Goal: Information Seeking & Learning: Find contact information

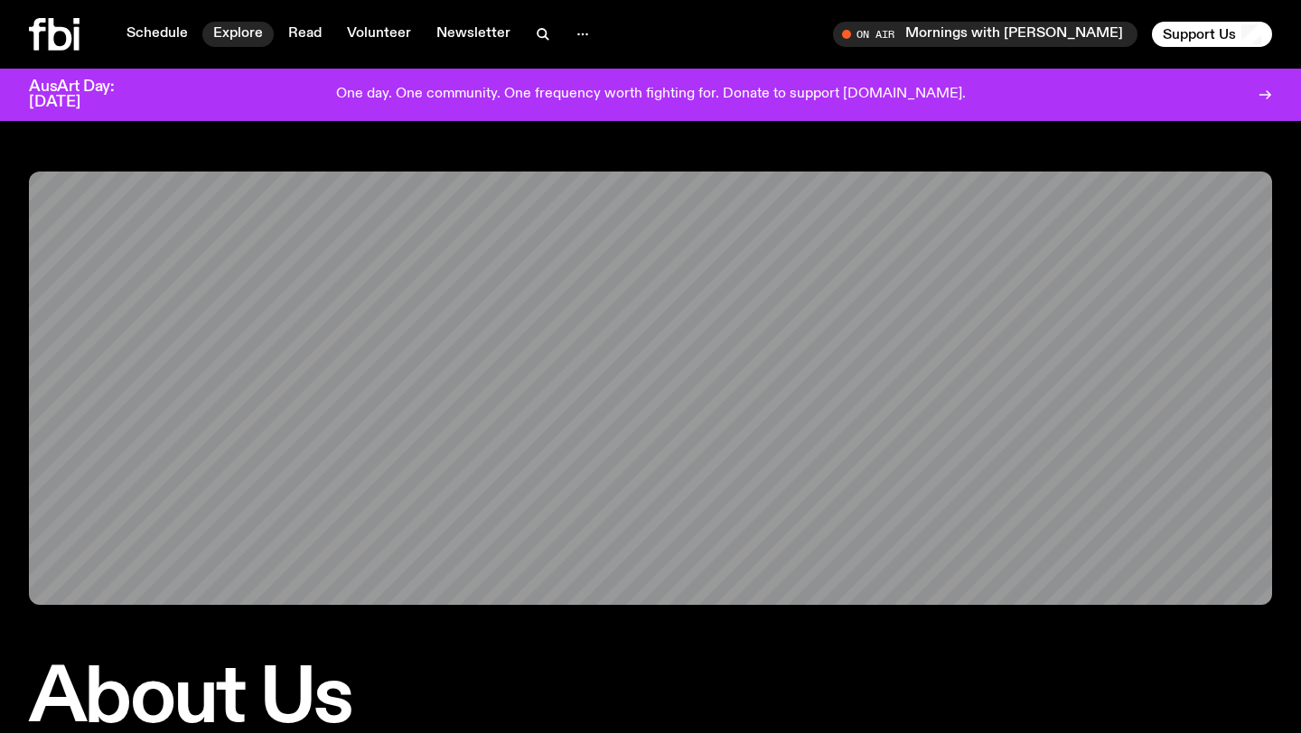
click at [238, 33] on link "Explore" at bounding box center [237, 34] width 71 height 25
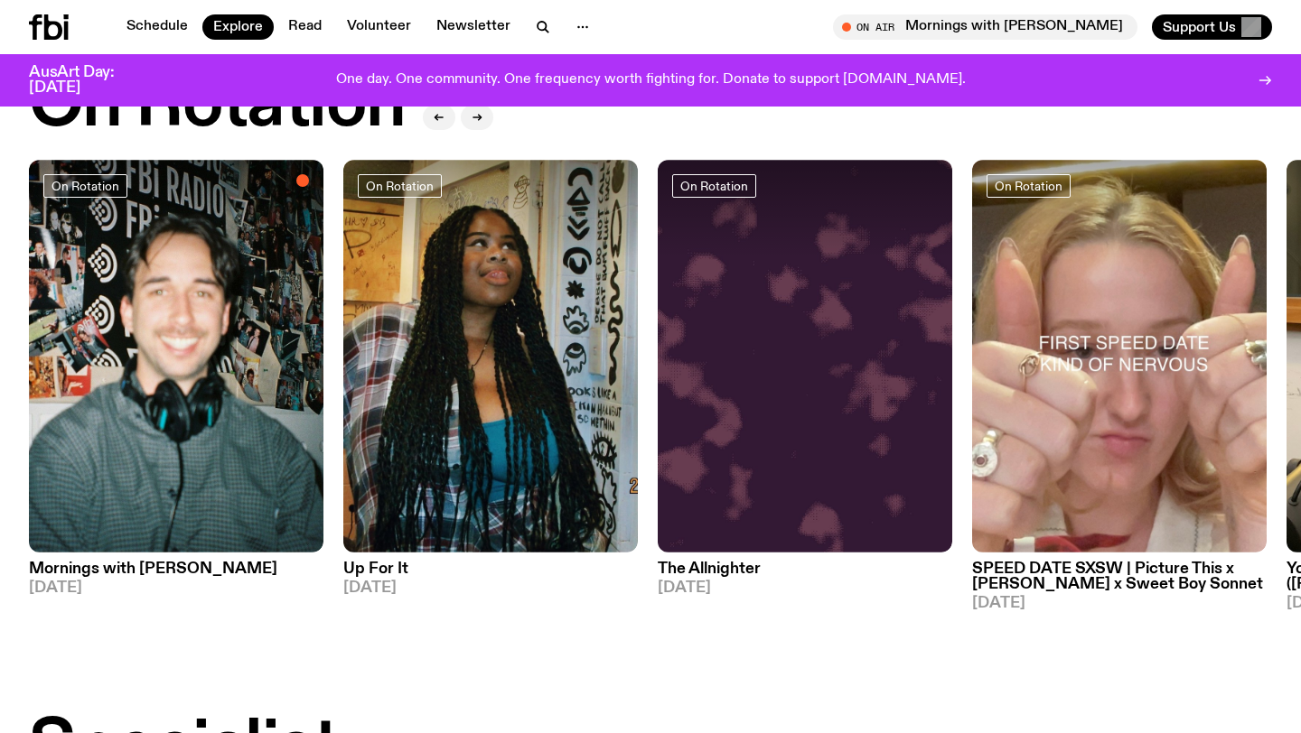
scroll to position [732, 0]
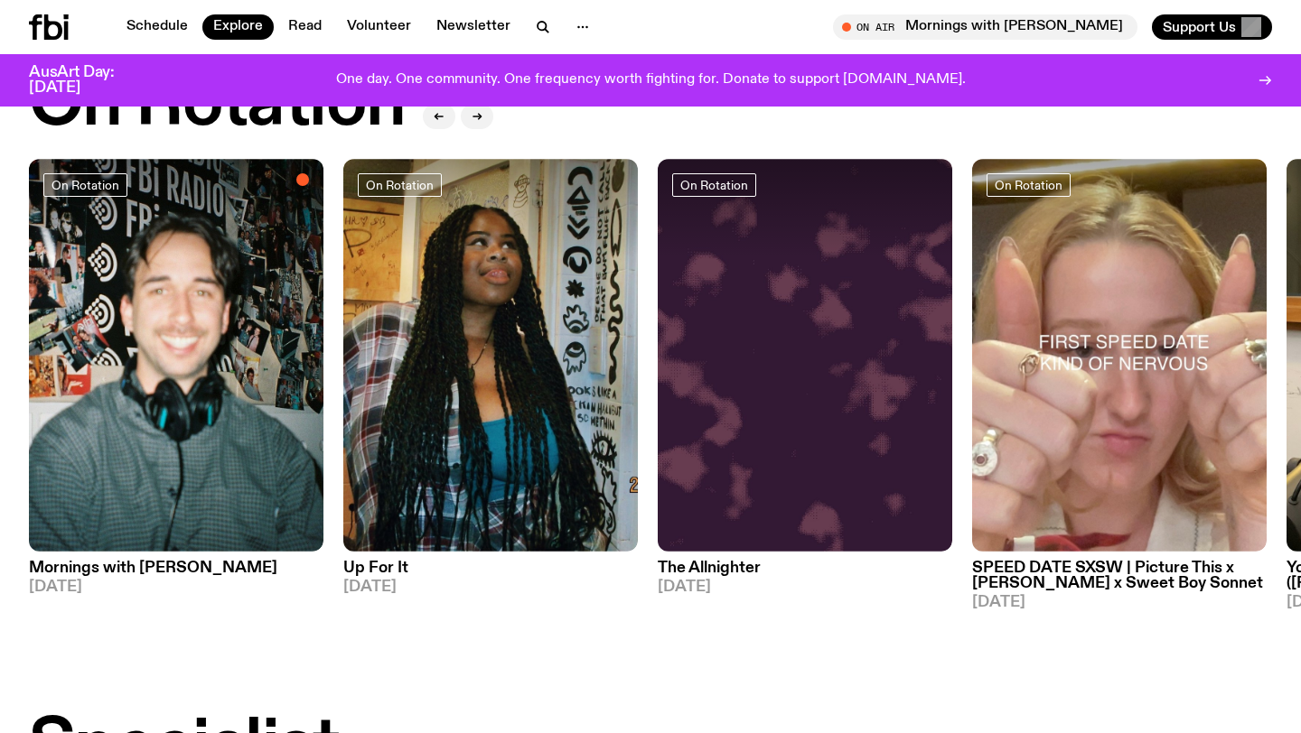
click at [46, 29] on icon at bounding box center [53, 26] width 18 height 25
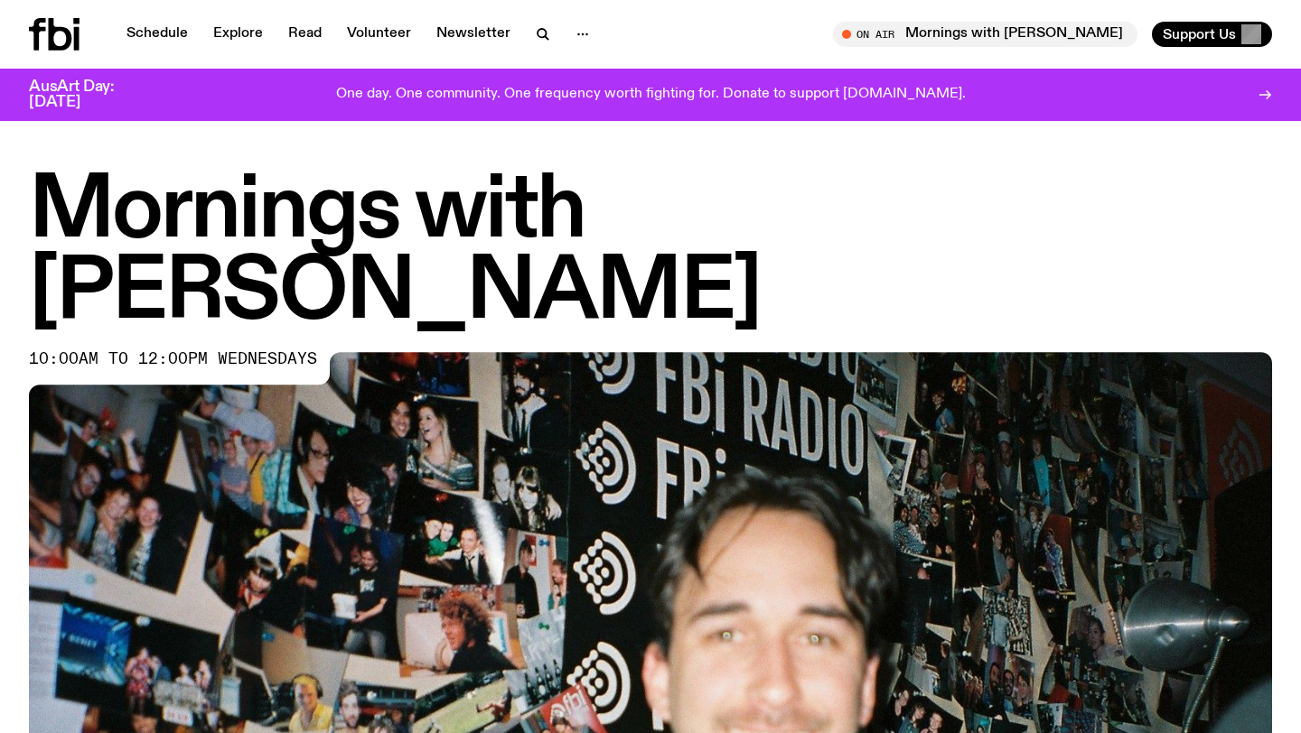
click at [69, 36] on icon at bounding box center [60, 34] width 23 height 33
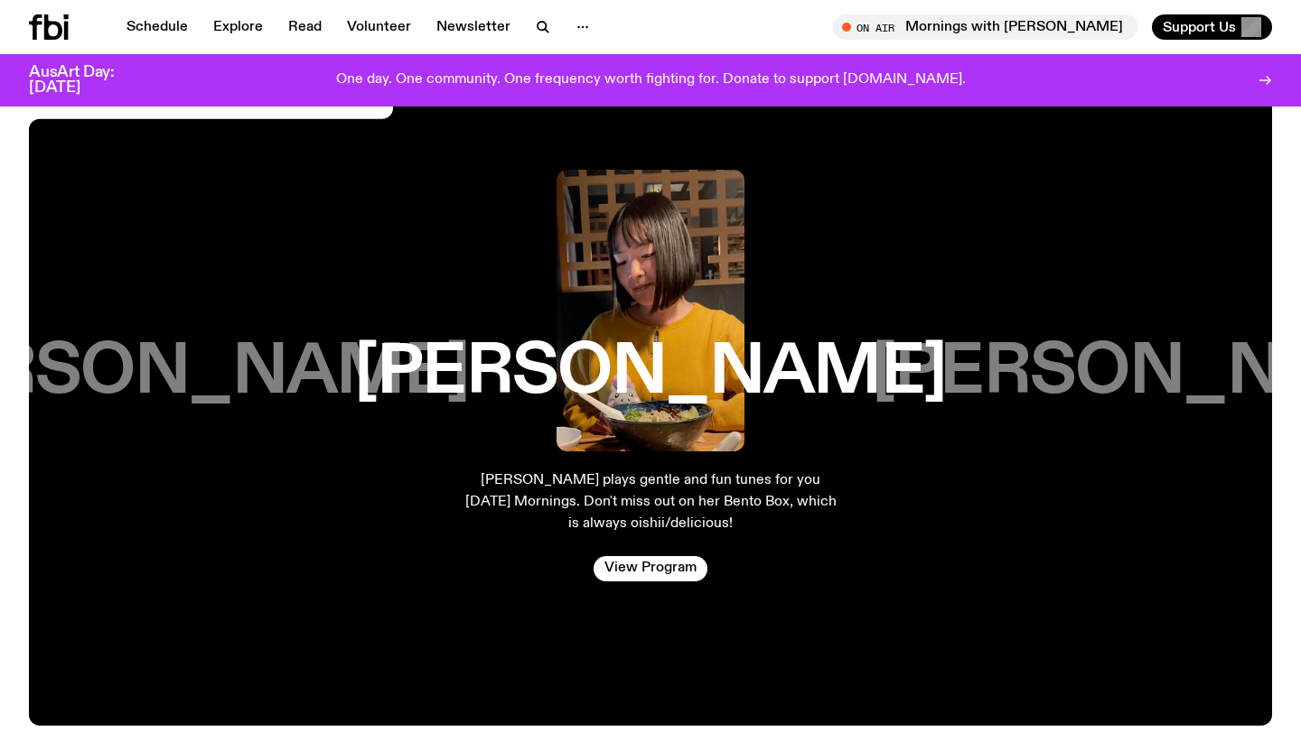
scroll to position [2998, 0]
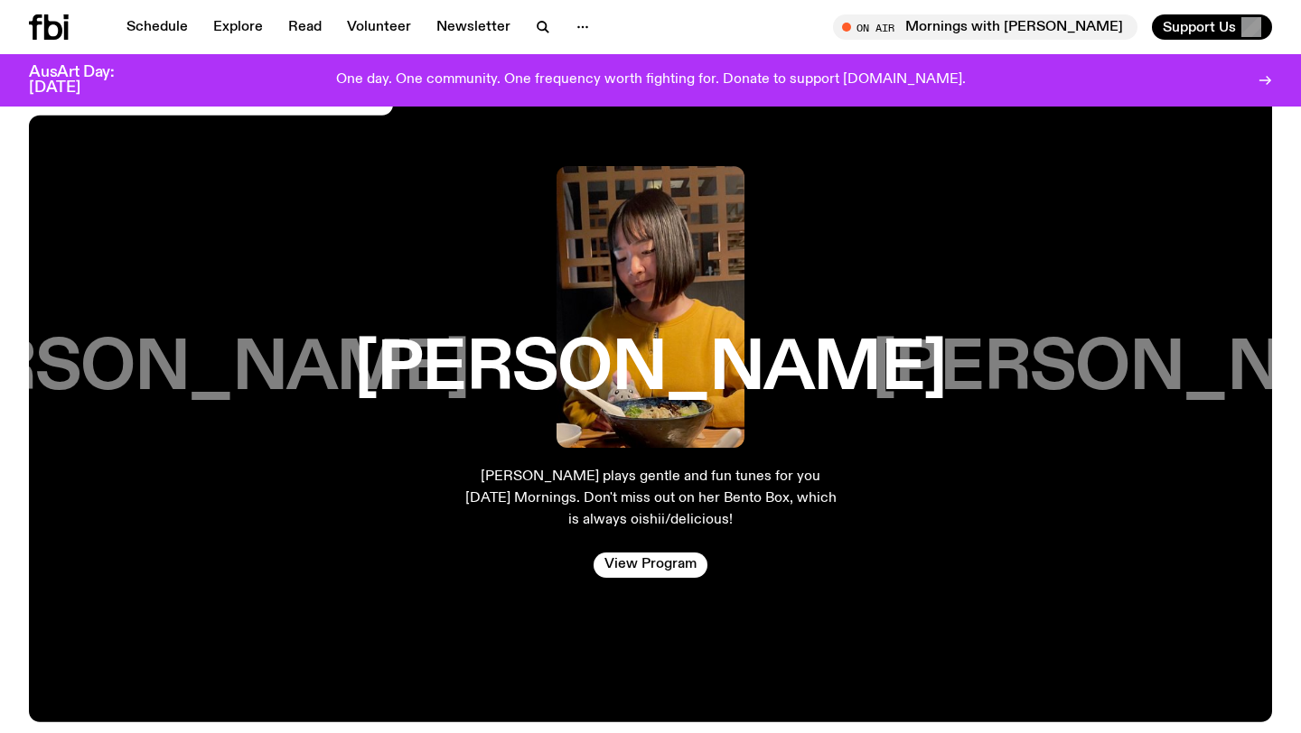
click at [1074, 335] on h3 "Harrie Hastings" at bounding box center [1168, 369] width 592 height 69
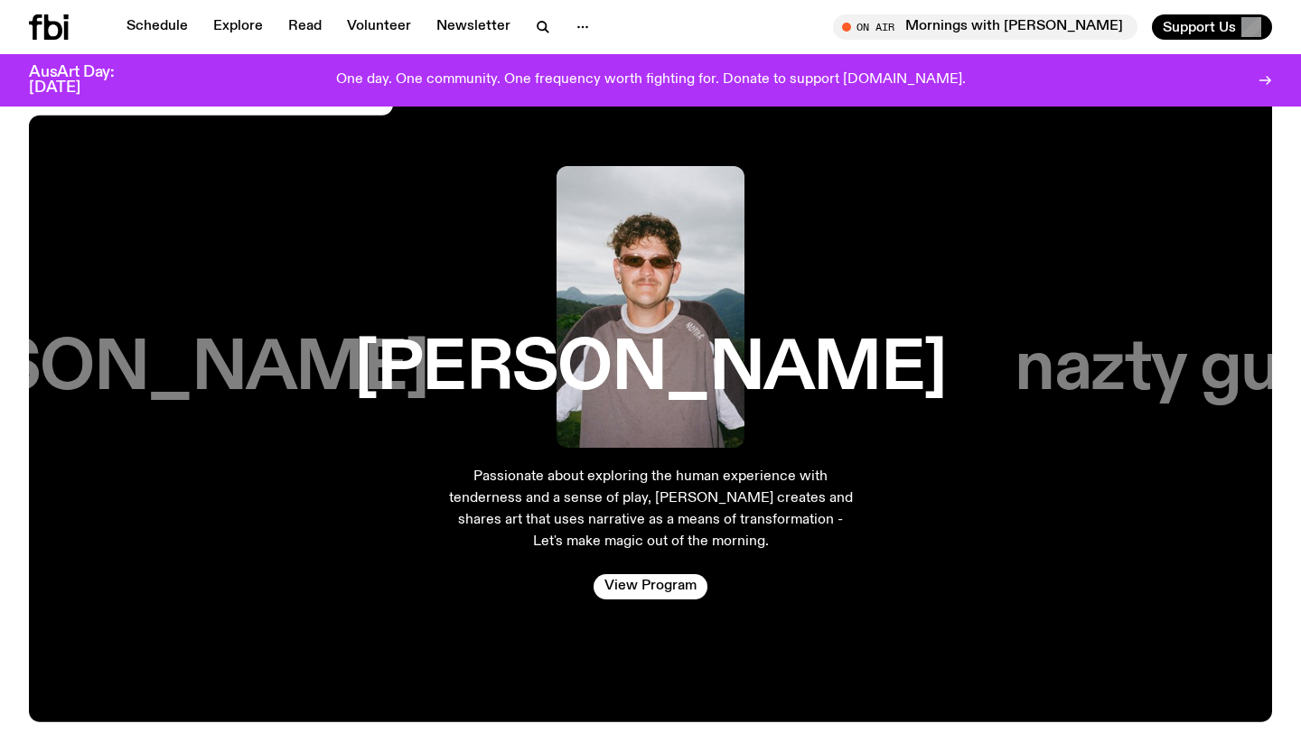
click at [1129, 350] on h3 "nazty gurl" at bounding box center [1167, 369] width 306 height 69
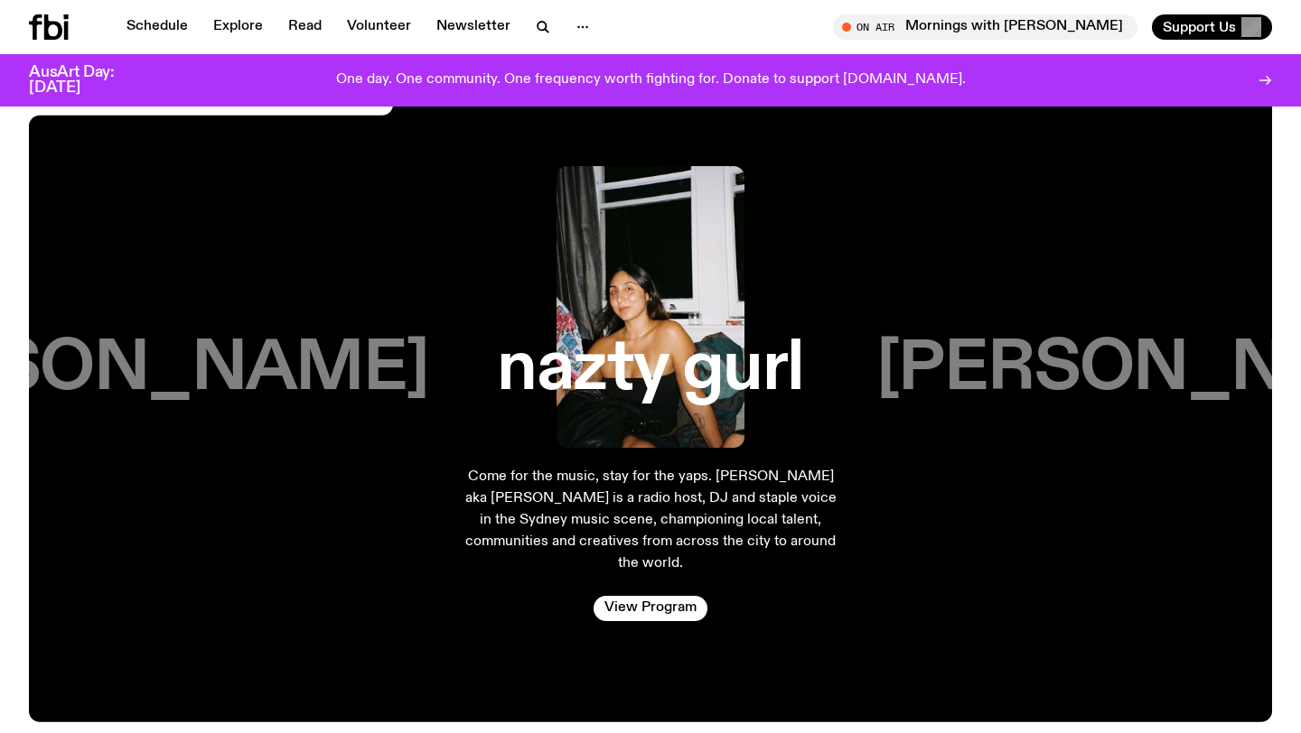
click at [1129, 350] on h3 "Jim Kretschmer" at bounding box center [1172, 369] width 592 height 69
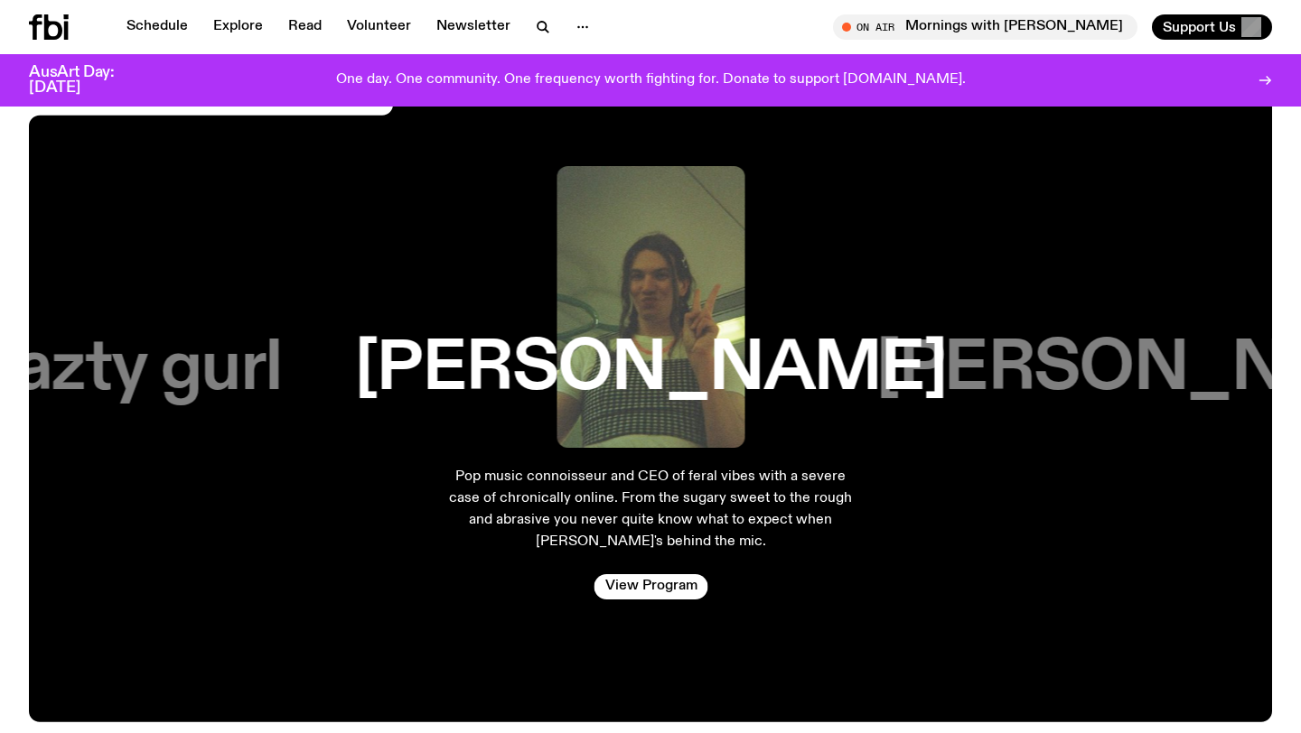
click at [1129, 350] on h3 "Matt Do" at bounding box center [1172, 369] width 592 height 69
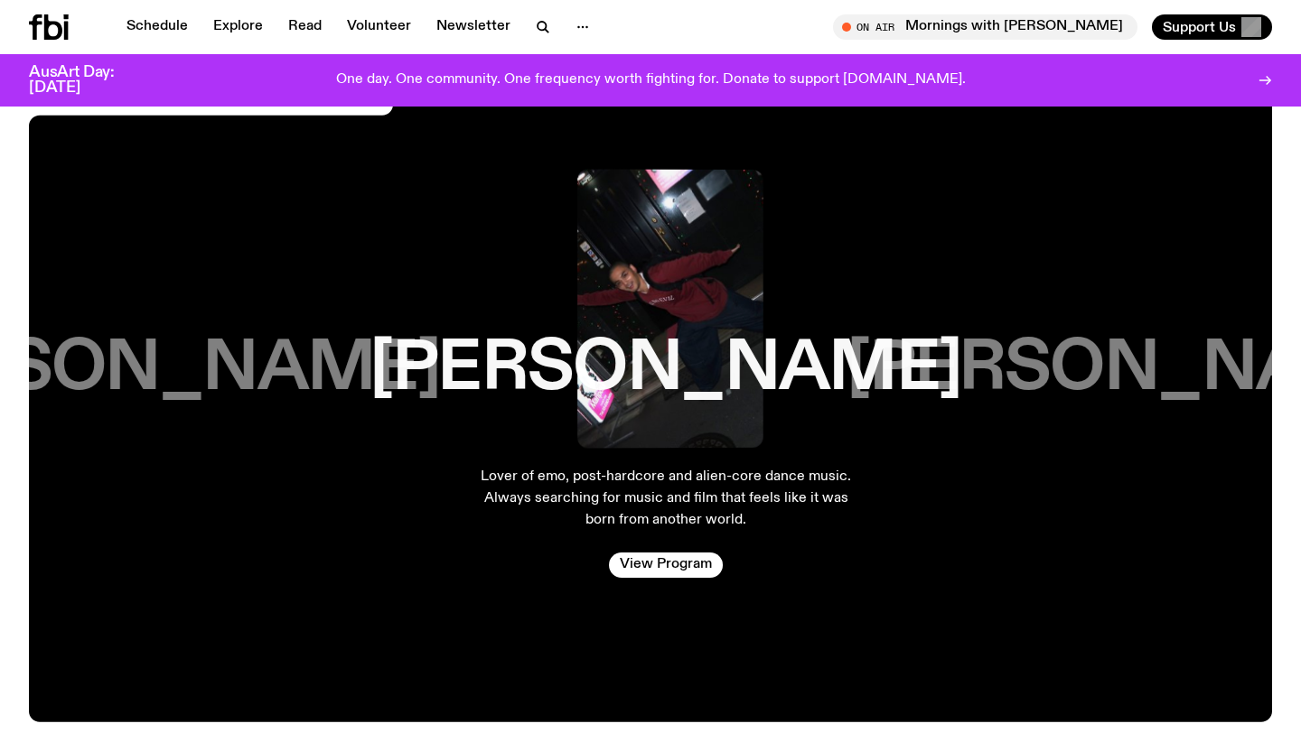
click at [1129, 350] on h3 "Kana Frazer" at bounding box center [1142, 369] width 592 height 69
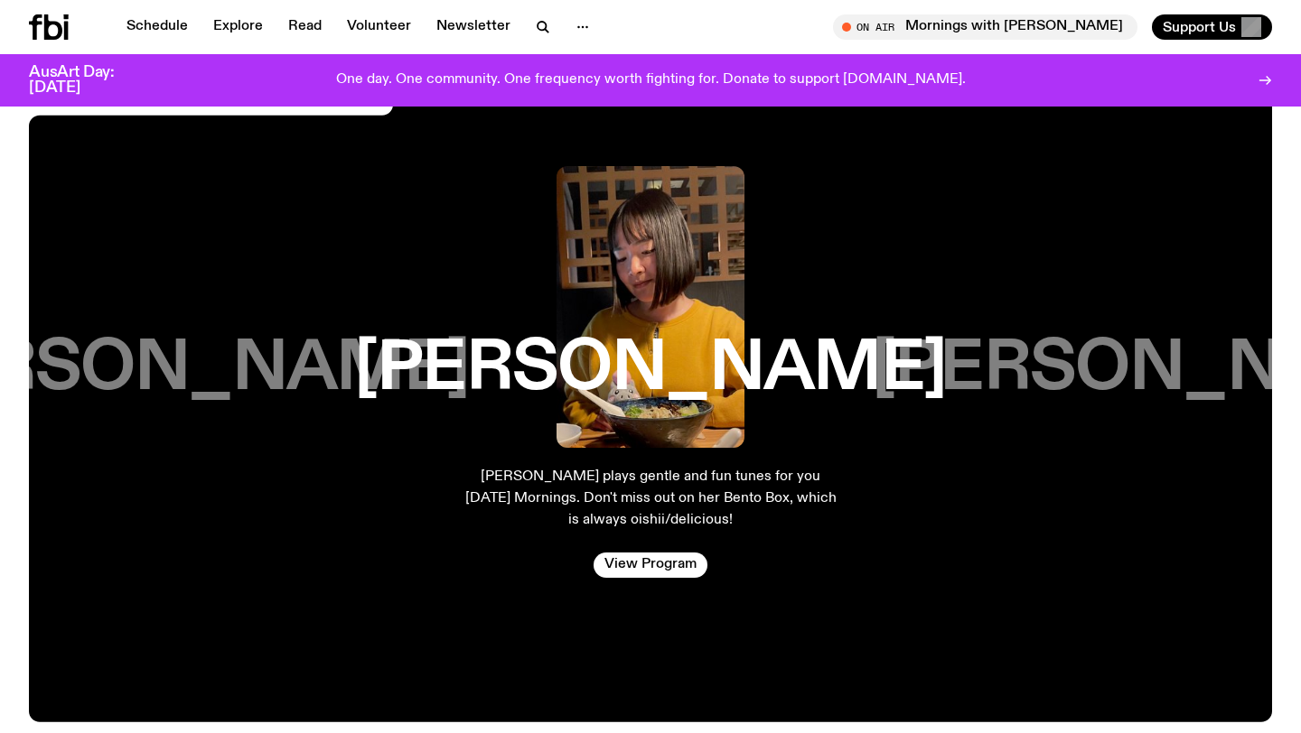
click at [246, 369] on h3 "Matt Do" at bounding box center [173, 369] width 592 height 69
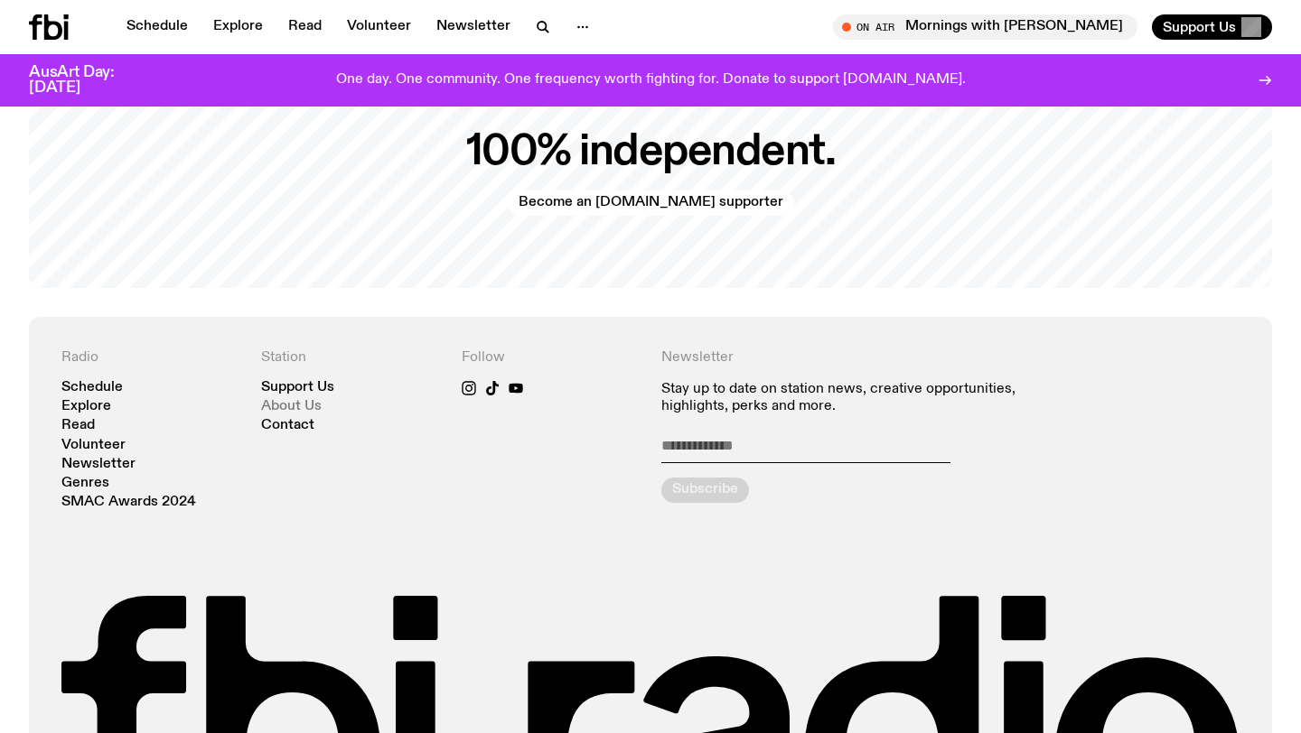
scroll to position [3749, 0]
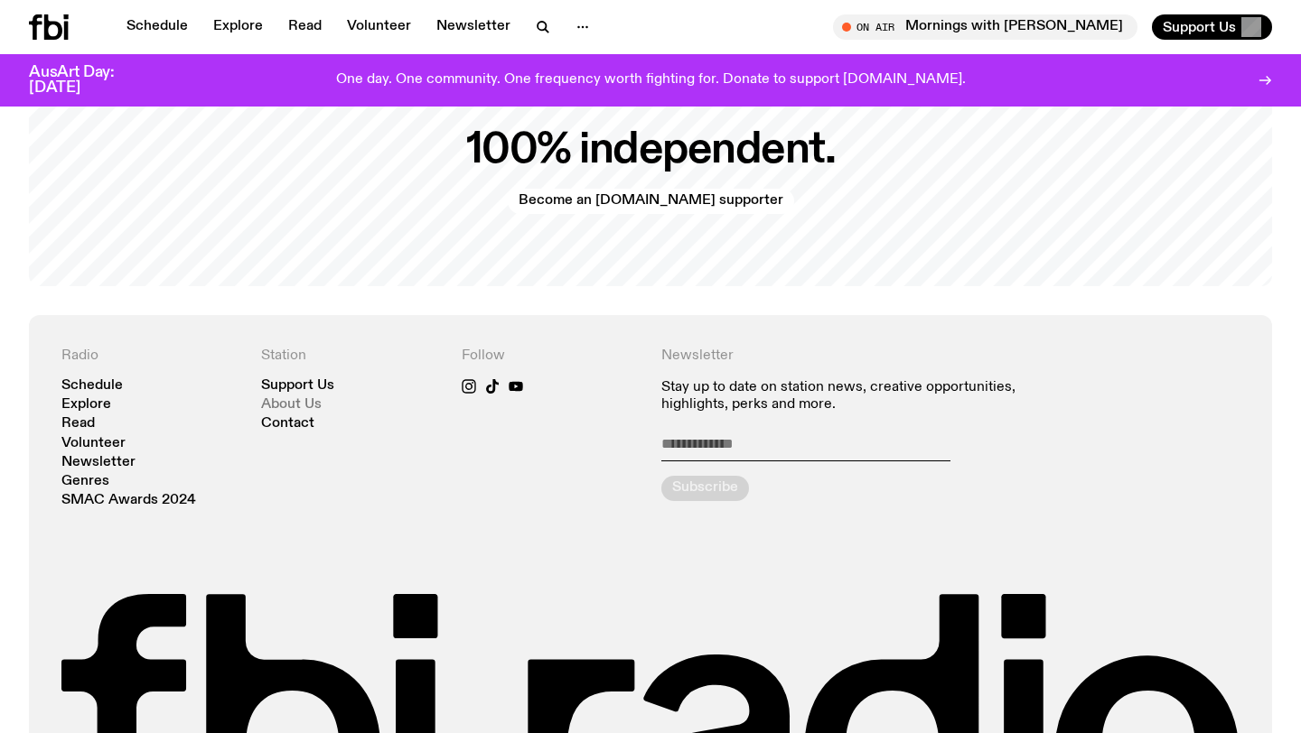
click at [300, 398] on link "About Us" at bounding box center [291, 405] width 61 height 14
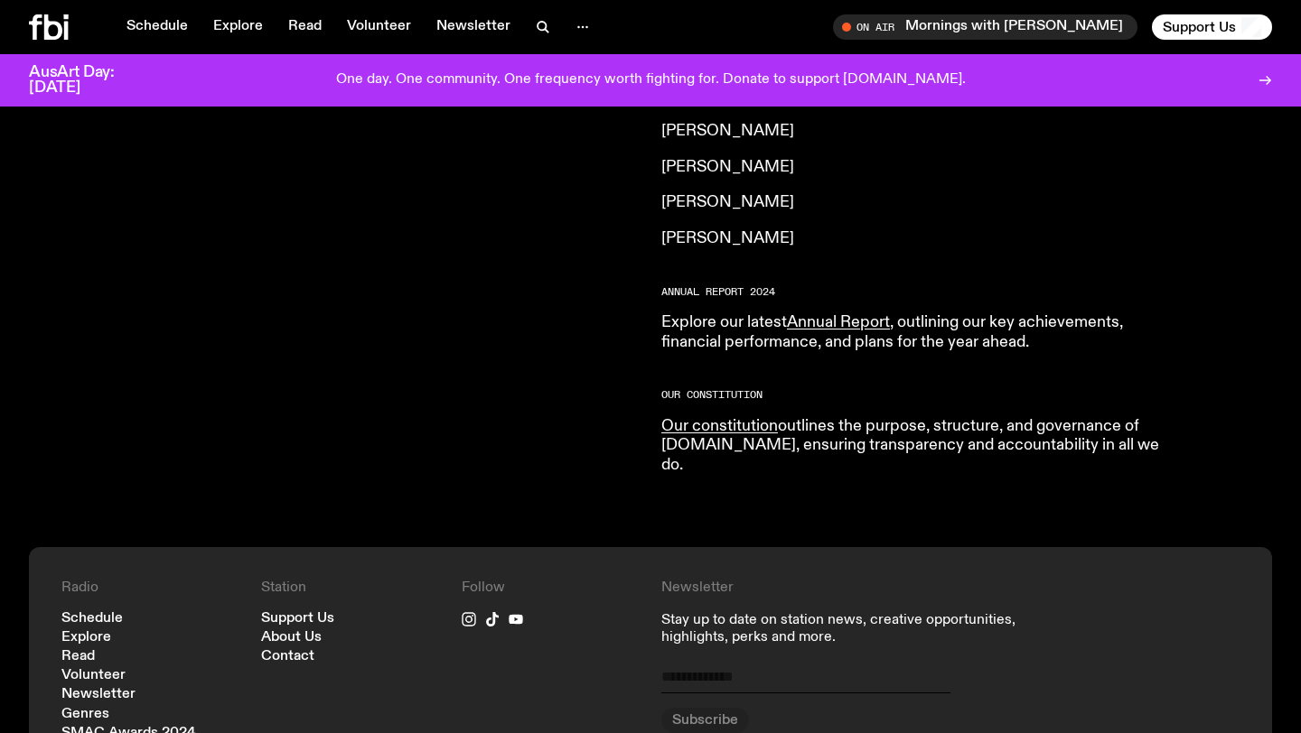
scroll to position [2053, 0]
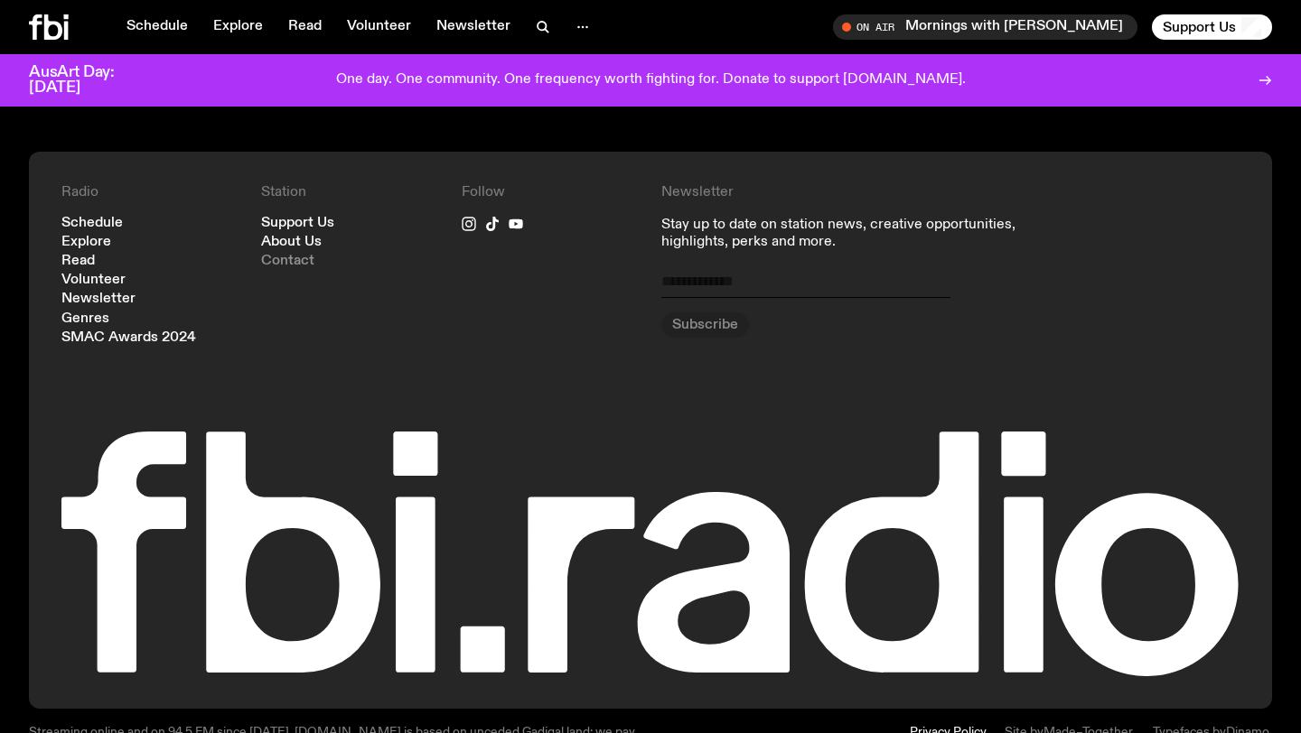
click at [299, 255] on link "Contact" at bounding box center [287, 262] width 53 height 14
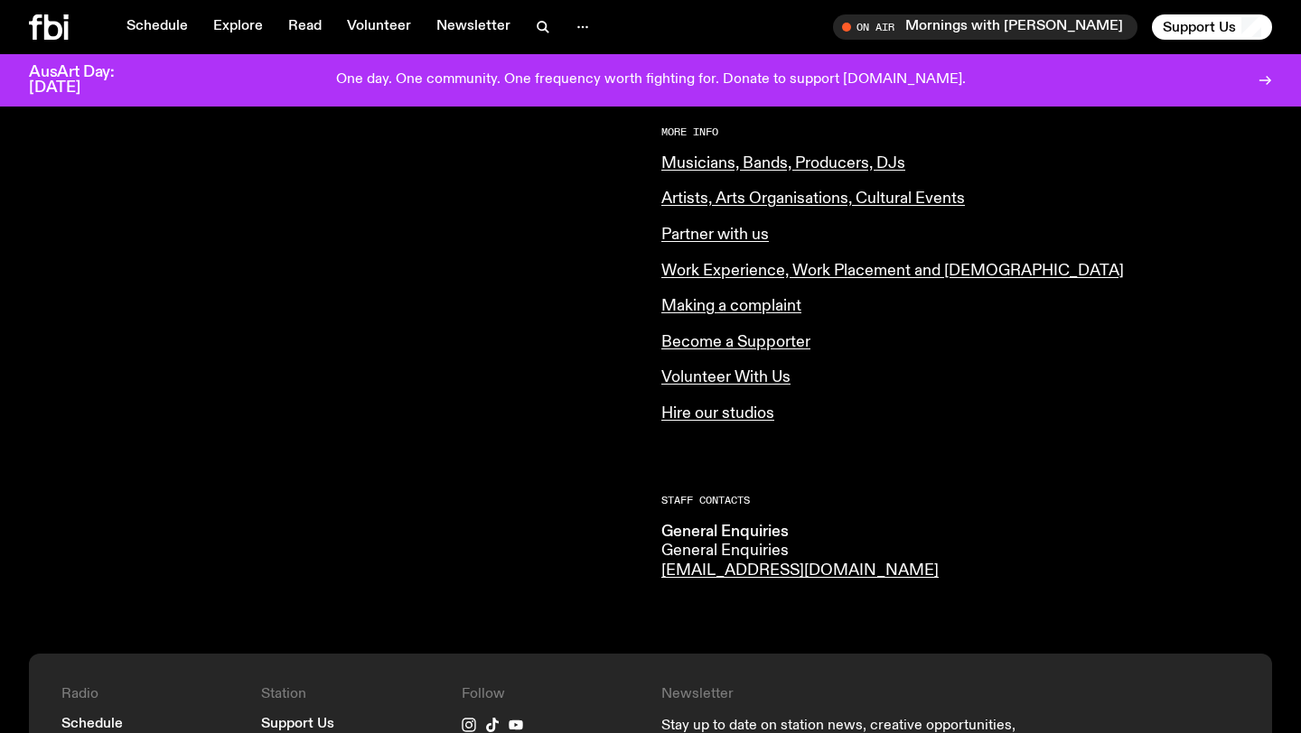
scroll to position [731, 0]
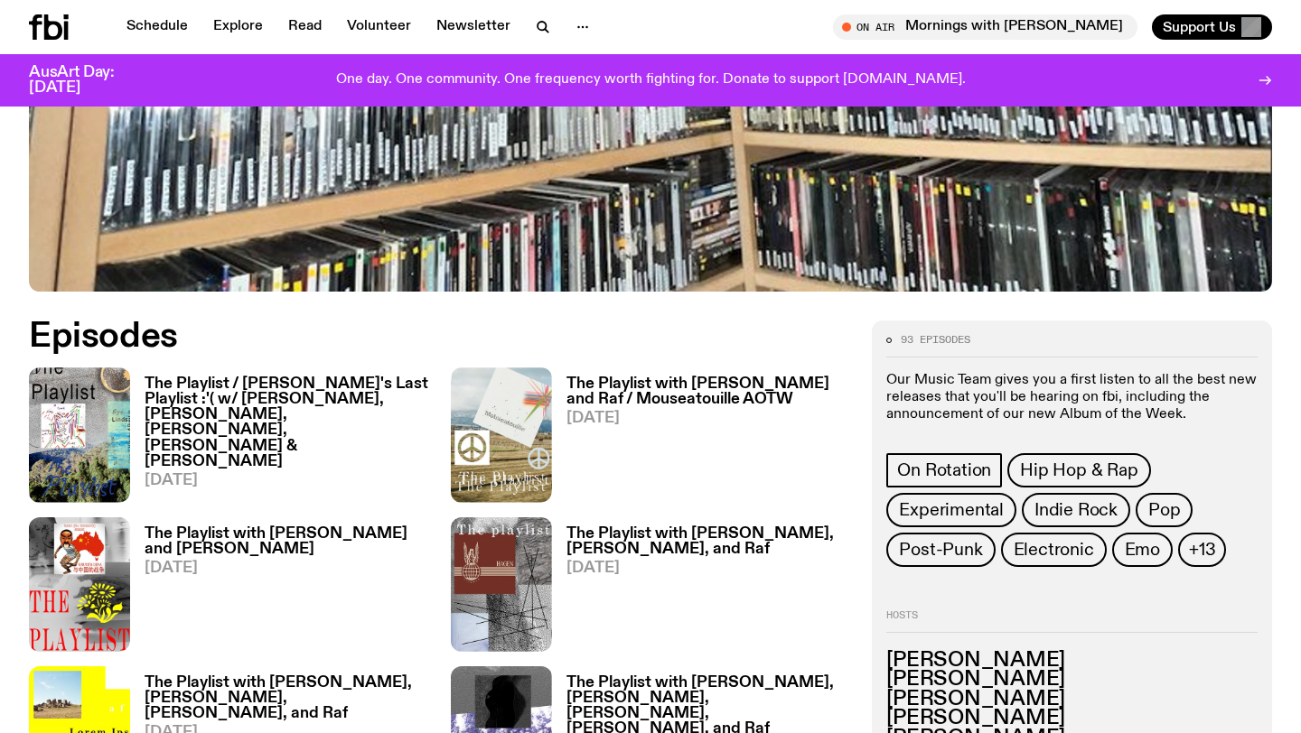
scroll to position [667, 0]
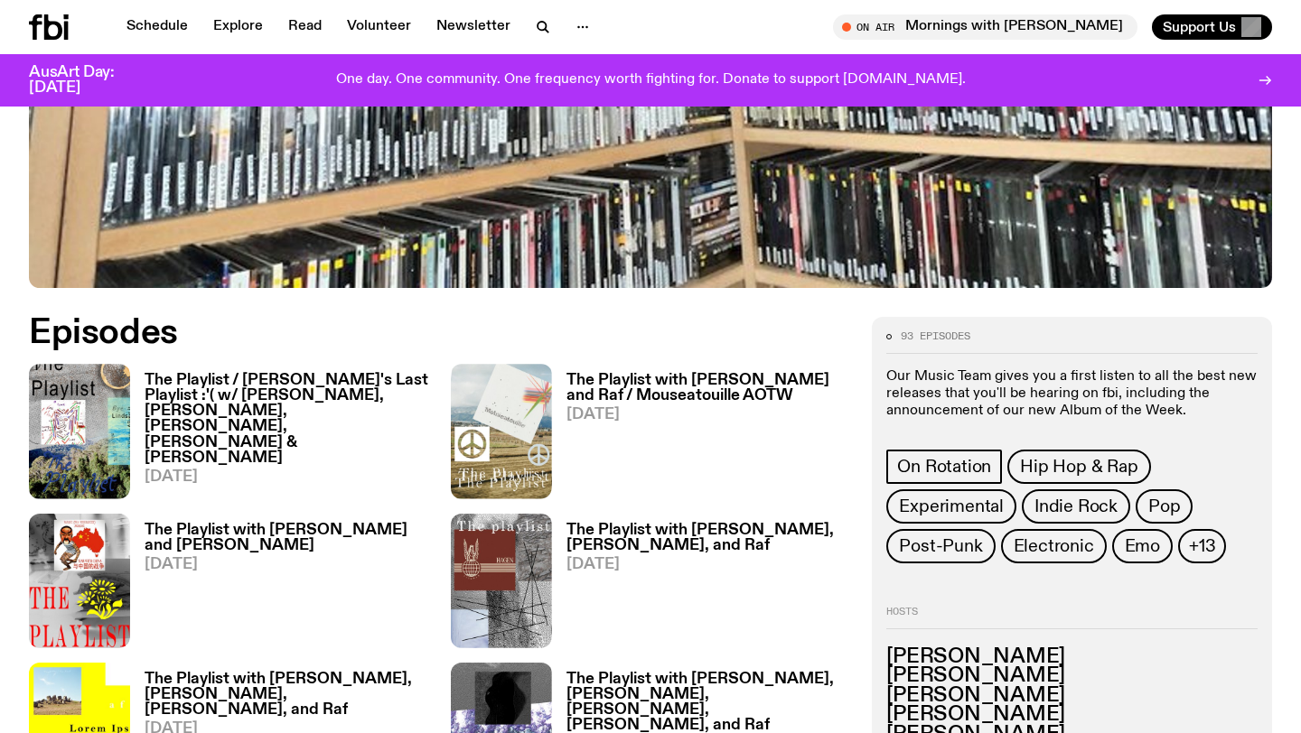
click at [305, 383] on h3 "The Playlist / [PERSON_NAME]'s Last Playlist :'( w/ [PERSON_NAME], [PERSON_NAME…" at bounding box center [287, 419] width 285 height 93
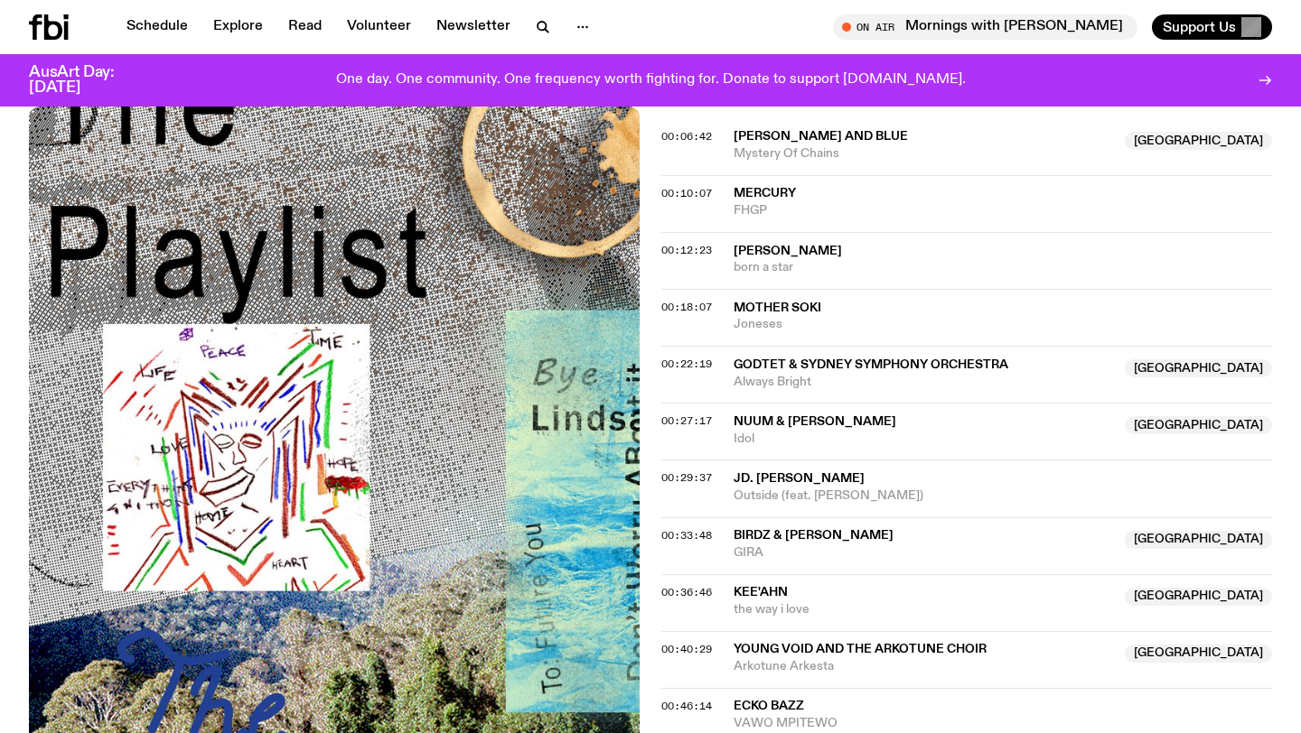
scroll to position [1070, 0]
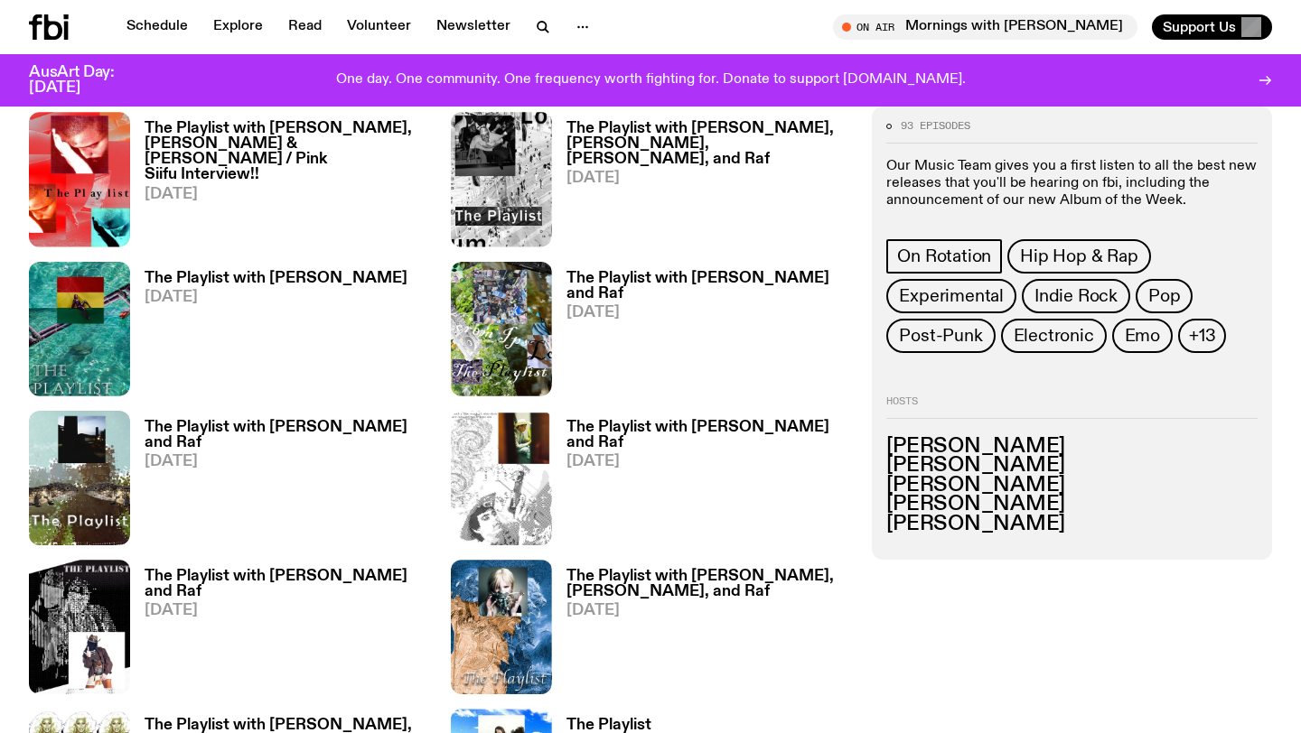
scroll to position [1811, 0]
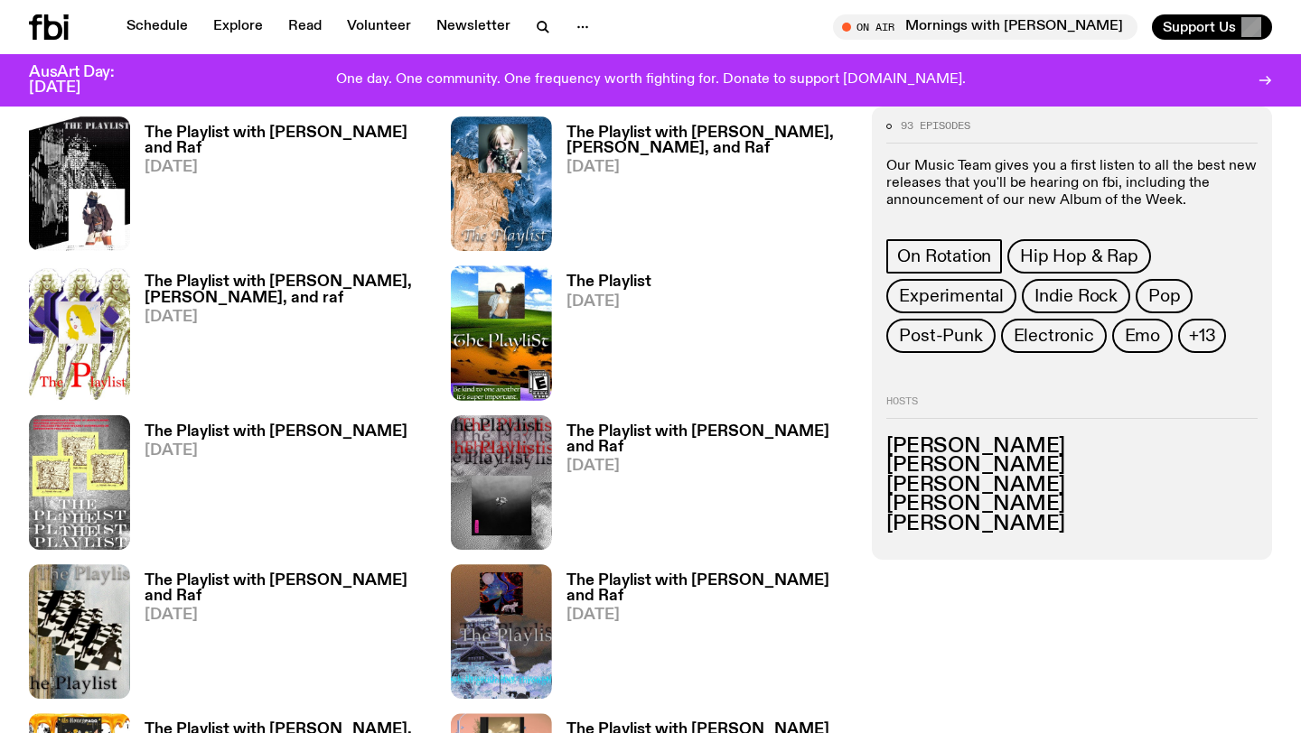
click at [985, 495] on h3 "Rafael Enriquez" at bounding box center [1071, 505] width 371 height 20
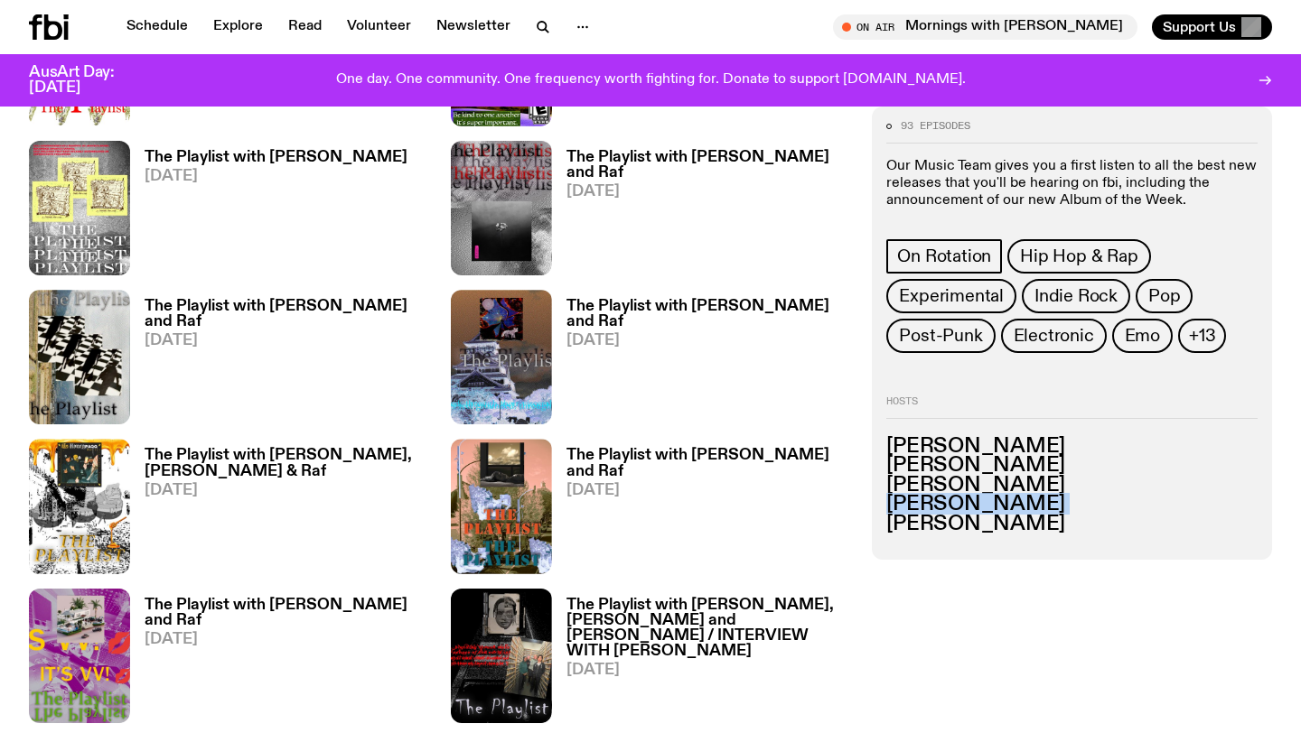
scroll to position [2402, 0]
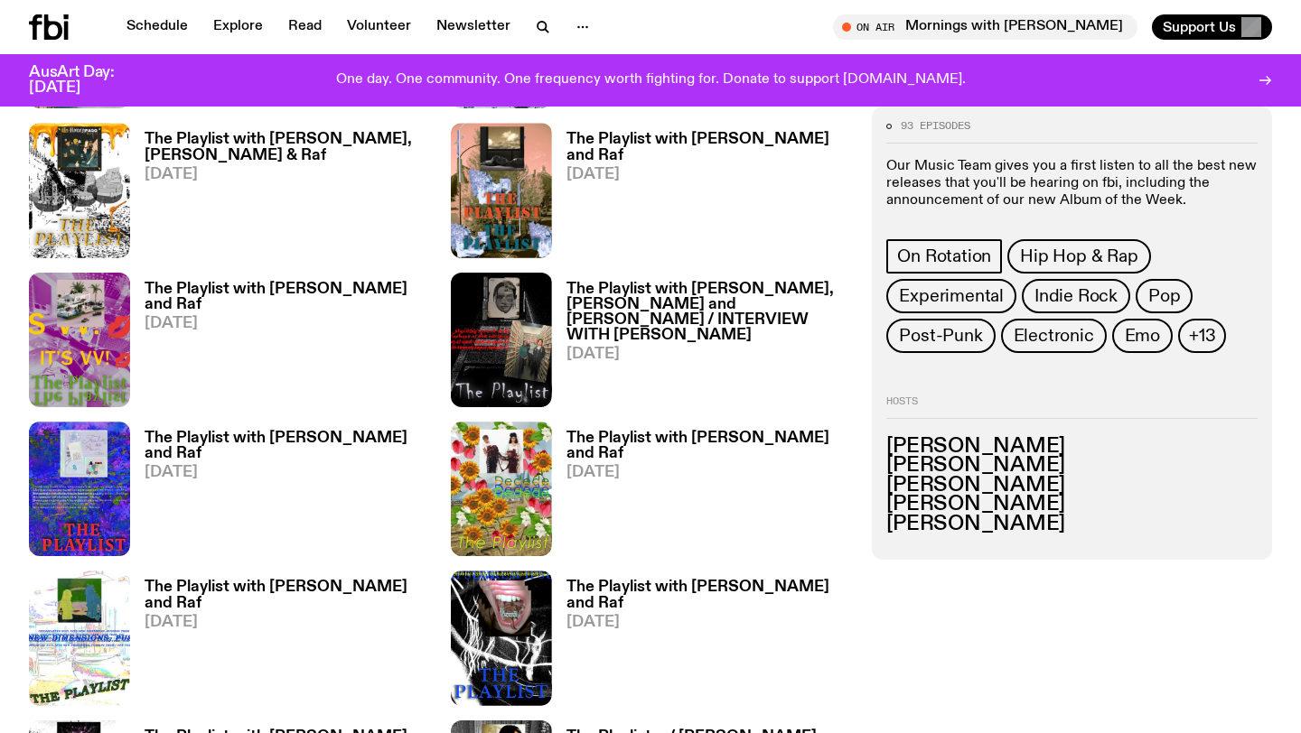
click at [975, 428] on div "Hosts Alisha Kanthasamy Benny Johnson Jim Kretschmer Rafael Enriquez Hannah Rose" at bounding box center [1071, 465] width 371 height 137
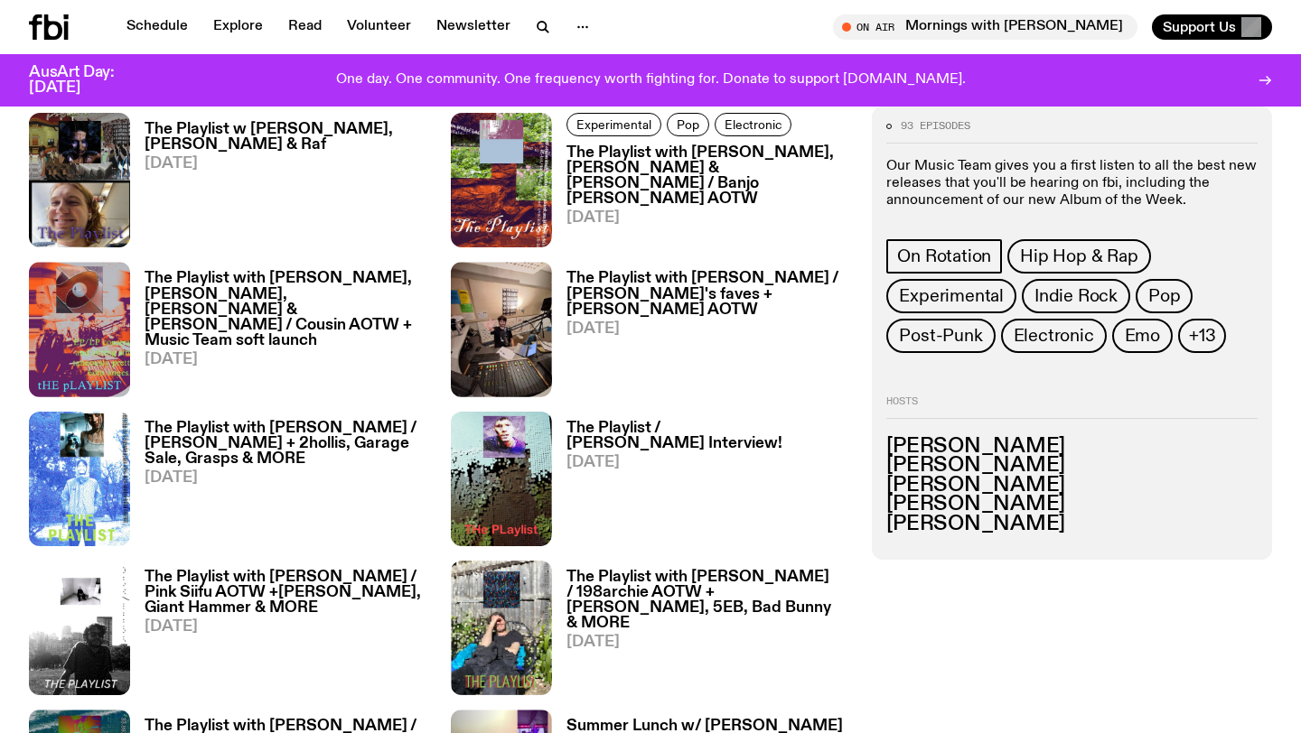
scroll to position [3153, 0]
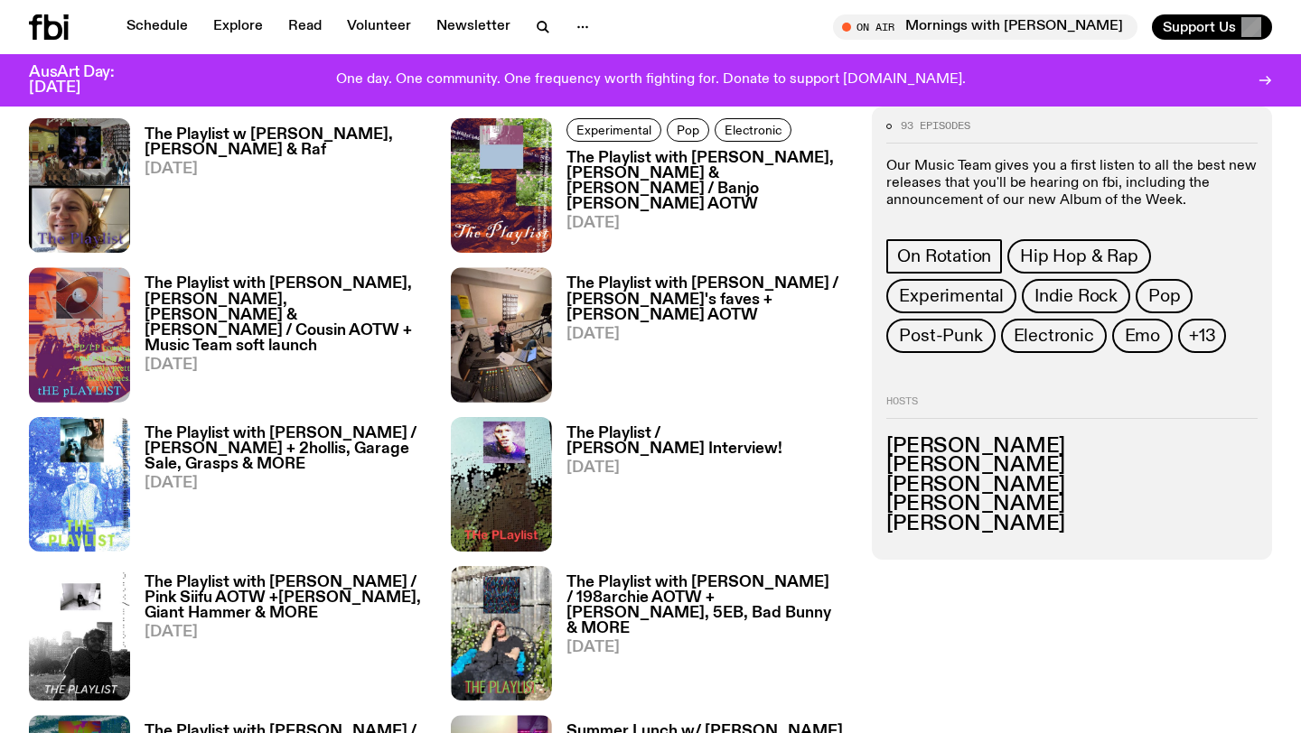
click at [337, 452] on h3 "The Playlist with Lindsay Riley / Oklou AOTW + 2hollis, Garage Sale, Grasps & M…" at bounding box center [287, 449] width 285 height 46
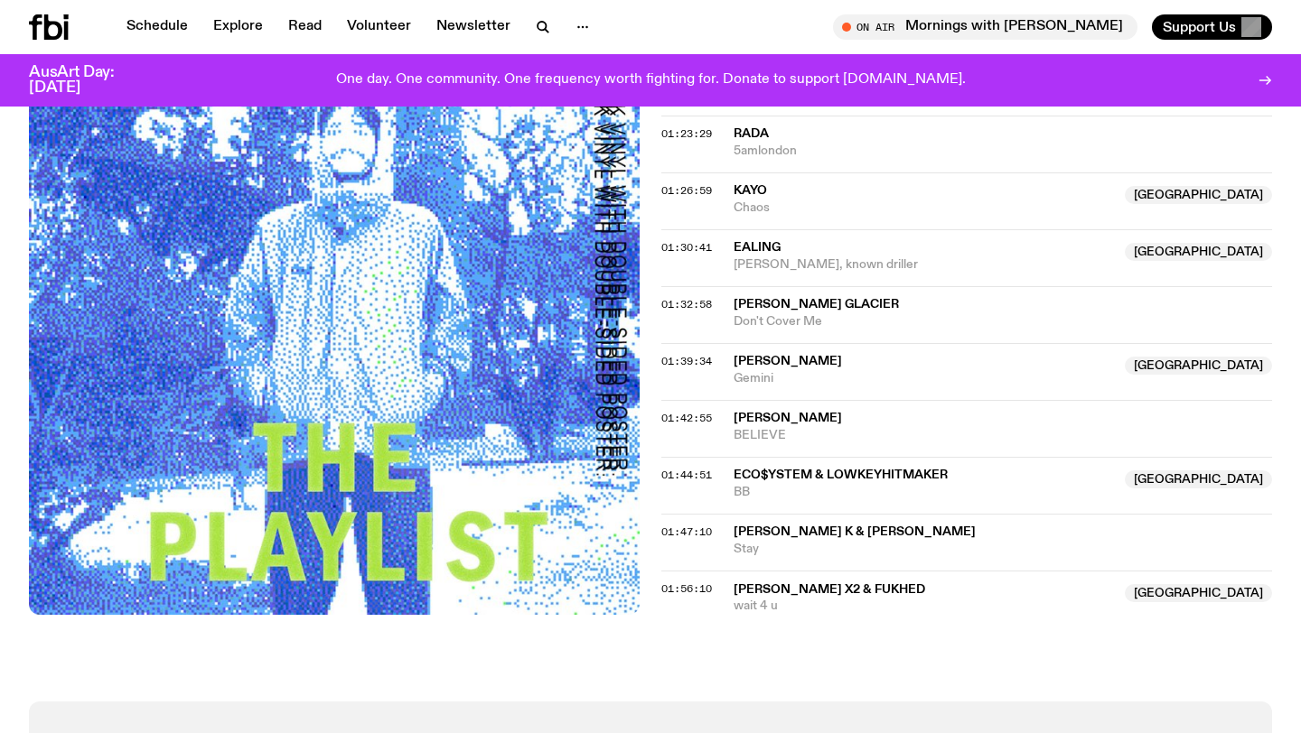
scroll to position [1889, 0]
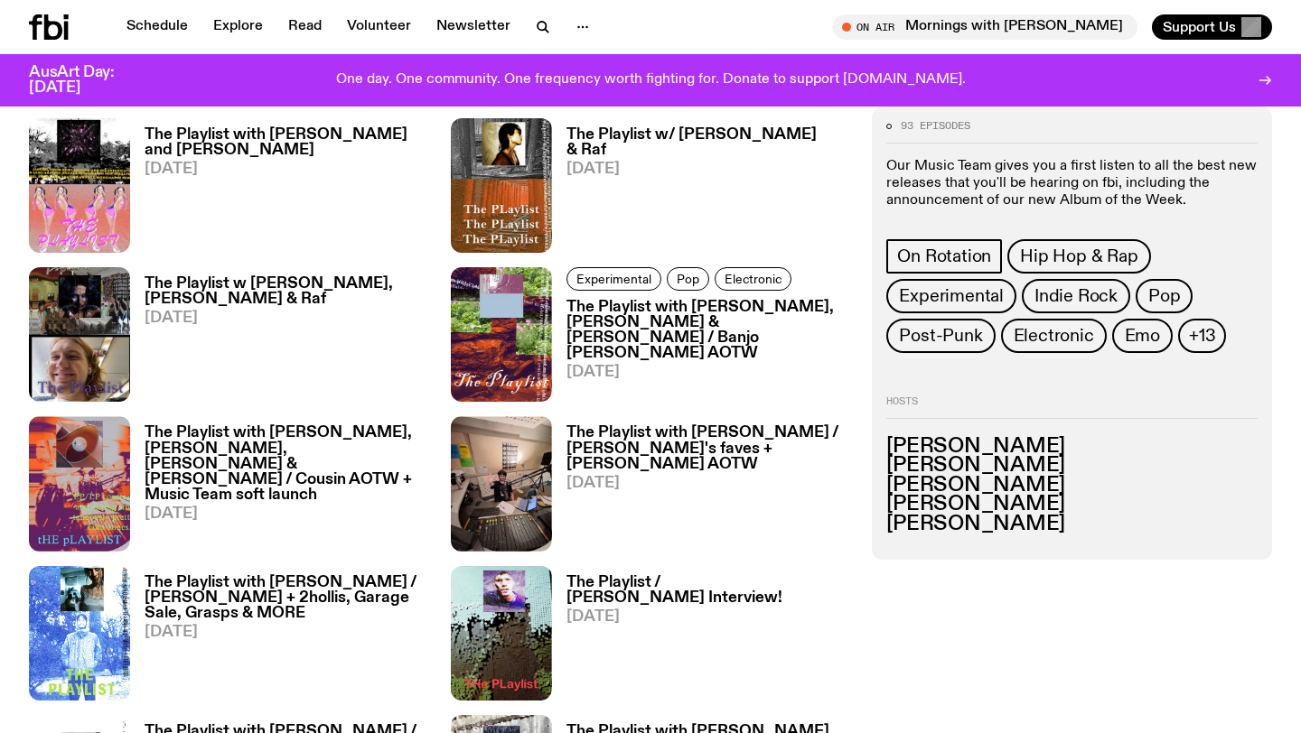
scroll to position [3006, 0]
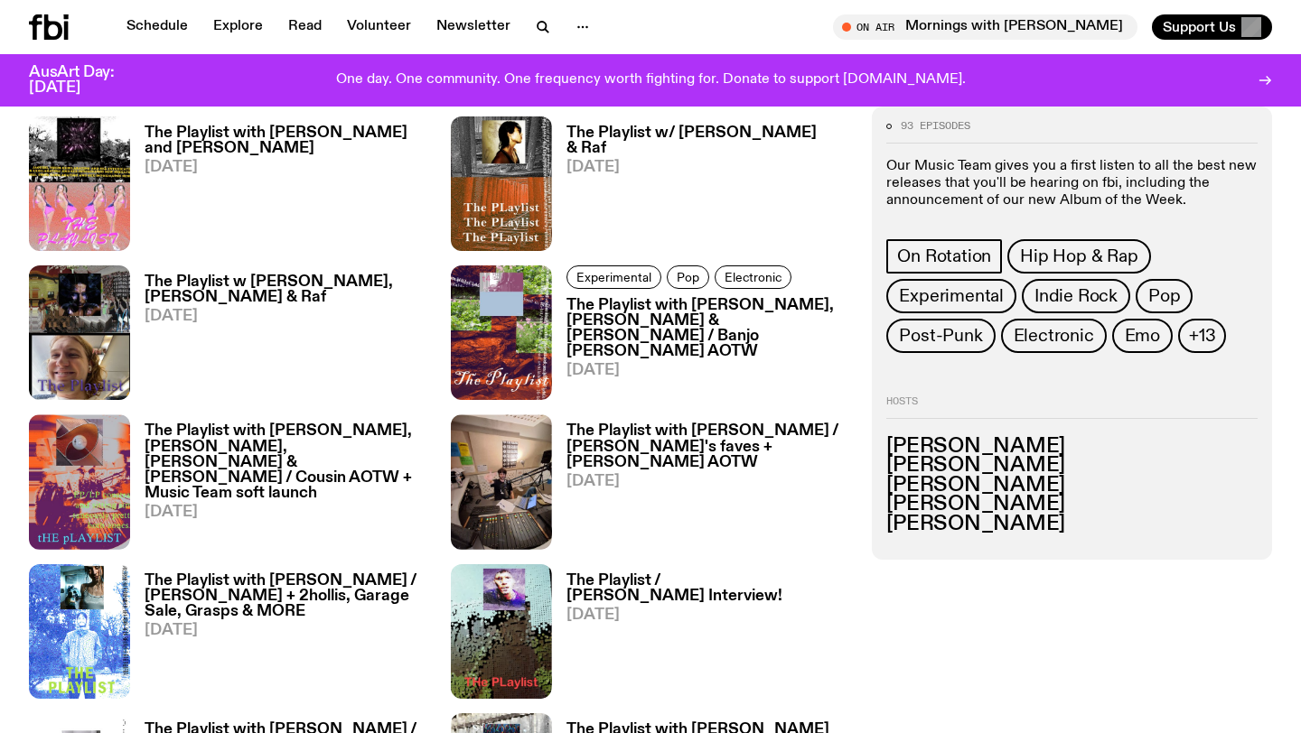
click at [656, 424] on h3 "The Playlist with Lindsay Riley / Lindsay's faves + Shady Nasty AOTW" at bounding box center [708, 447] width 285 height 46
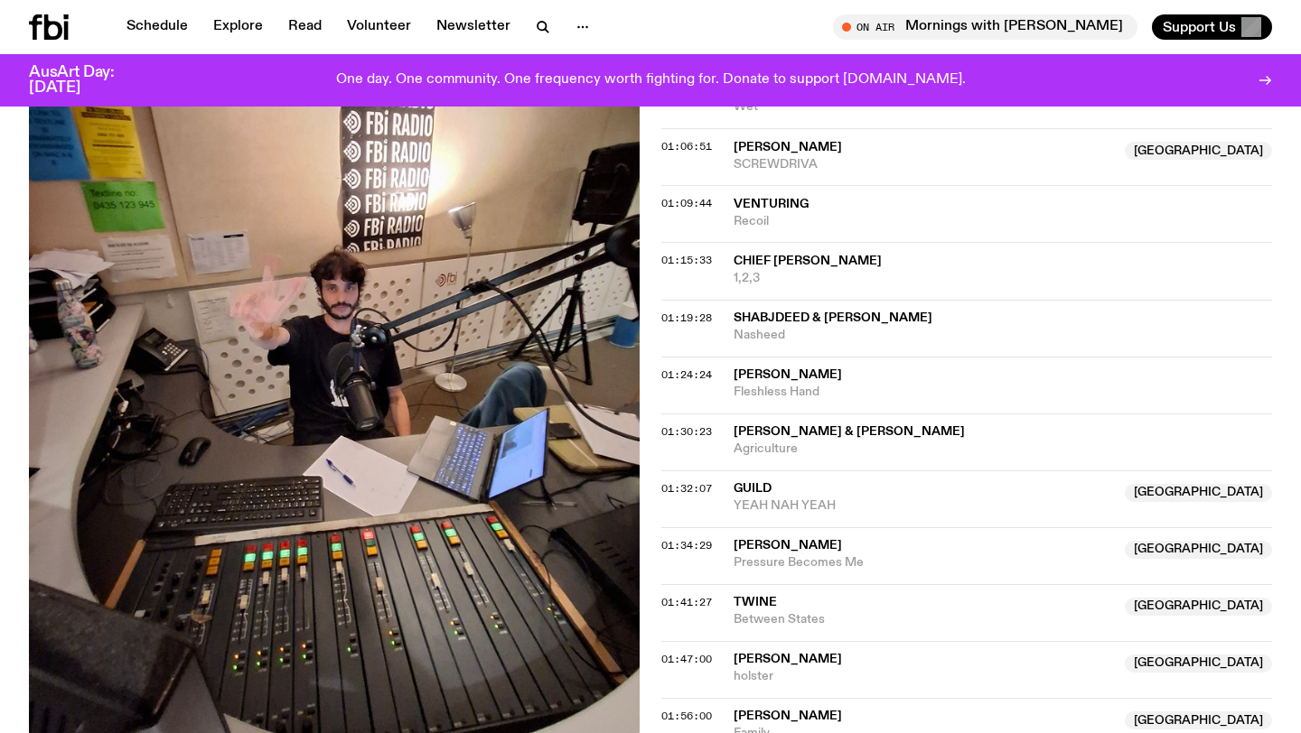
scroll to position [1470, 0]
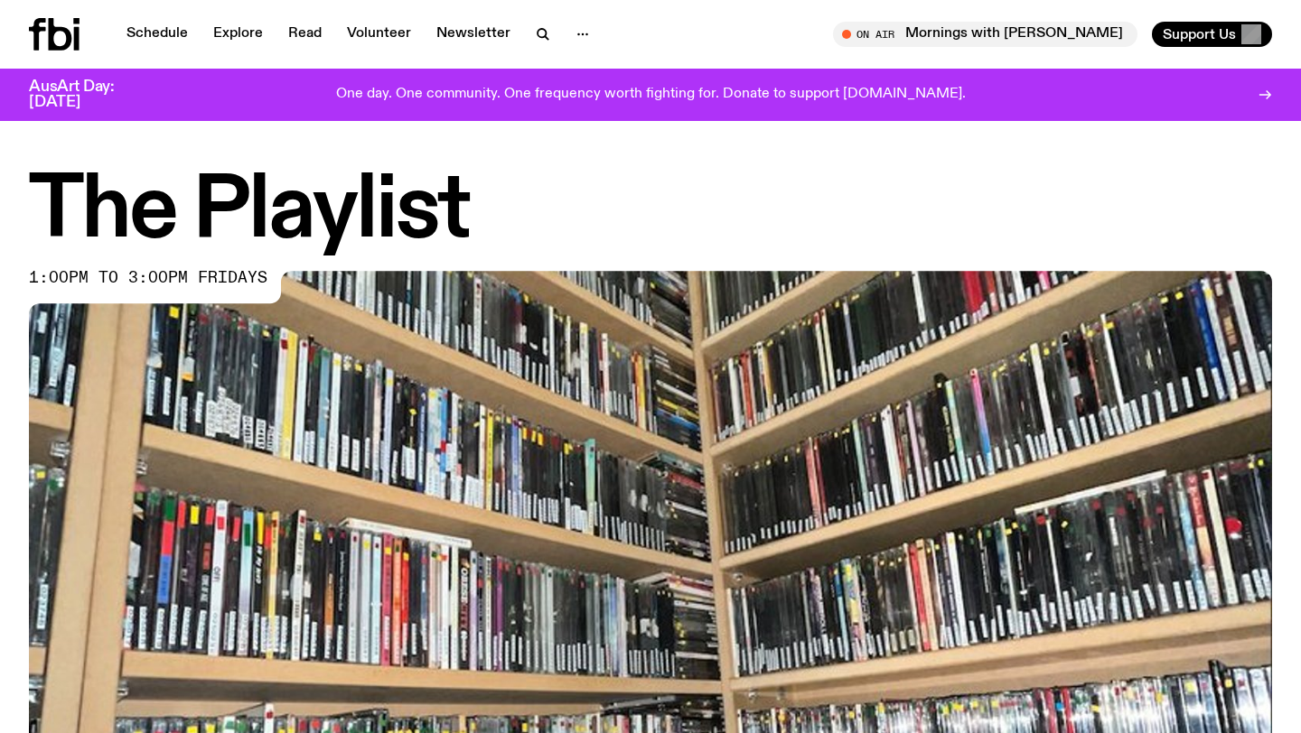
click at [421, 244] on h1 "The Playlist" at bounding box center [650, 212] width 1243 height 81
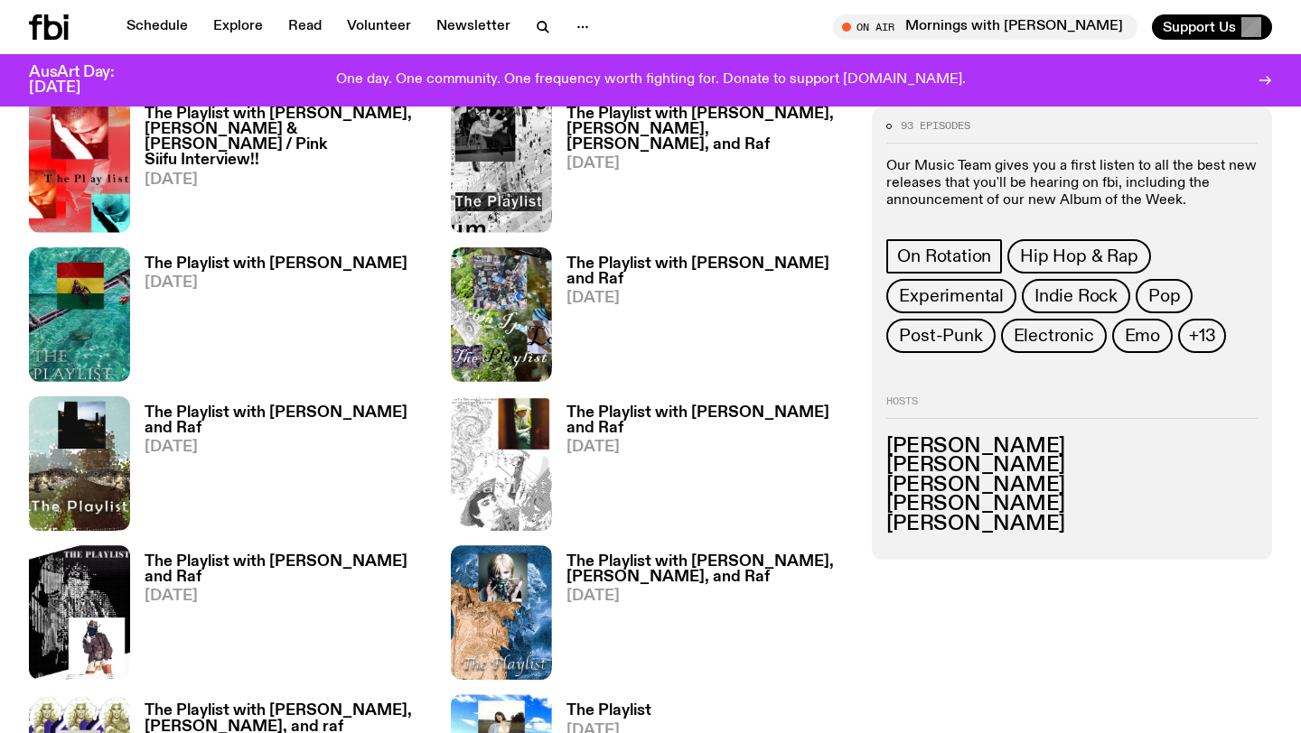
scroll to position [1952, 0]
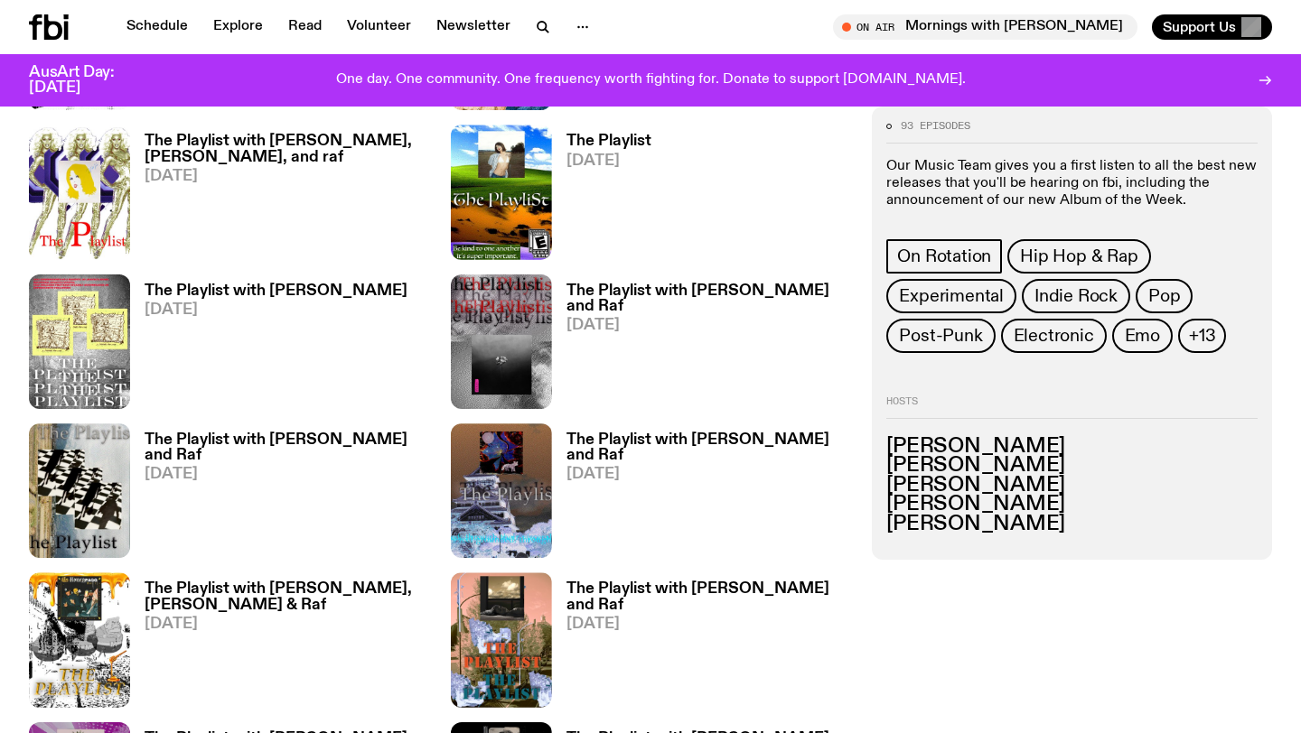
click at [987, 440] on h3 "Alisha Kanthasamy" at bounding box center [1071, 447] width 371 height 20
click at [45, 29] on icon at bounding box center [53, 26] width 18 height 25
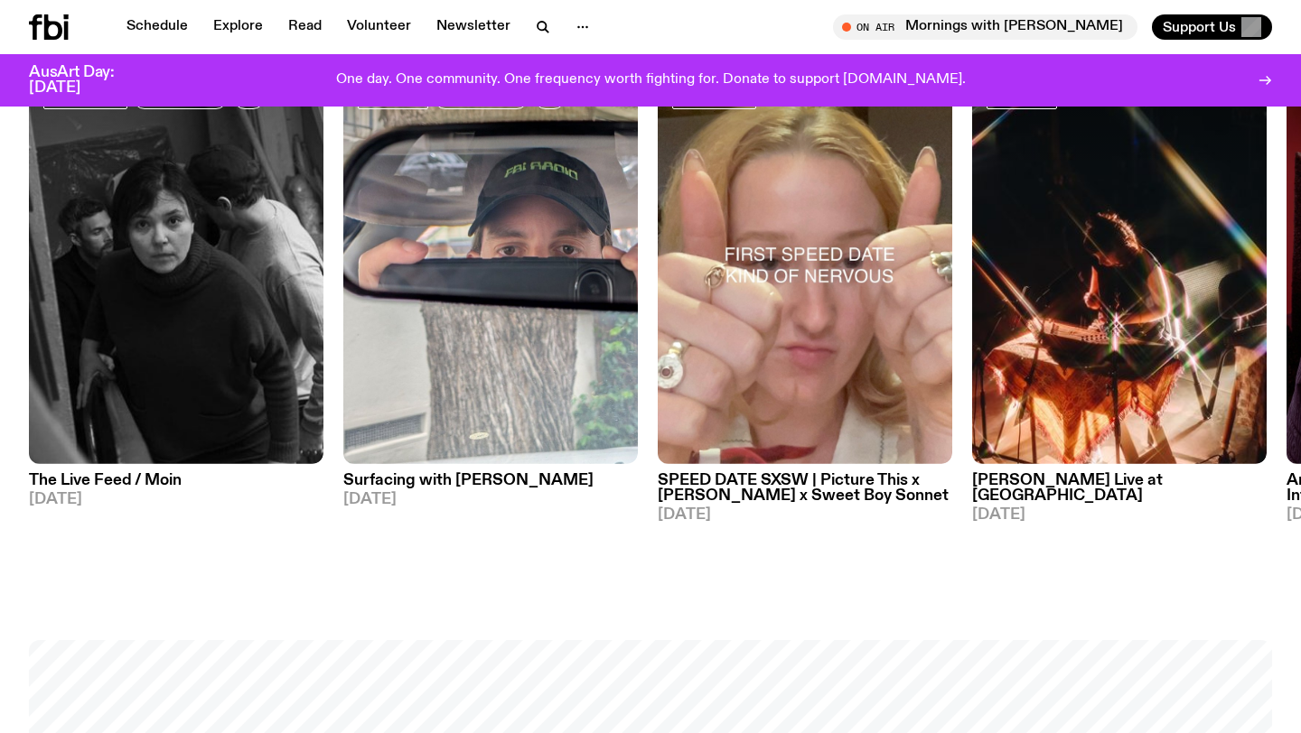
scroll to position [1761, 0]
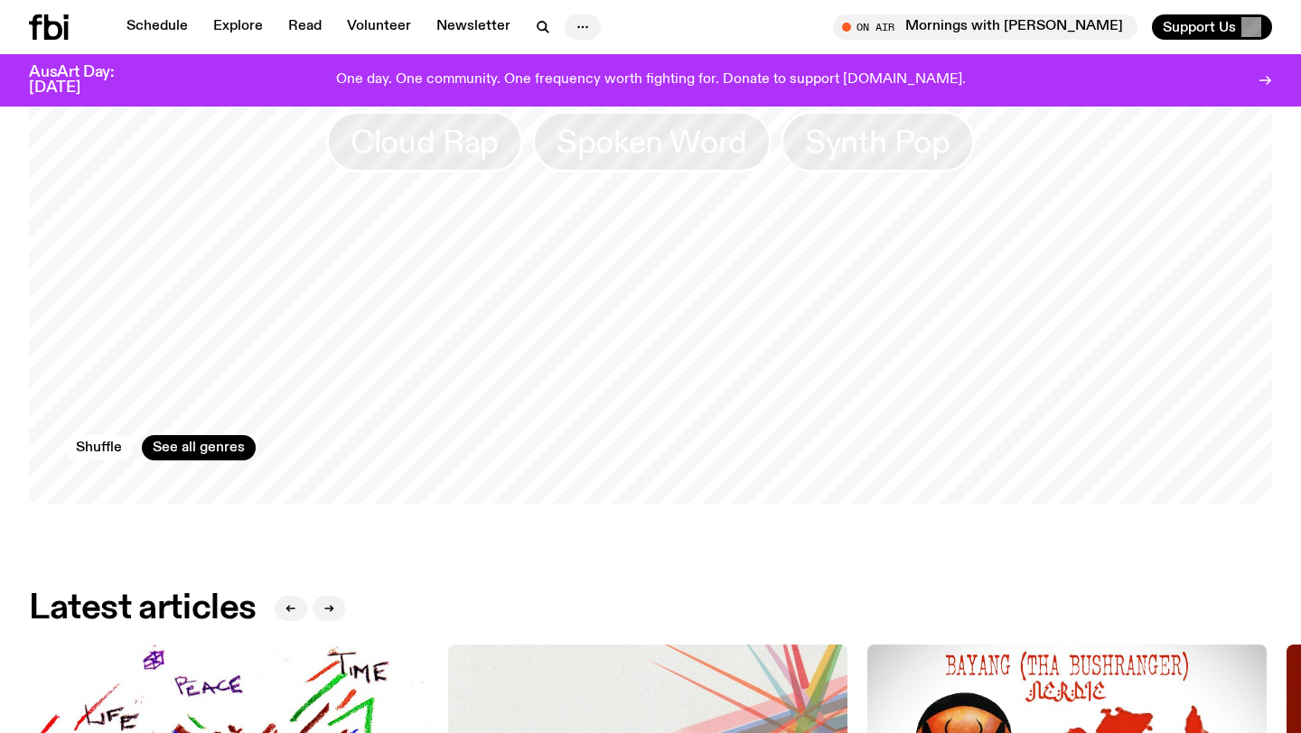
click at [572, 31] on icon "button" at bounding box center [583, 27] width 22 height 22
click at [576, 89] on link "Contact" at bounding box center [582, 95] width 90 height 25
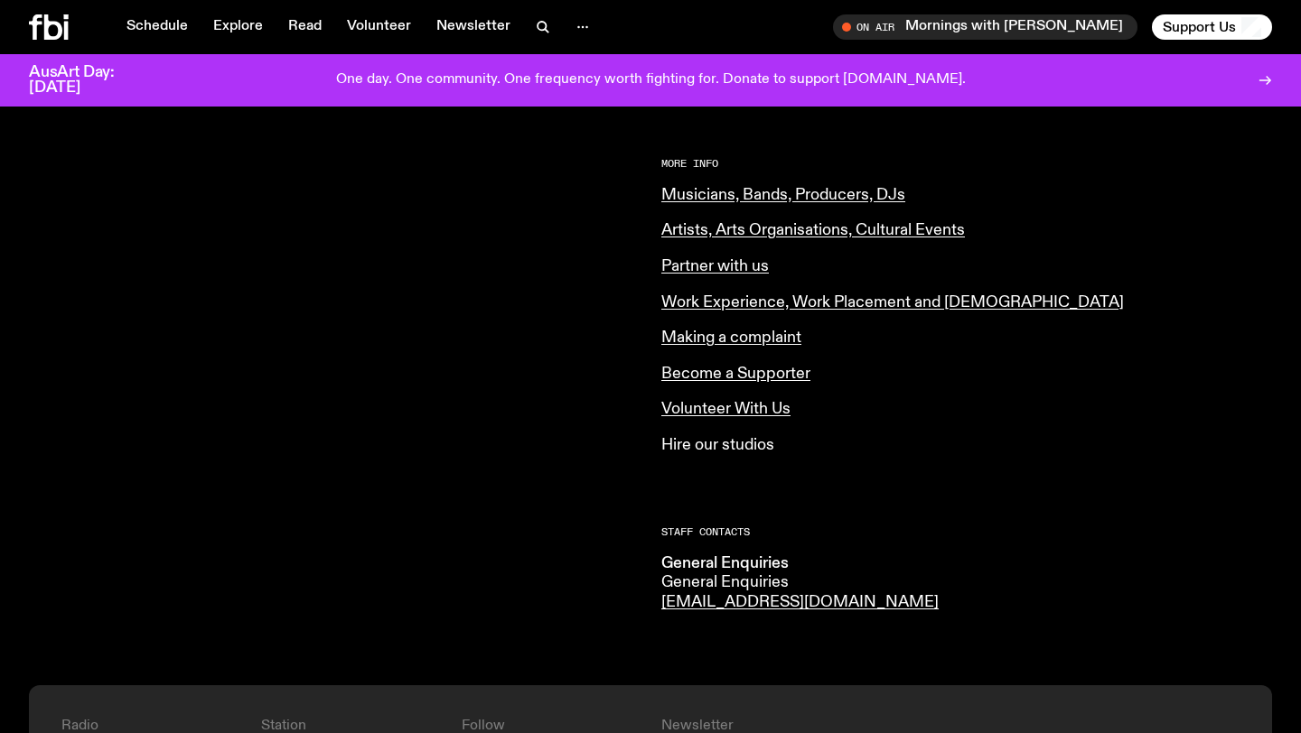
scroll to position [273, 0]
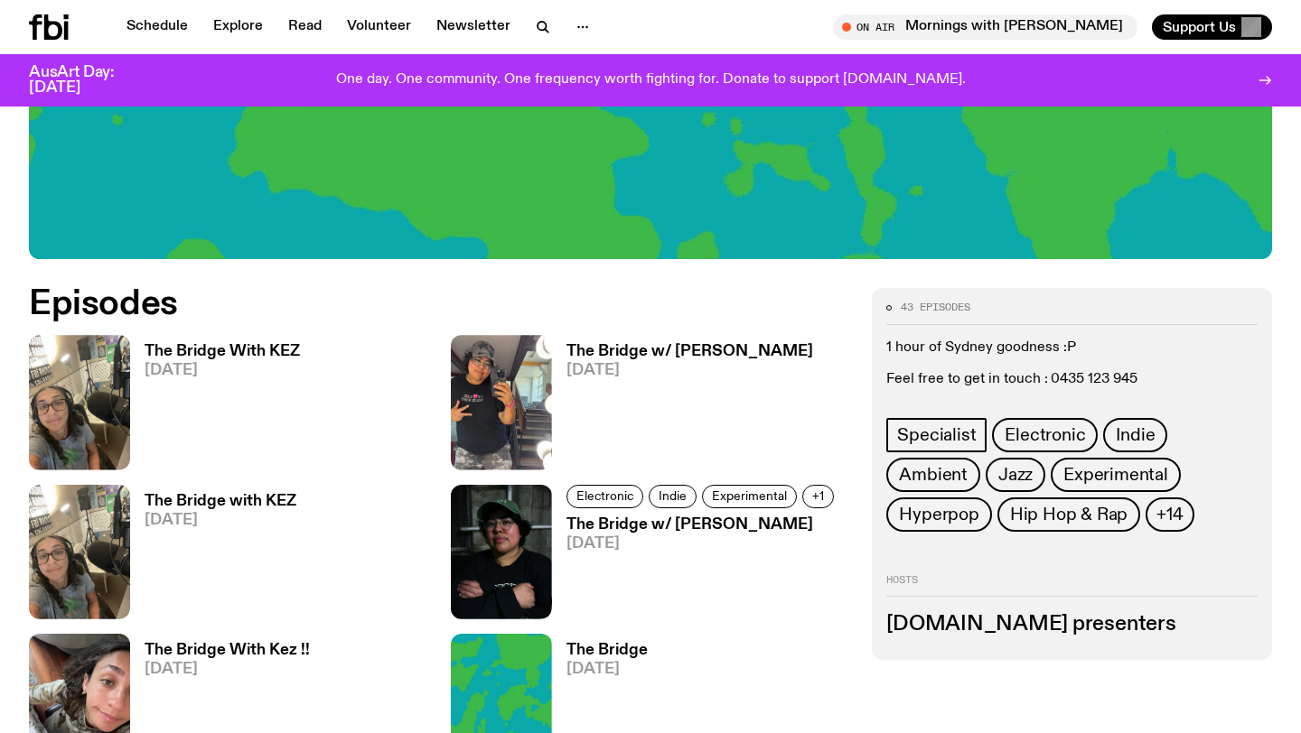
scroll to position [697, 0]
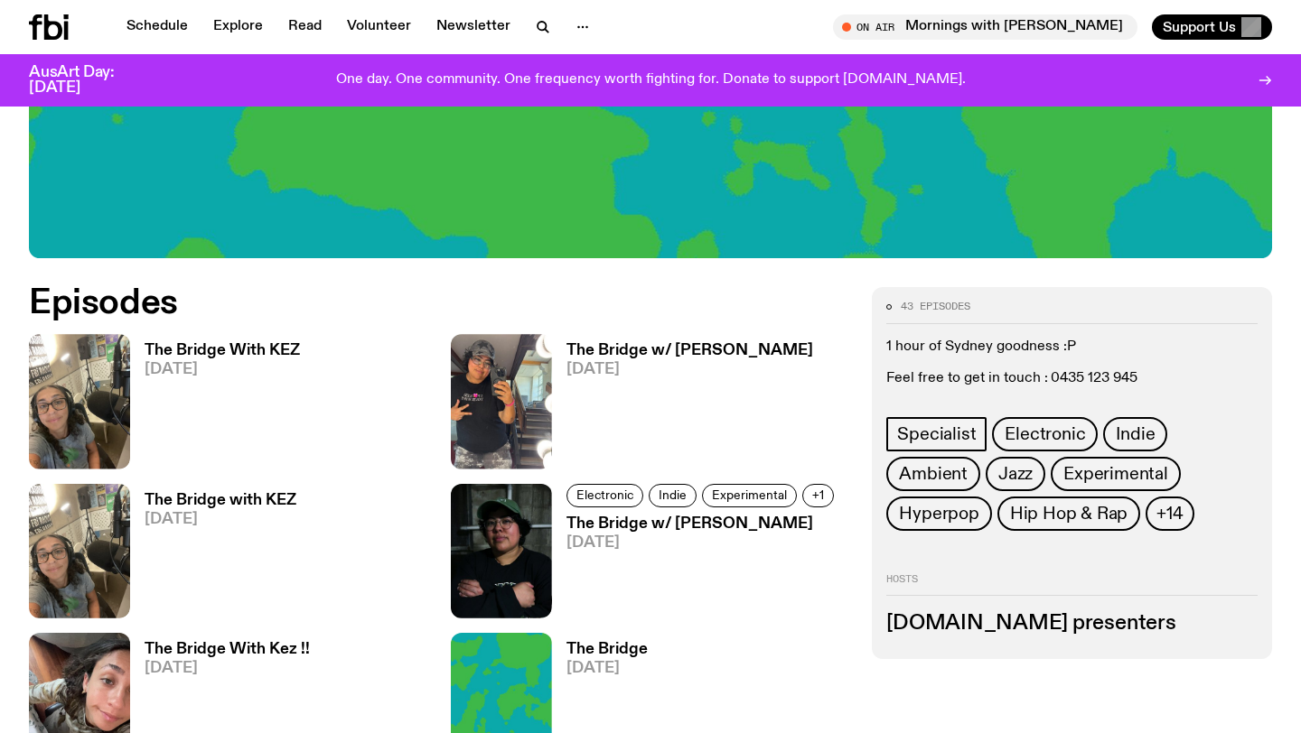
click at [1022, 622] on h3 "[DOMAIN_NAME] presenters" at bounding box center [1071, 624] width 371 height 20
click at [1018, 622] on h3 "fbi.radio presenters" at bounding box center [1071, 624] width 371 height 20
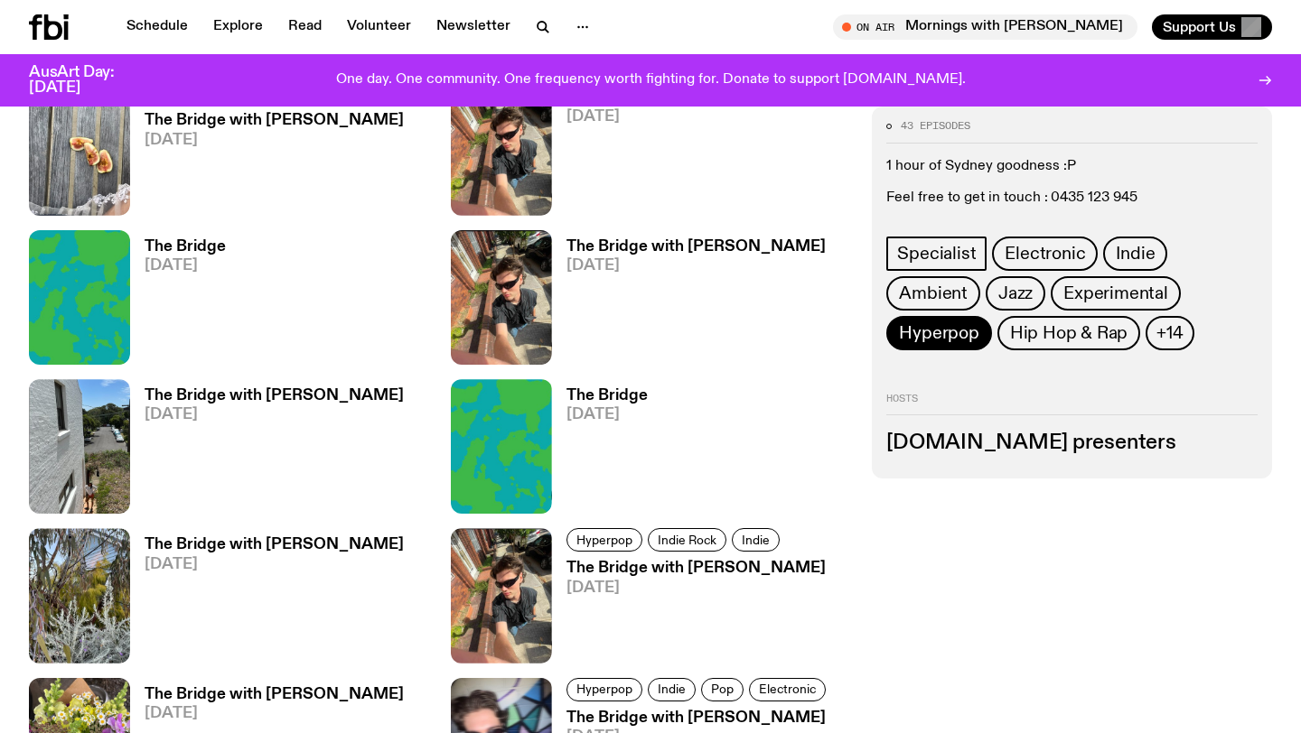
scroll to position [2163, 0]
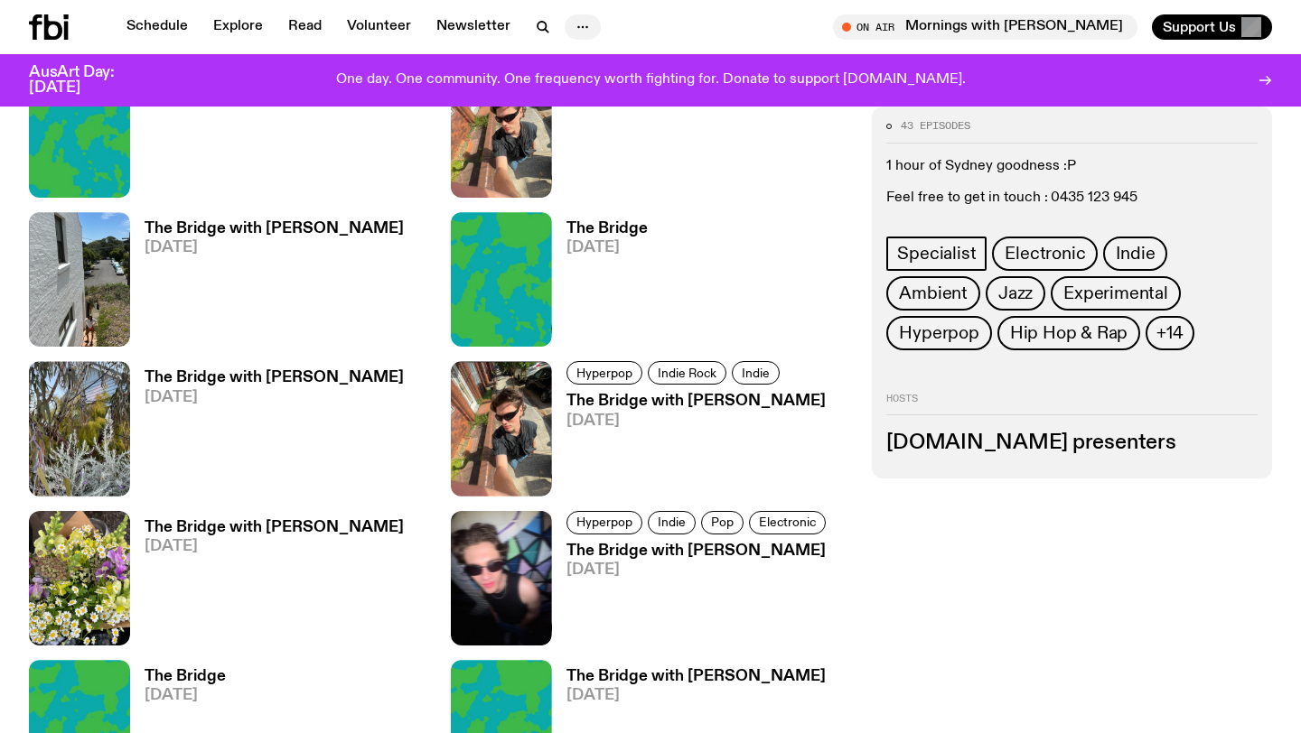
click at [572, 22] on icon "button" at bounding box center [583, 27] width 22 height 22
click at [571, 56] on link "About Us" at bounding box center [582, 64] width 90 height 25
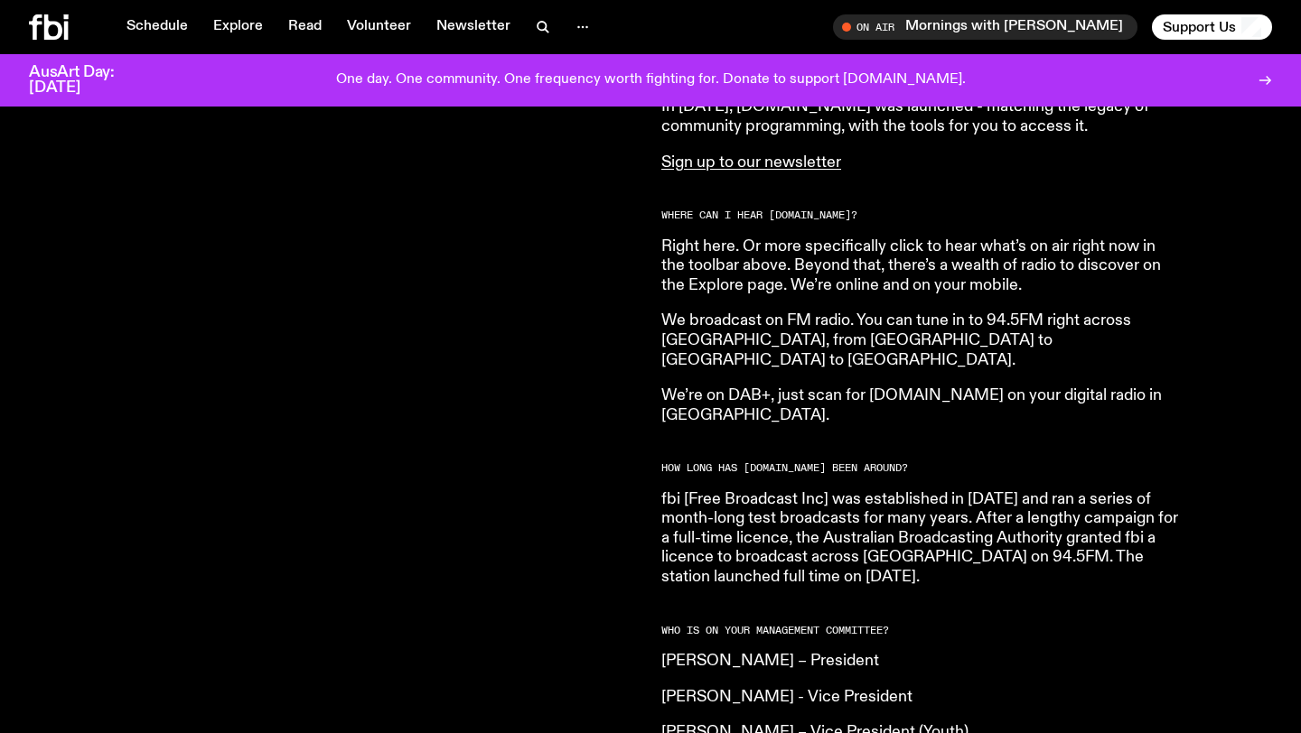
scroll to position [845, 0]
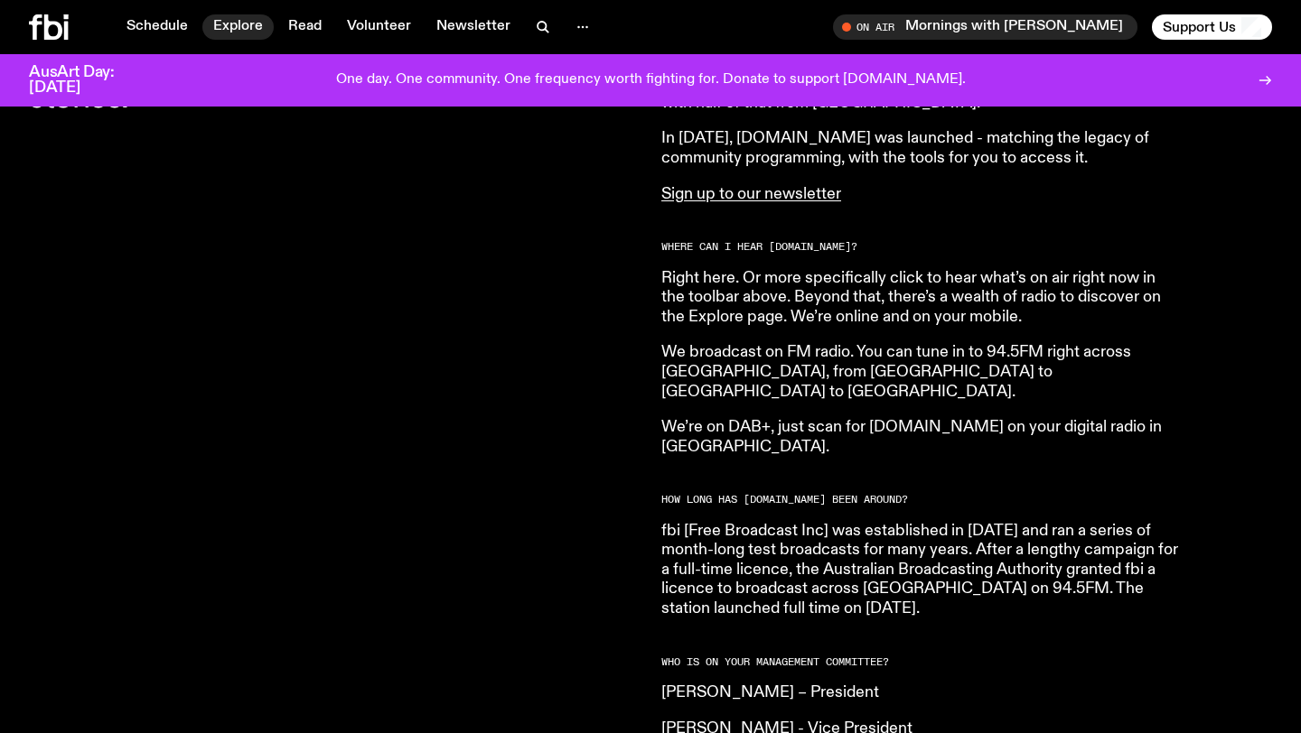
click at [225, 26] on link "Explore" at bounding box center [237, 26] width 71 height 25
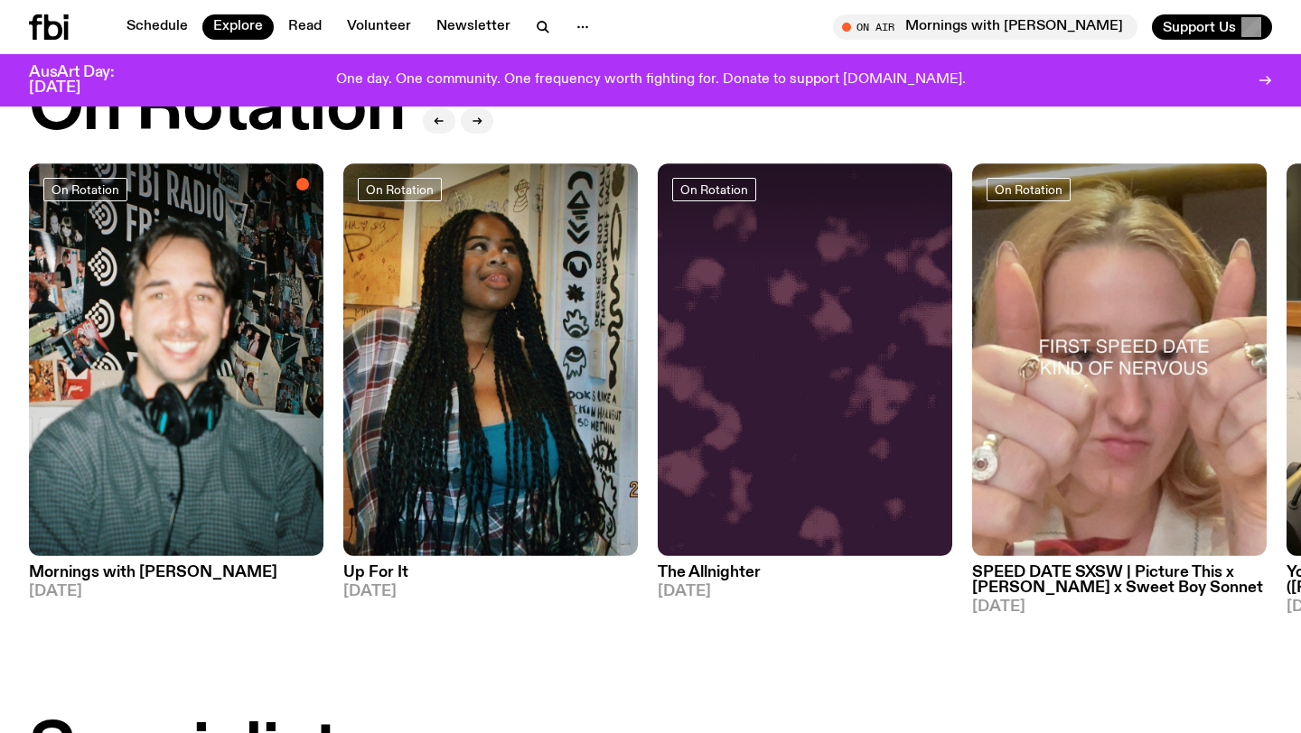
scroll to position [658, 0]
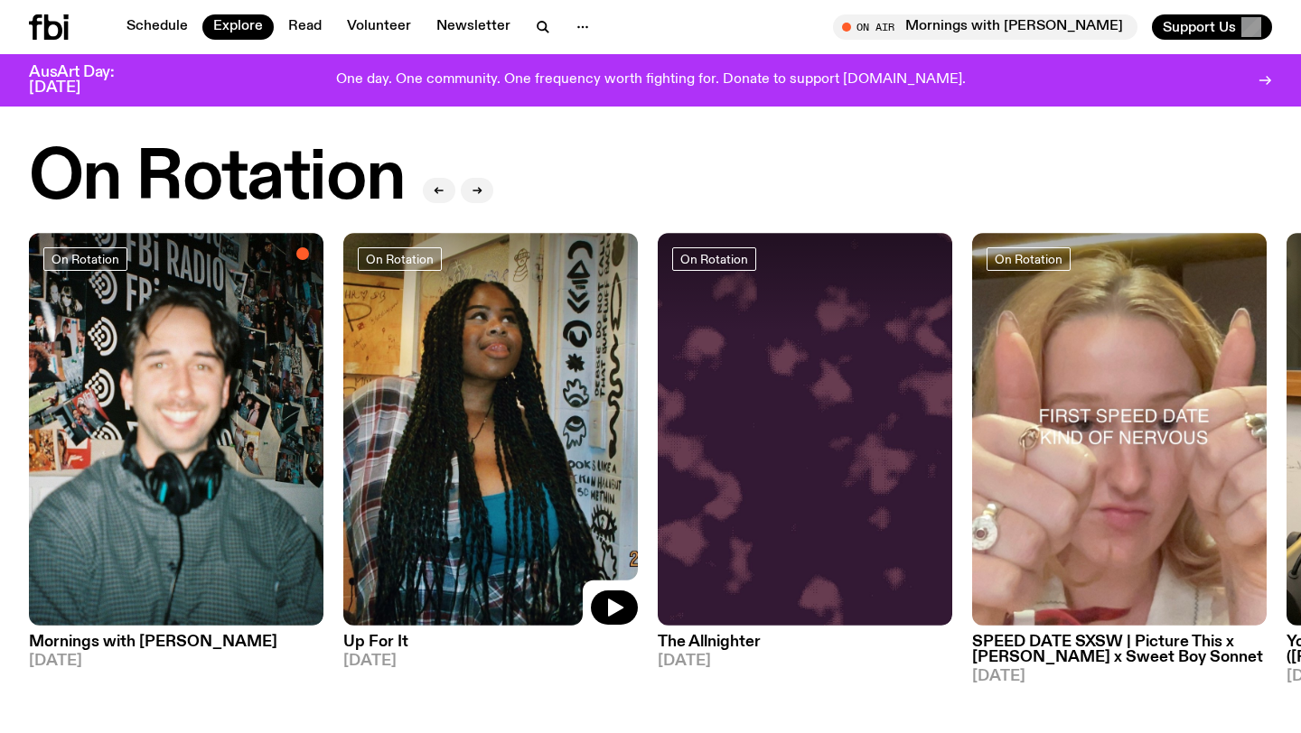
click at [529, 450] on img at bounding box center [490, 429] width 294 height 393
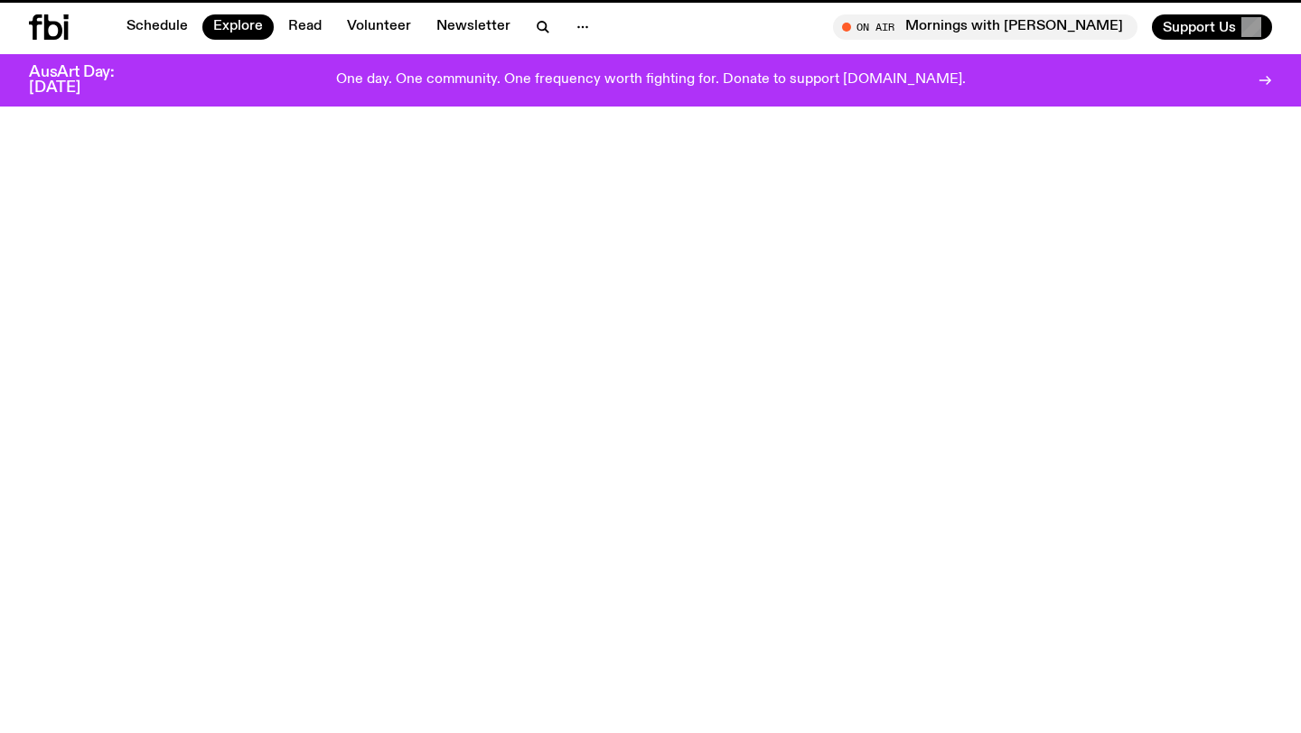
scroll to position [658, 0]
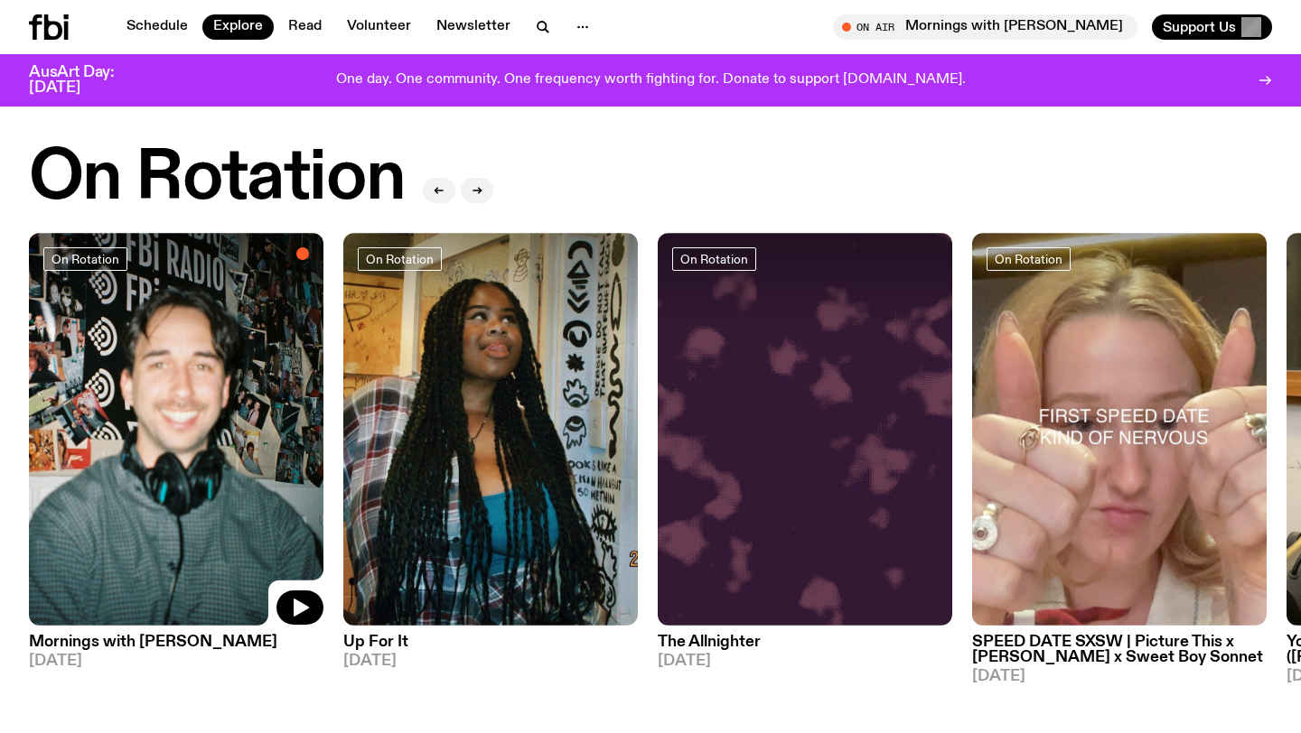
click at [162, 455] on img at bounding box center [176, 429] width 294 height 393
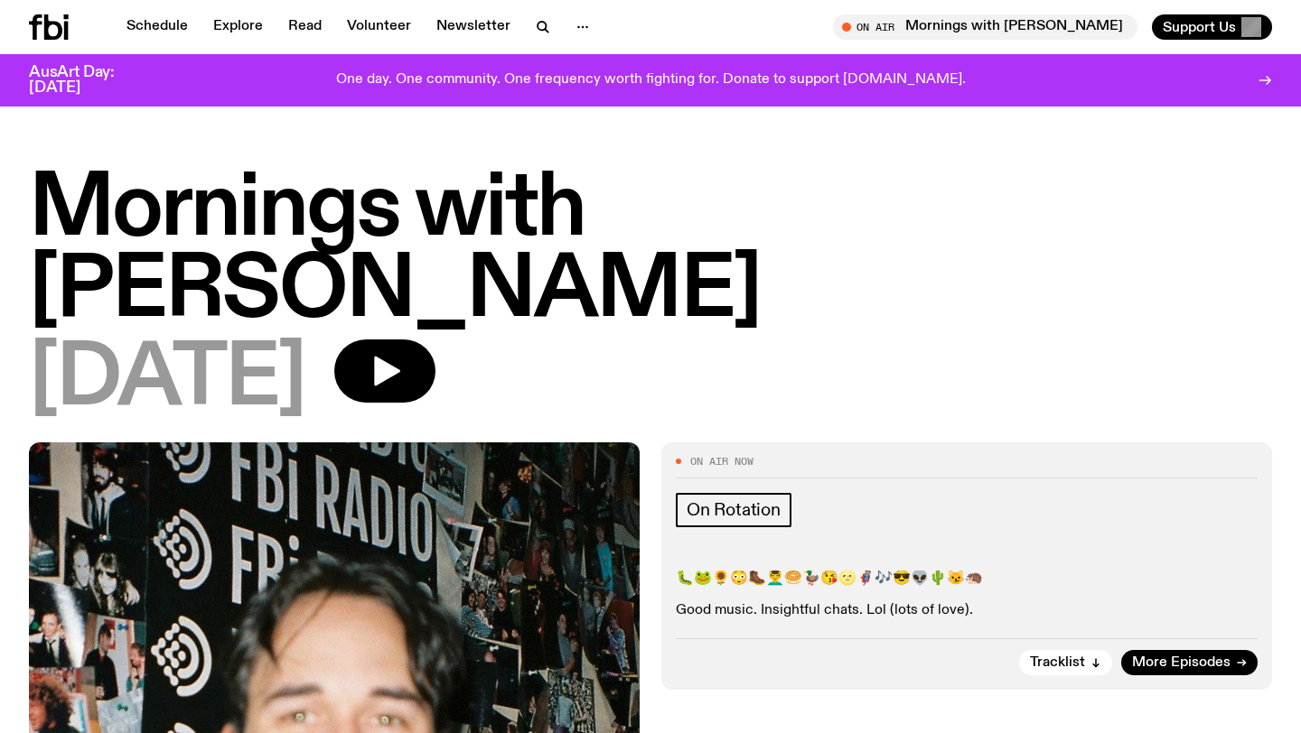
scroll to position [21, 0]
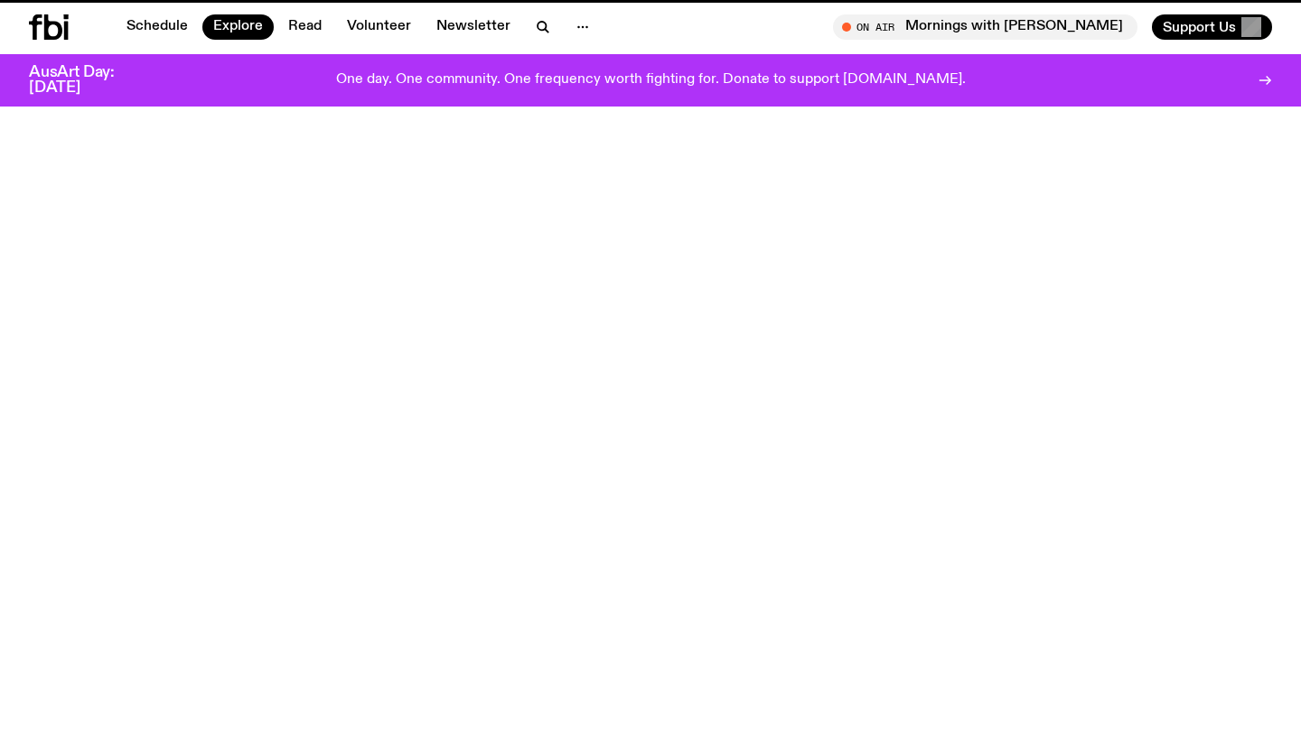
scroll to position [658, 0]
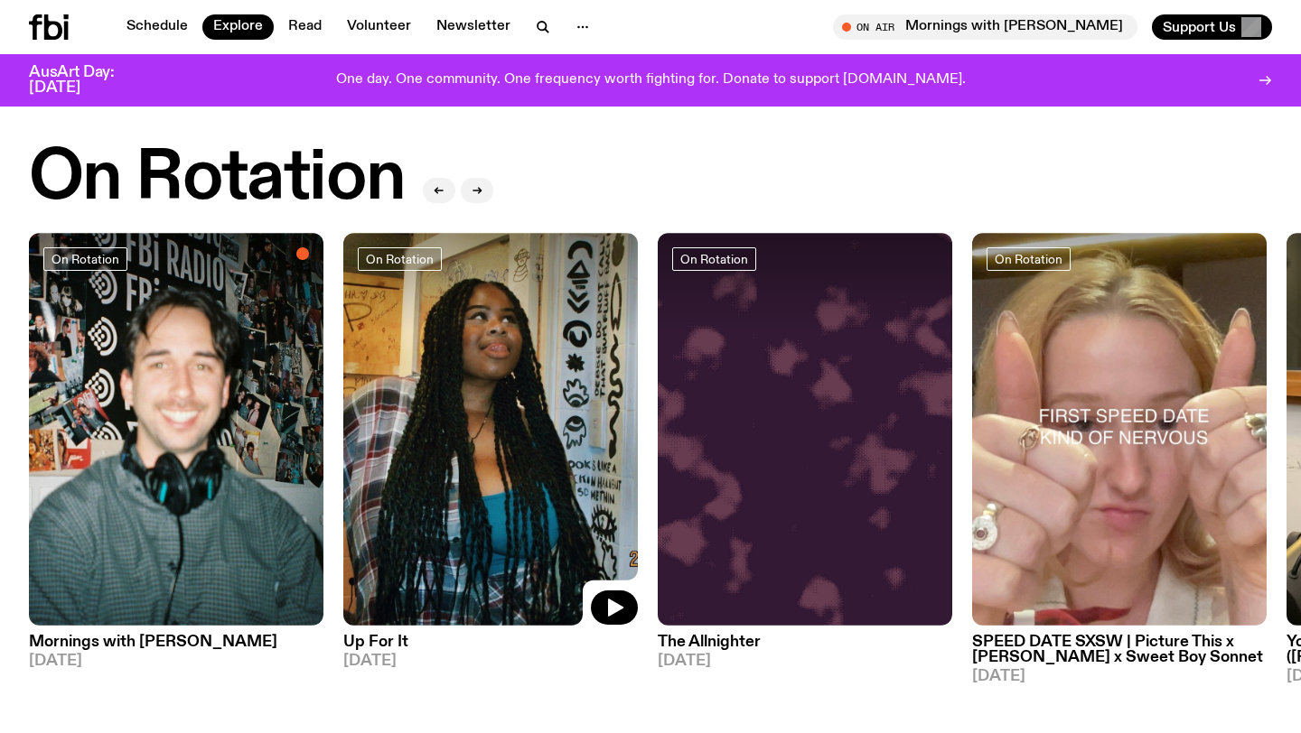
click at [462, 434] on img at bounding box center [490, 429] width 294 height 393
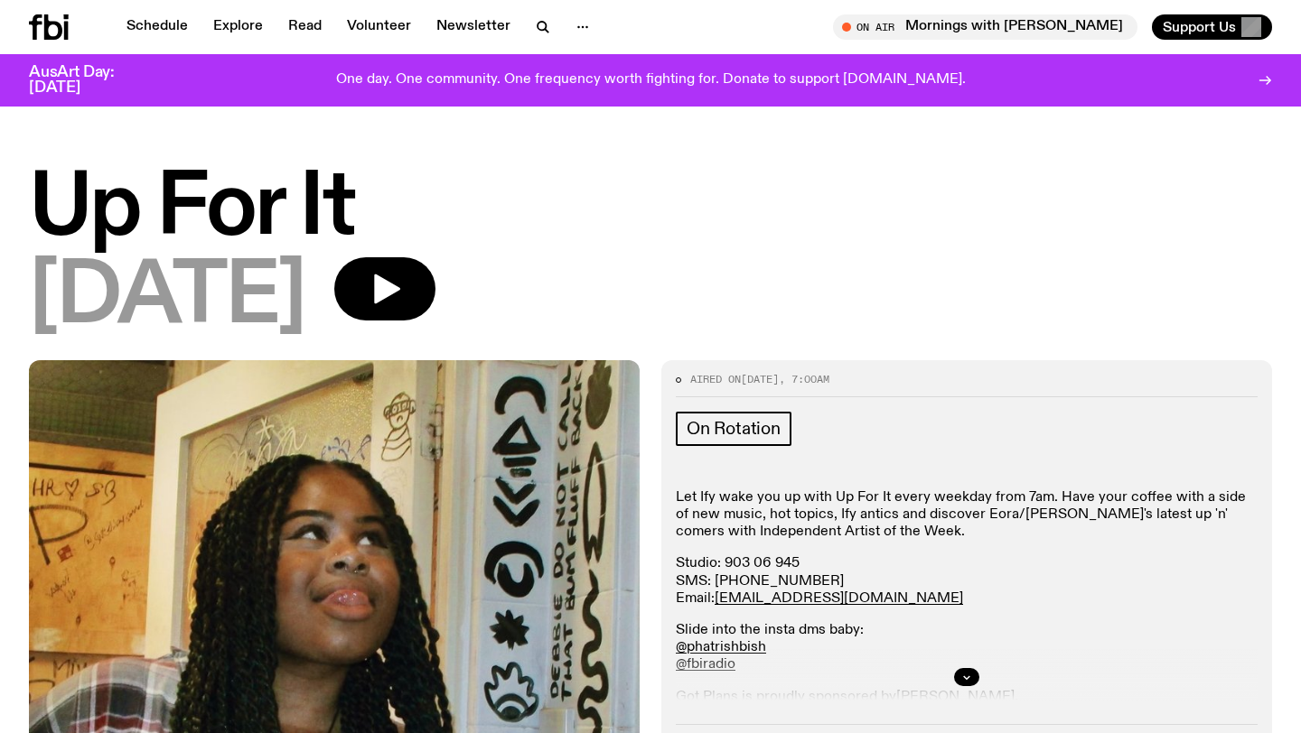
scroll to position [72, 0]
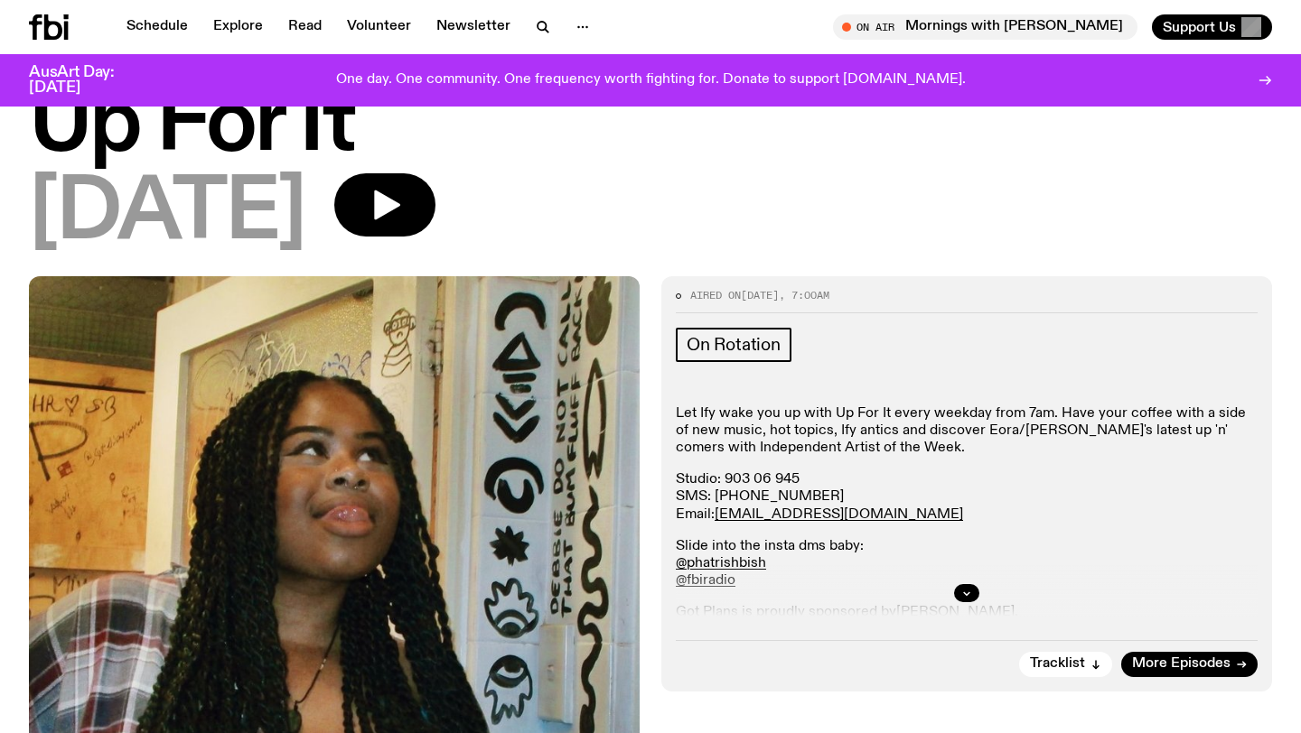
click at [821, 431] on p "Let Ify wake you up with Up For It every weekday from 7am. Have your coffee wit…" at bounding box center [967, 432] width 582 height 52
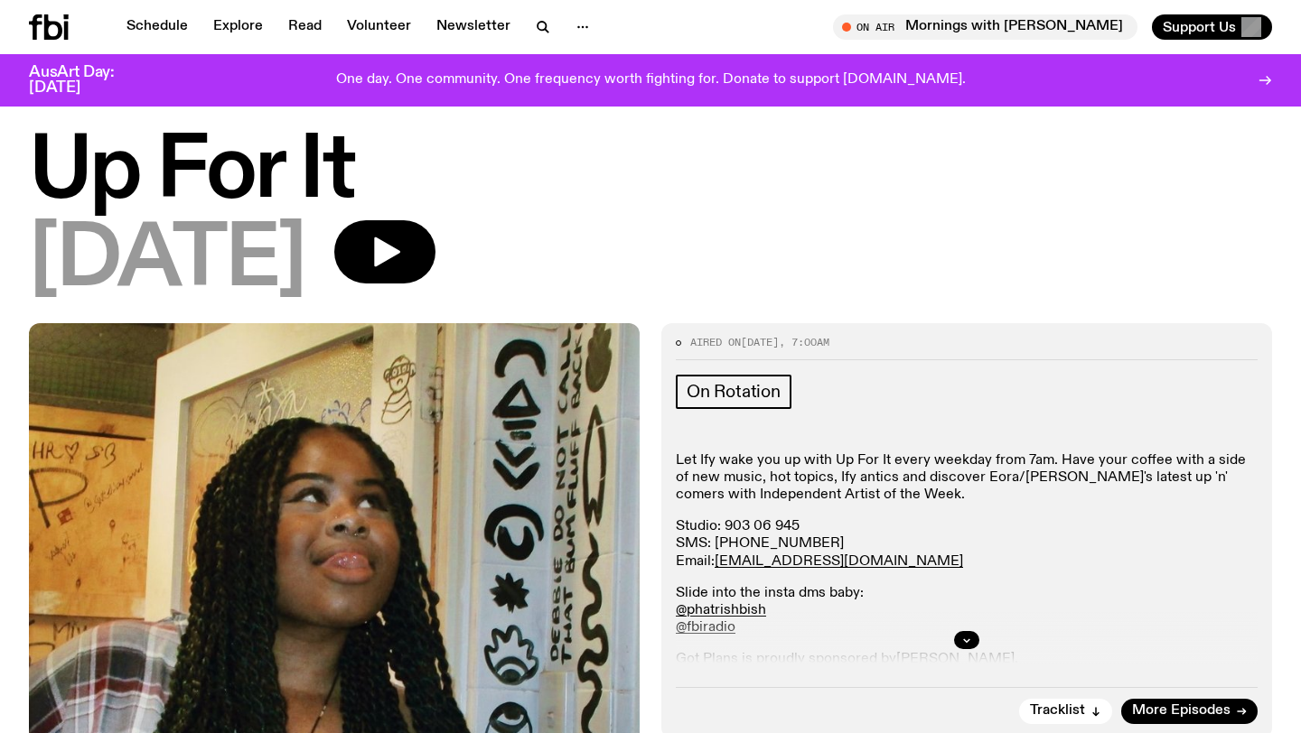
scroll to position [23, 0]
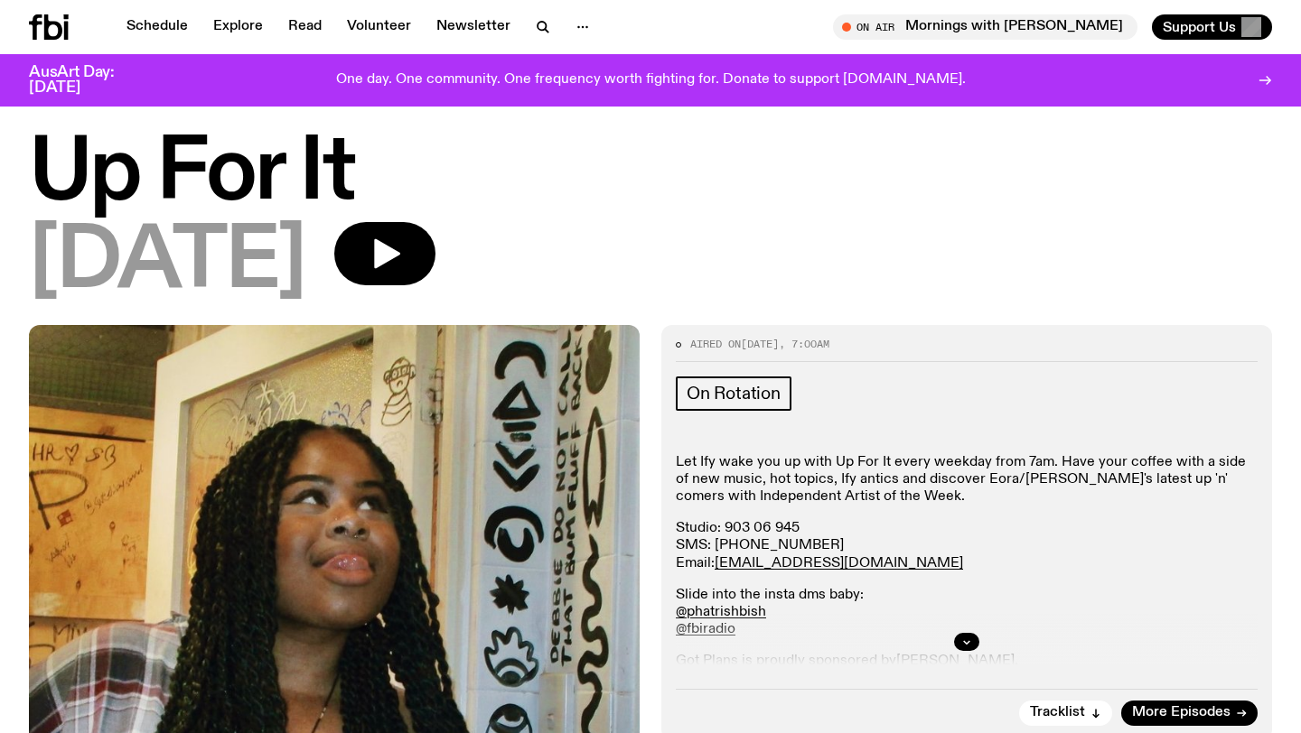
click at [856, 565] on p "Studio: 903 06 945 SMS: 0435 123 945 Email: ify.o@fbiradio.com" at bounding box center [967, 546] width 582 height 52
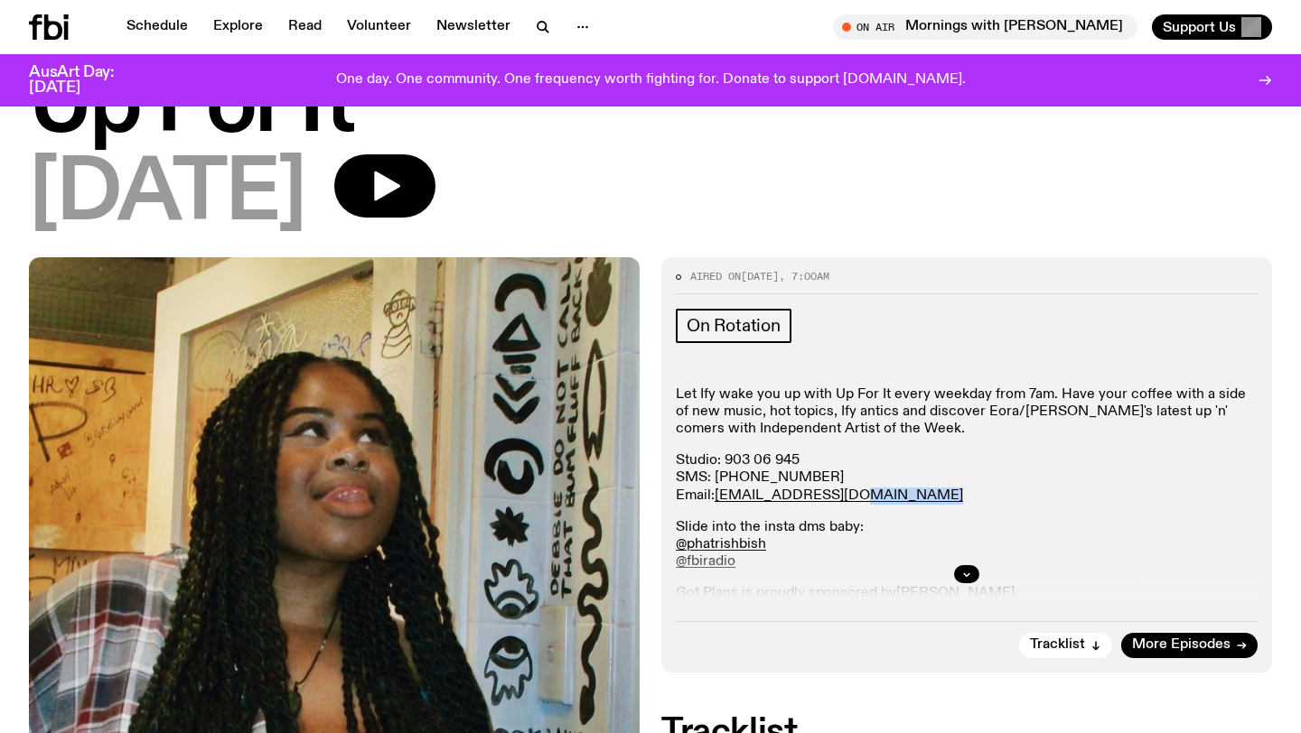
scroll to position [152, 0]
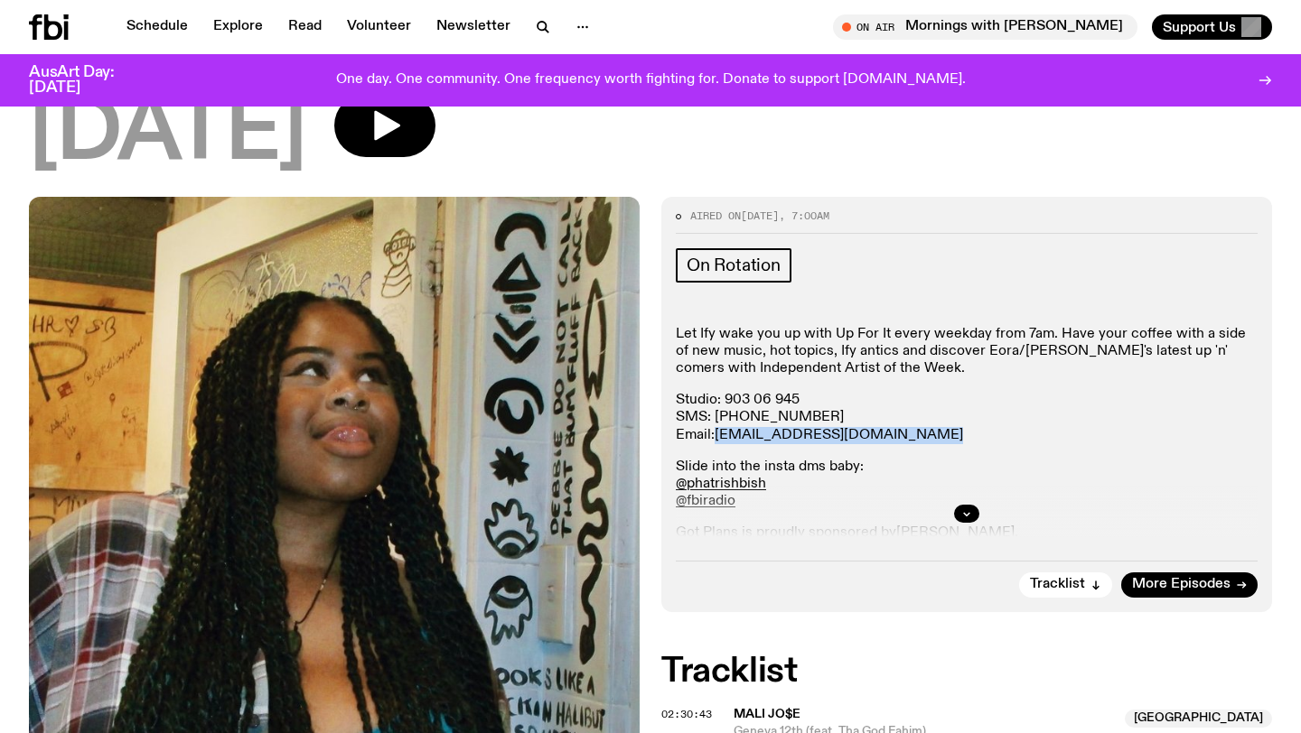
drag, startPoint x: 845, startPoint y: 434, endPoint x: 718, endPoint y: 443, distance: 126.7
click at [718, 443] on p "Studio: 903 06 945 SMS: 0435 123 945 Email: ify.o@fbiradio.com" at bounding box center [967, 418] width 582 height 52
copy div "ify.o@fbiradio.com"
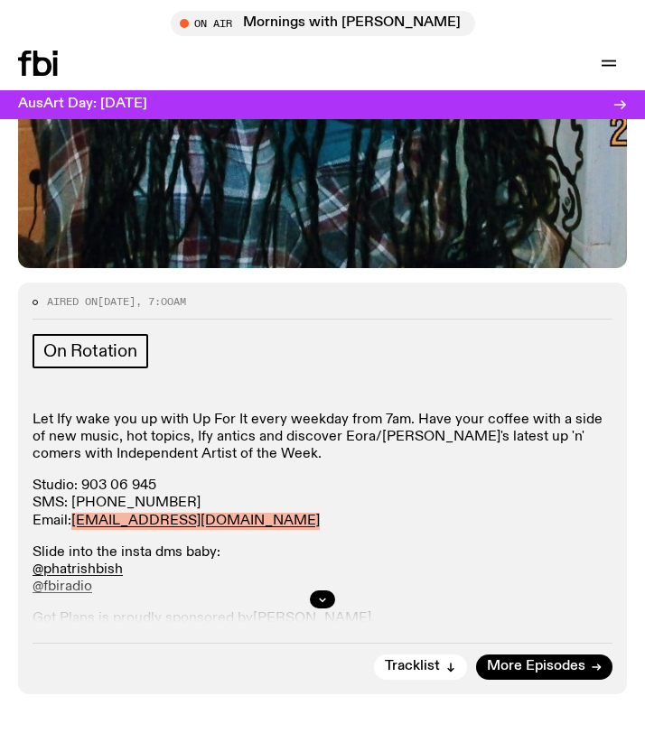
scroll to position [783, 0]
click at [253, 431] on p "Let Ify wake you up with Up For It every weekday from 7am. Have your coffee wit…" at bounding box center [323, 438] width 580 height 52
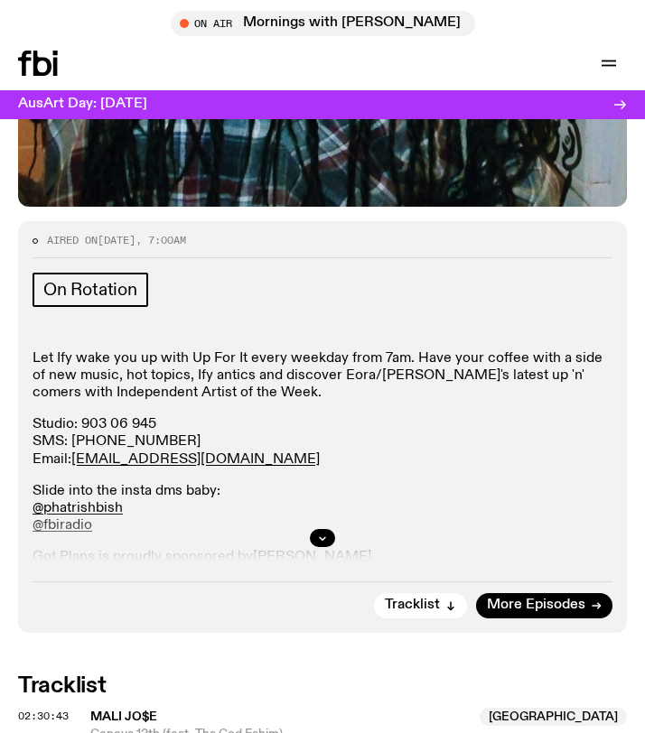
scroll to position [846, 0]
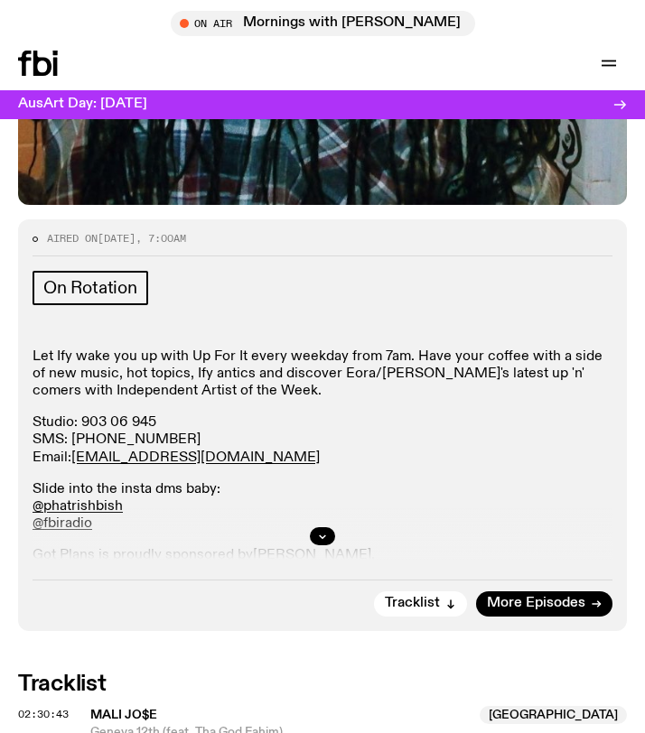
click at [107, 509] on div at bounding box center [323, 537] width 580 height 58
click at [87, 502] on link "@phatrishbish" at bounding box center [78, 506] width 90 height 14
click at [417, 341] on div "On Rotation Let Ify wake you up with Up For It every weekday from 7am. Have you…" at bounding box center [323, 418] width 580 height 294
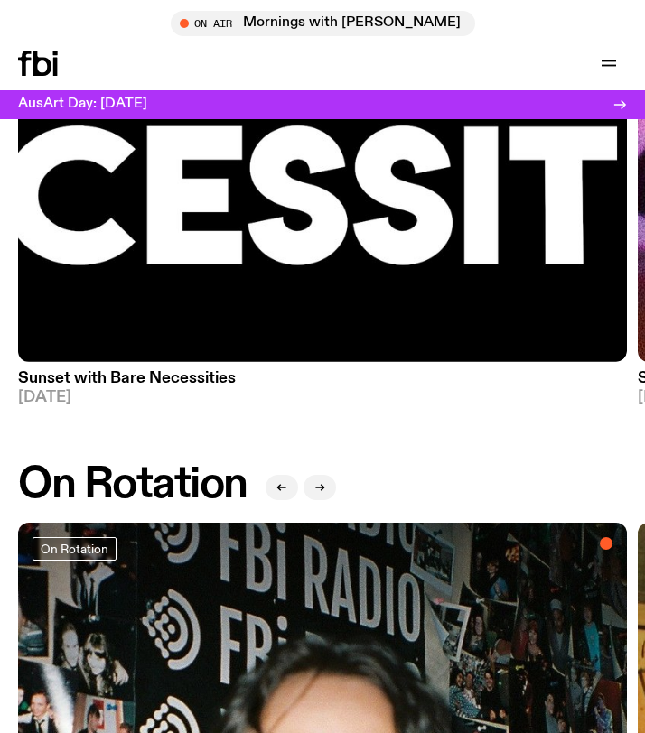
scroll to position [1529, 0]
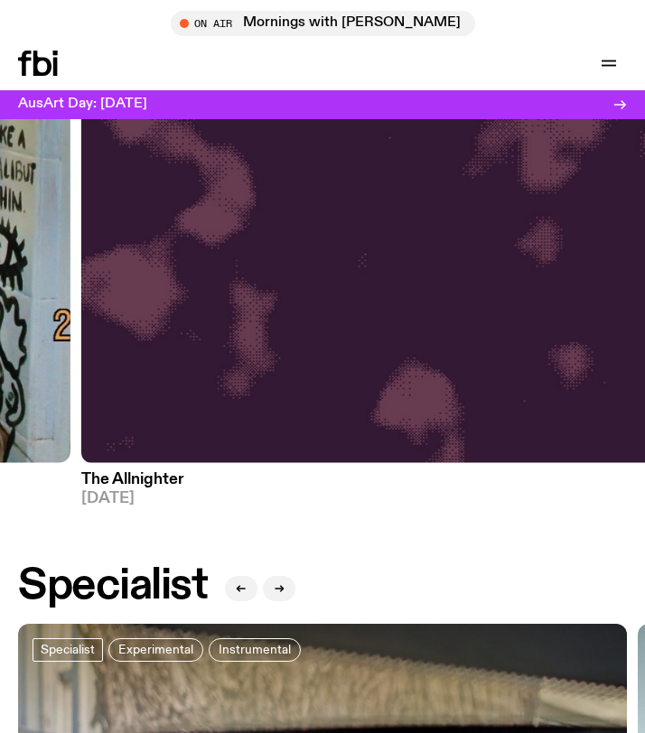
click at [330, 320] on img at bounding box center [385, 57] width 609 height 812
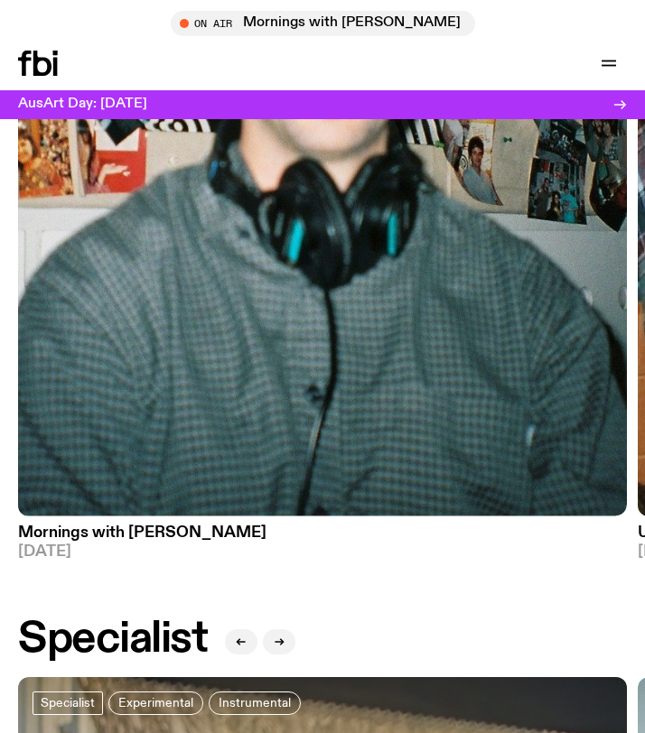
scroll to position [1471, 0]
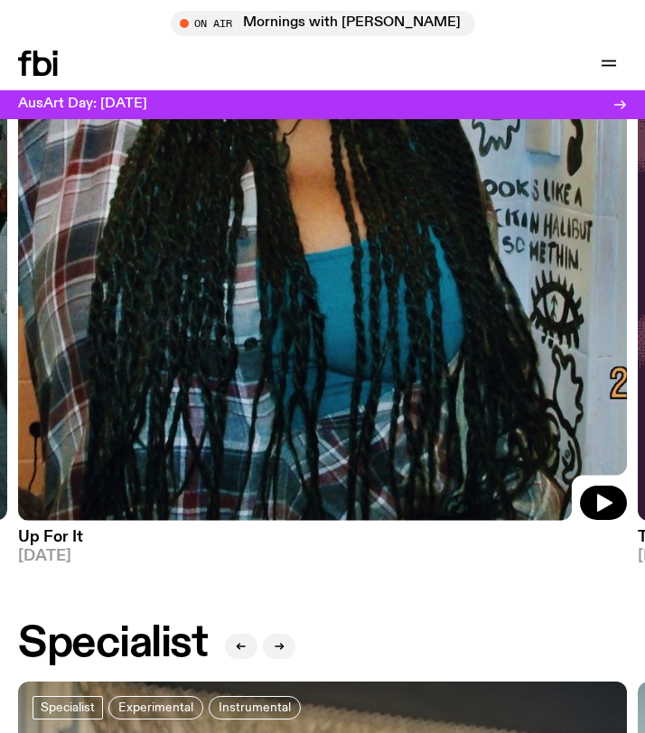
click at [288, 368] on img at bounding box center [322, 115] width 609 height 812
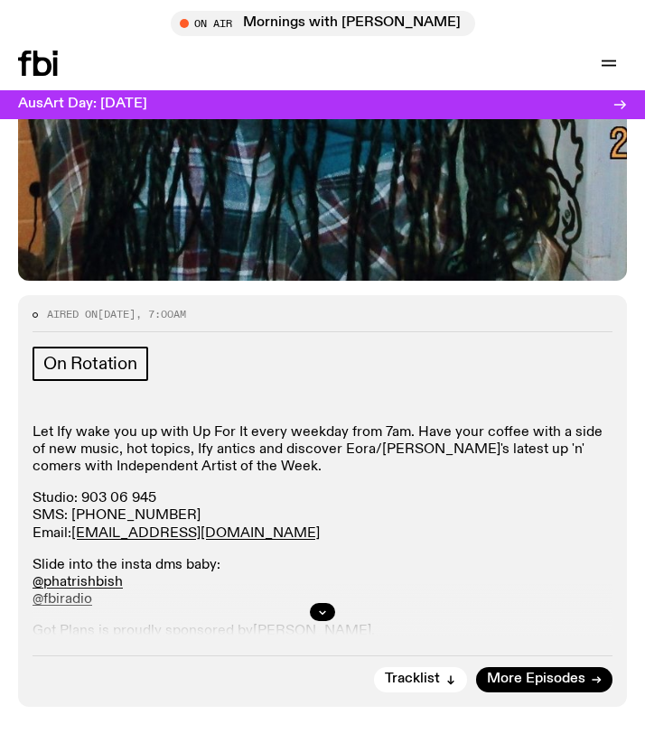
scroll to position [771, 0]
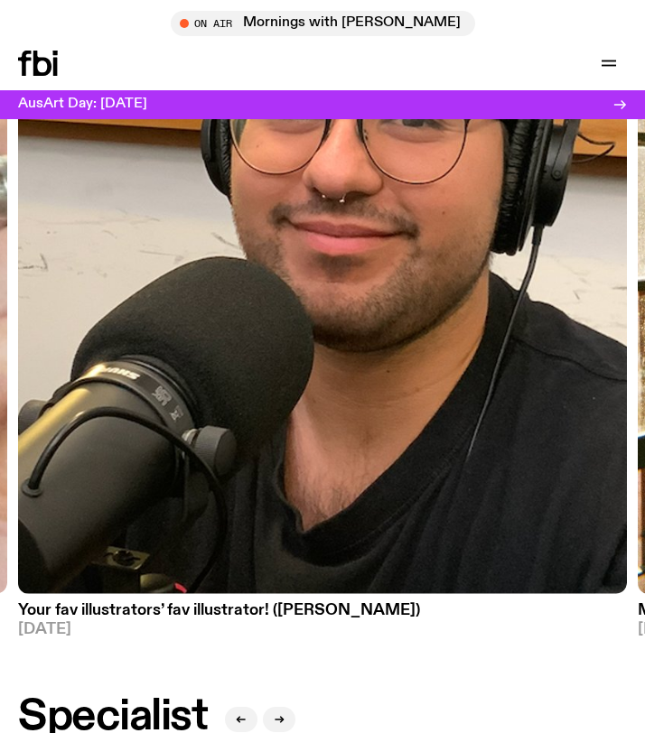
scroll to position [1399, 0]
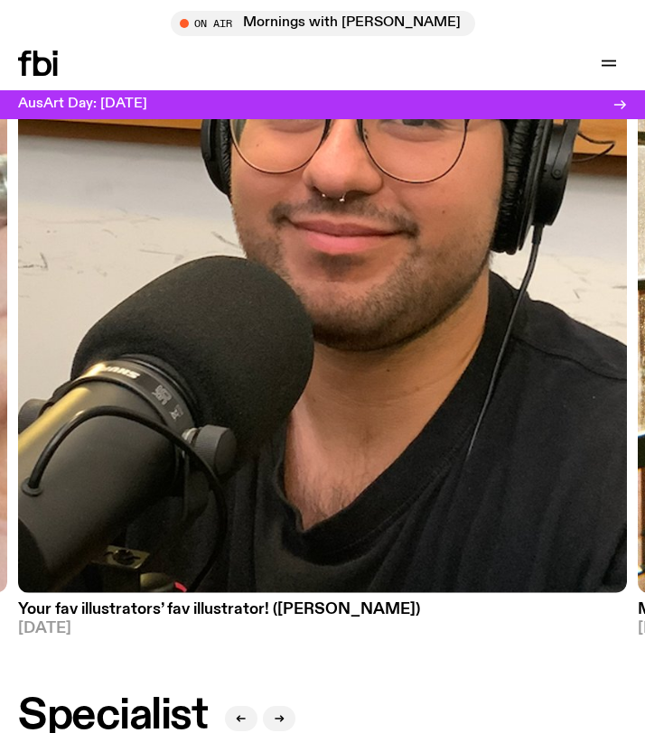
click at [369, 480] on img at bounding box center [322, 187] width 609 height 812
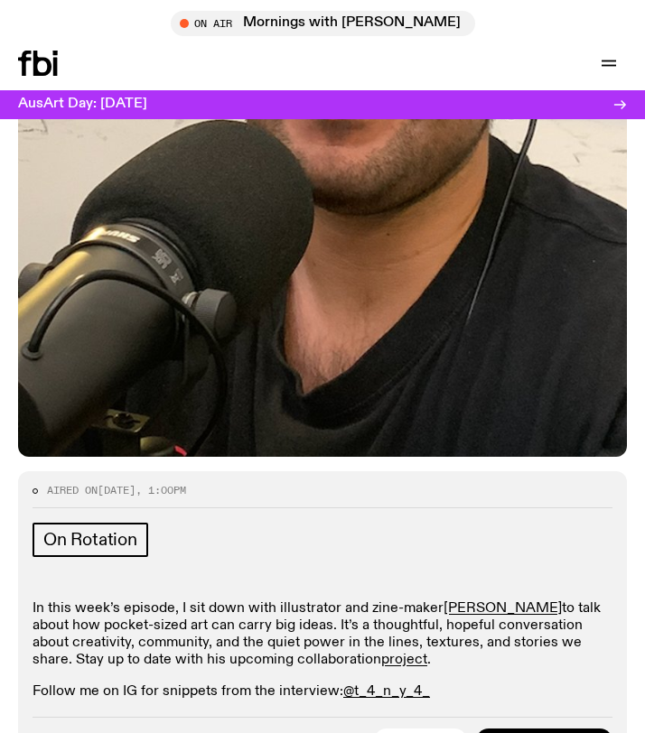
scroll to position [692, 0]
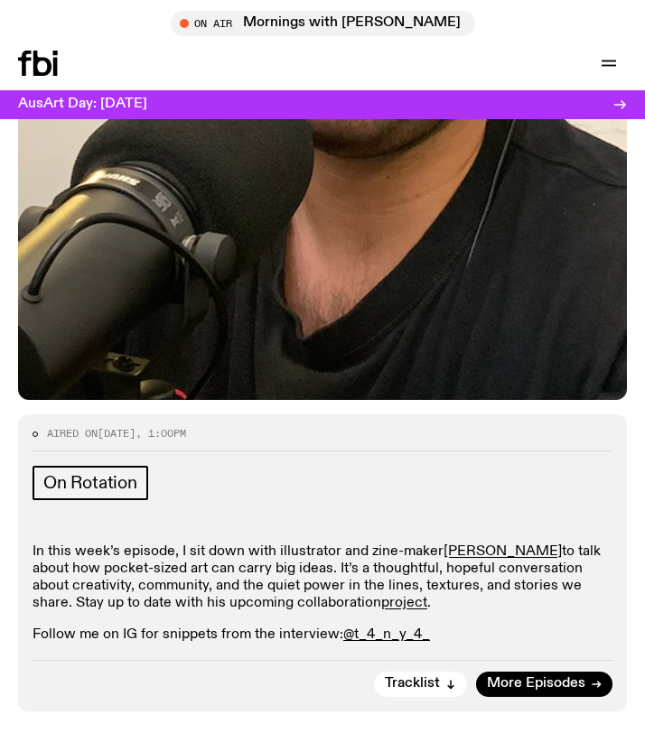
click at [229, 582] on p "In this week’s episode, I sit down with illustrator and zine-maker Oliver Reyes…" at bounding box center [323, 579] width 580 height 70
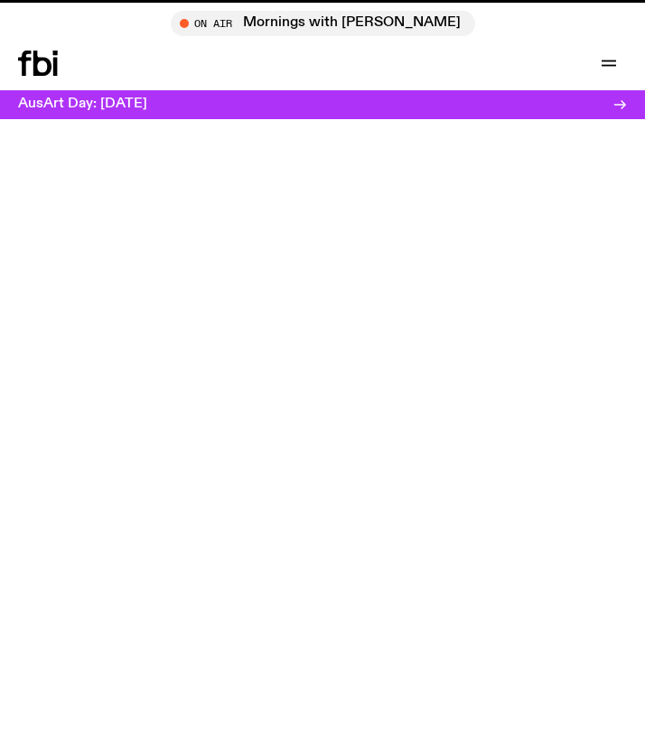
scroll to position [1399, 0]
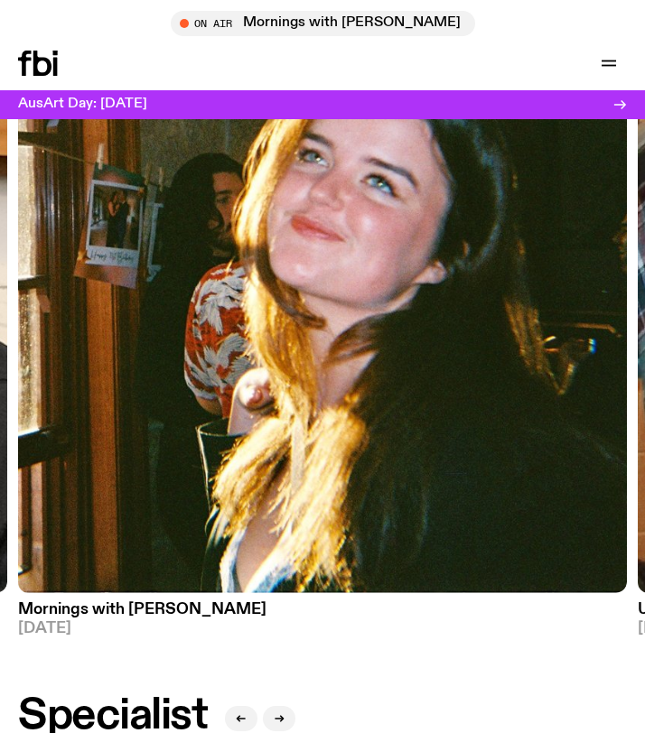
click at [278, 332] on img at bounding box center [322, 187] width 609 height 812
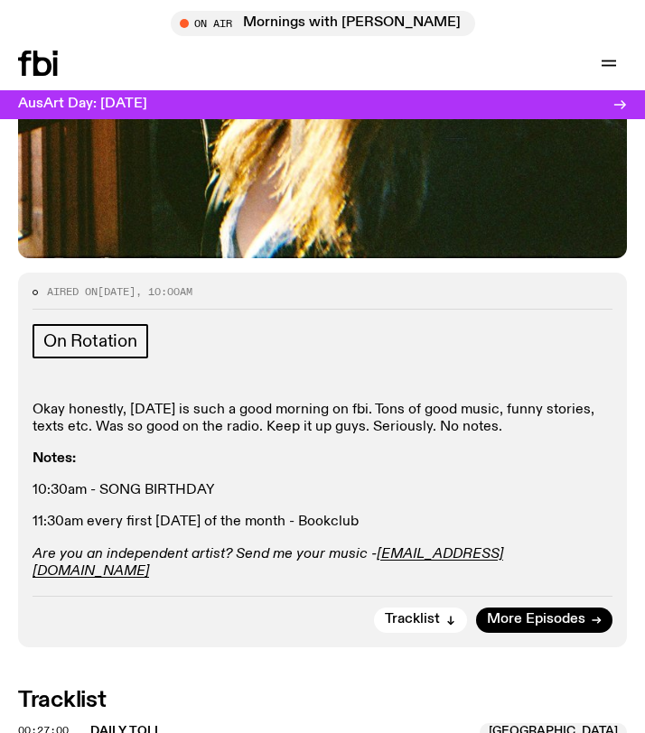
scroll to position [836, 0]
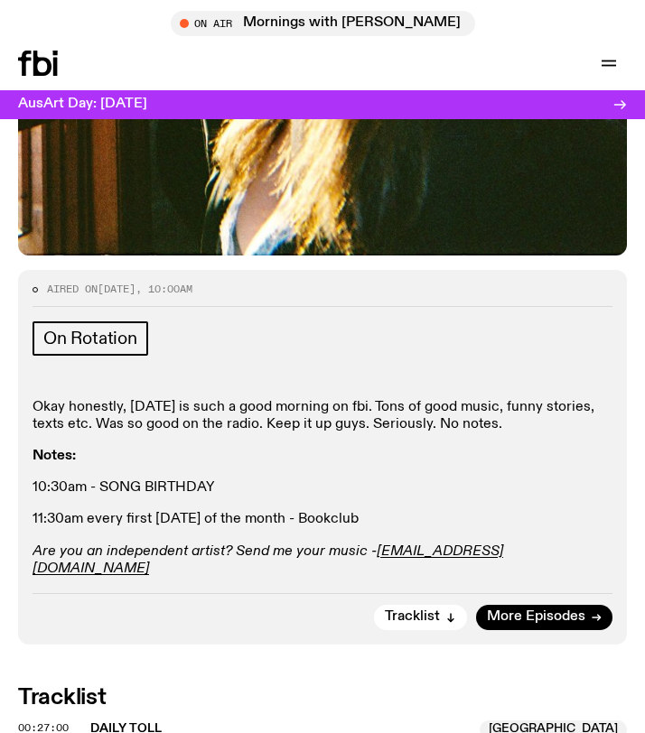
click at [519, 544] on p "Are you an independent artist? Send me your music - freya.s@fbiradio.com" at bounding box center [323, 561] width 580 height 34
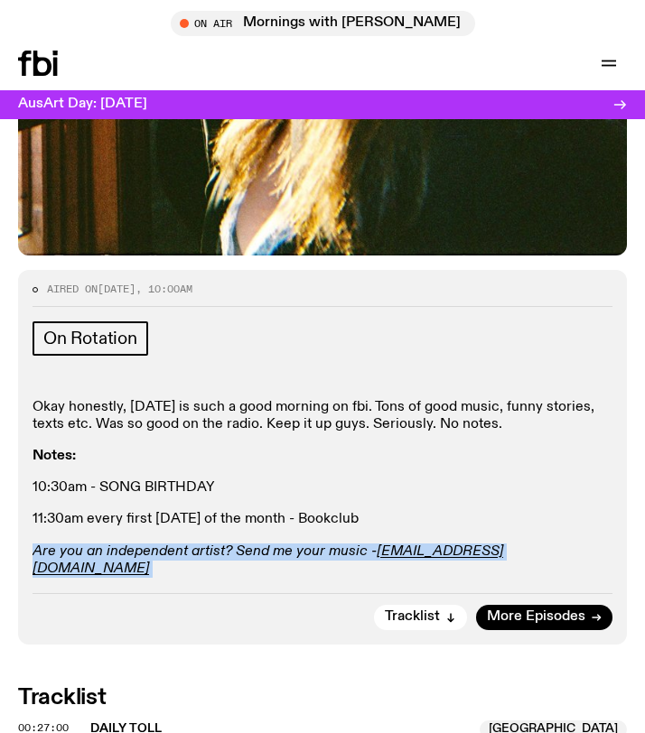
click at [519, 544] on p "Are you an independent artist? Send me your music - freya.s@fbiradio.com" at bounding box center [323, 561] width 580 height 34
click at [521, 544] on p "Are you an independent artist? Send me your music - freya.s@fbiradio.com" at bounding box center [323, 561] width 580 height 34
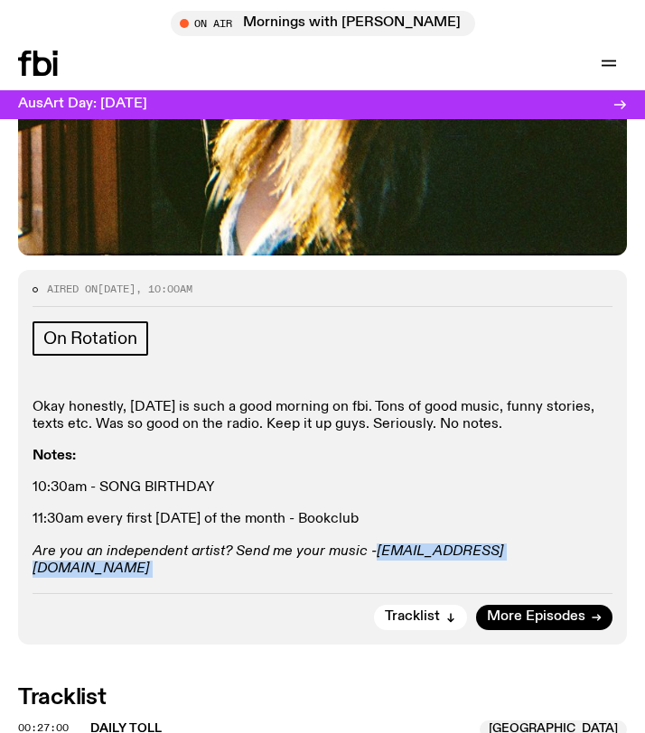
drag, startPoint x: 521, startPoint y: 514, endPoint x: 379, endPoint y: 512, distance: 141.8
click at [379, 544] on p "Are you an independent artist? Send me your music - freya.s@fbiradio.com" at bounding box center [323, 561] width 580 height 34
click at [178, 399] on p "Okay honestly, Tuesday is such a good morning on fbi. Tons of good music, funny…" at bounding box center [323, 416] width 580 height 34
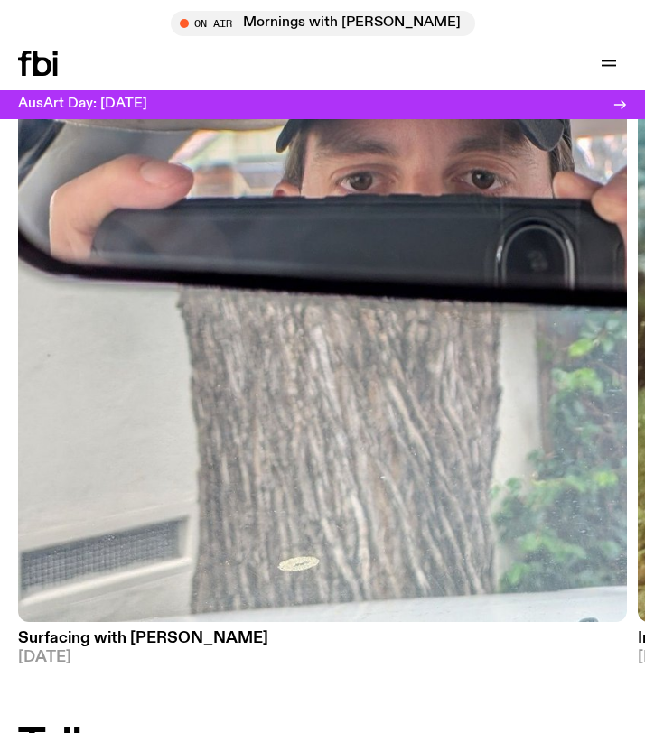
scroll to position [2390, 0]
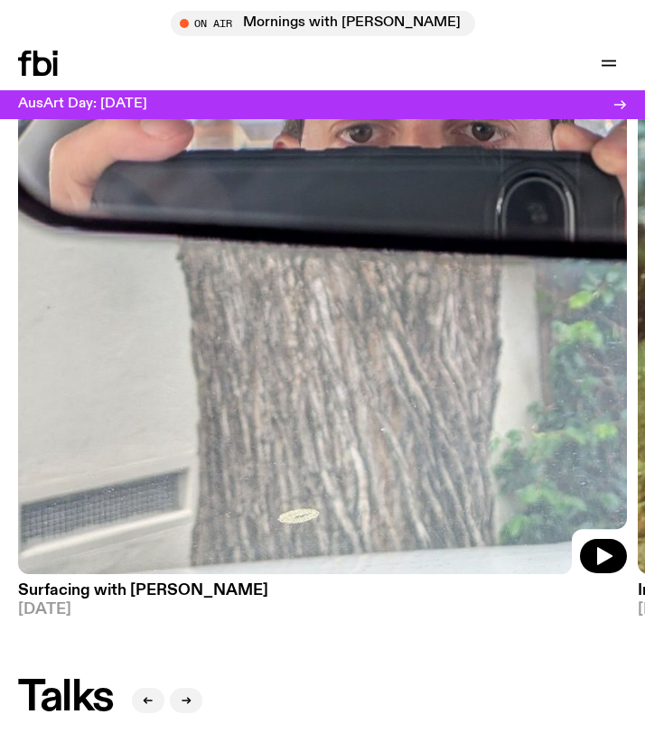
click at [208, 442] on img at bounding box center [322, 169] width 609 height 812
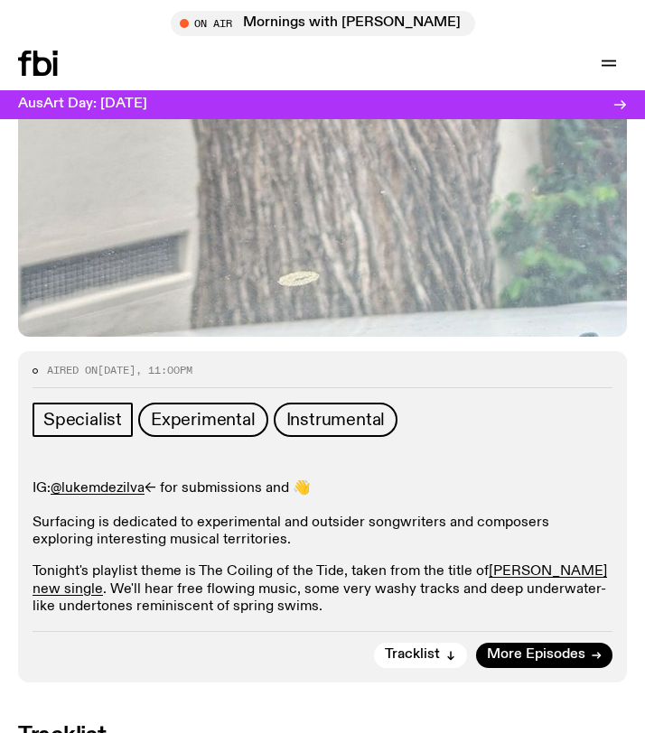
scroll to position [758, 0]
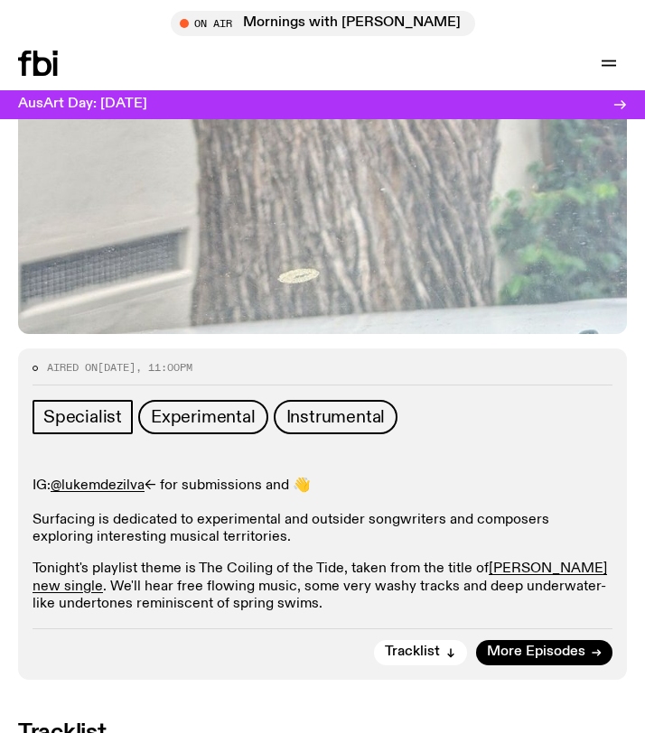
click at [194, 479] on p "IG: @lukemdezilva <- for submissions and 👋 Surfacing is dedicated to experiment…" at bounding box center [323, 513] width 580 height 70
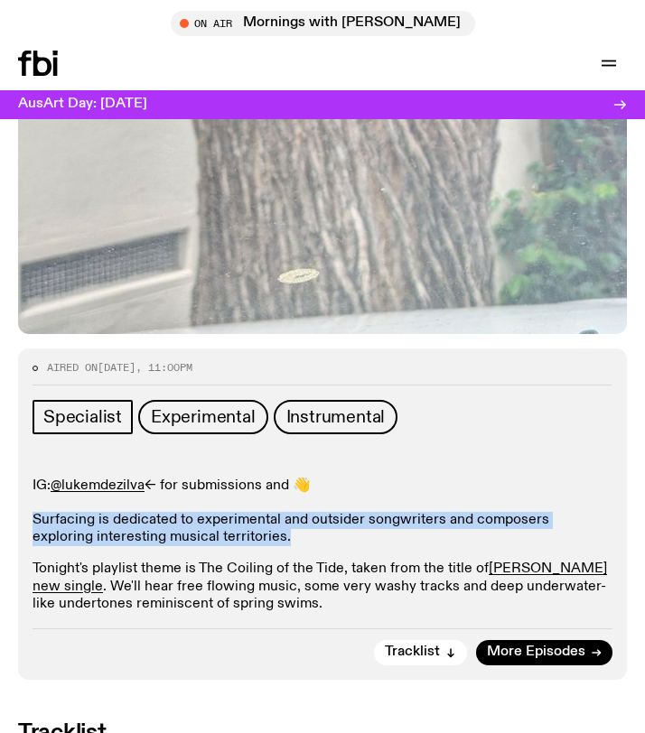
click at [194, 479] on p "IG: @lukemdezilva <- for submissions and 👋 Surfacing is dedicated to experiment…" at bounding box center [323, 513] width 580 height 70
click at [206, 498] on p "IG: @lukemdezilva <- for submissions and 👋 Surfacing is dedicated to experiment…" at bounding box center [323, 513] width 580 height 70
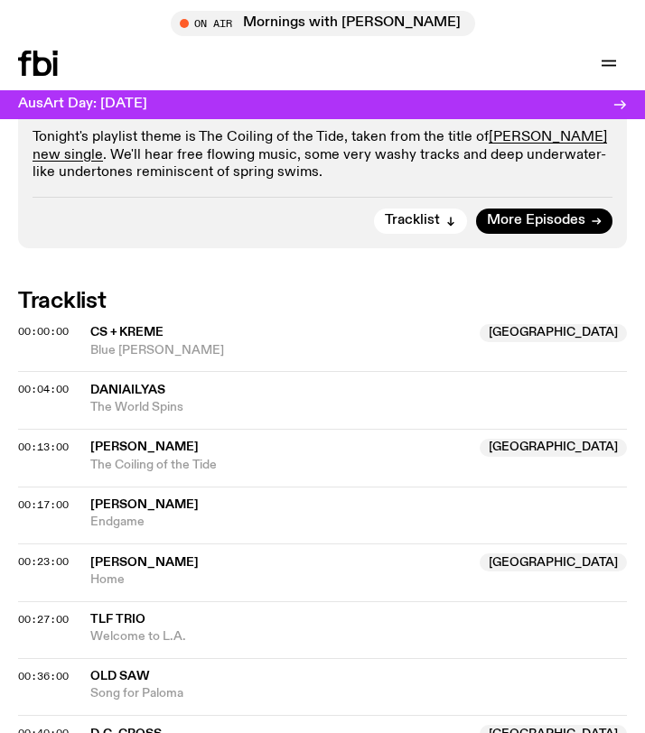
scroll to position [1200, 0]
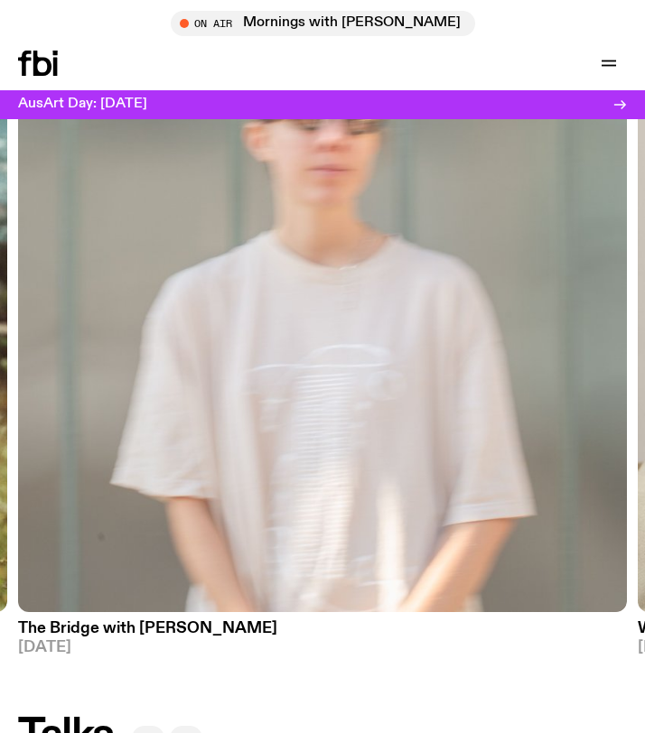
scroll to position [2361, 0]
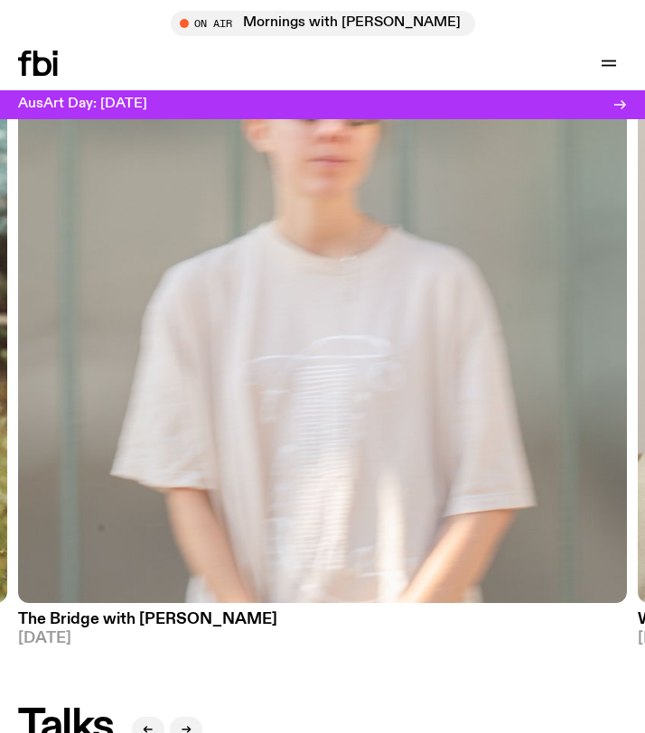
click at [389, 494] on img at bounding box center [322, 198] width 609 height 812
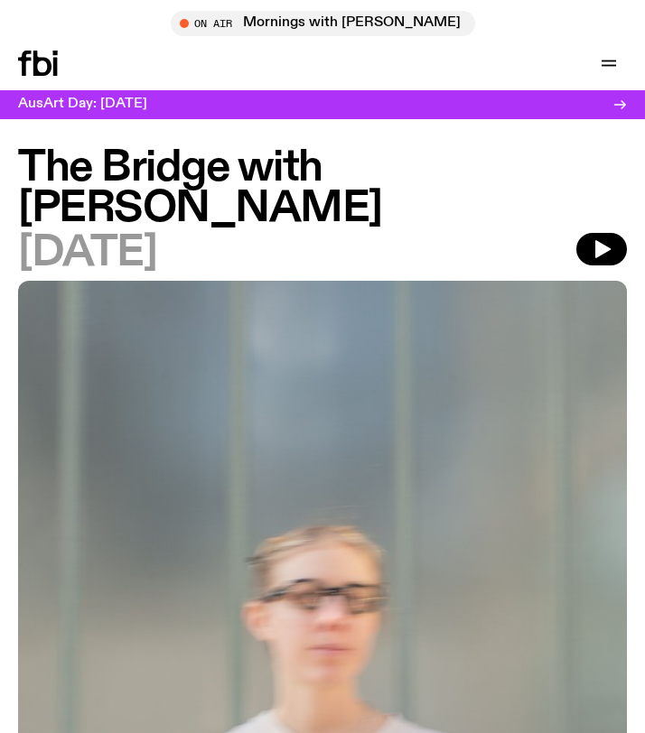
drag, startPoint x: 330, startPoint y: 157, endPoint x: 353, endPoint y: 213, distance: 60.7
click at [353, 213] on h1 "The Bridge with Mara Schwerdtfeger" at bounding box center [322, 188] width 609 height 81
copy h1 "Mara Schwerdtfeger"
click at [378, 161] on h1 "The Bridge with Mara Schwerdtfeger" at bounding box center [322, 188] width 609 height 81
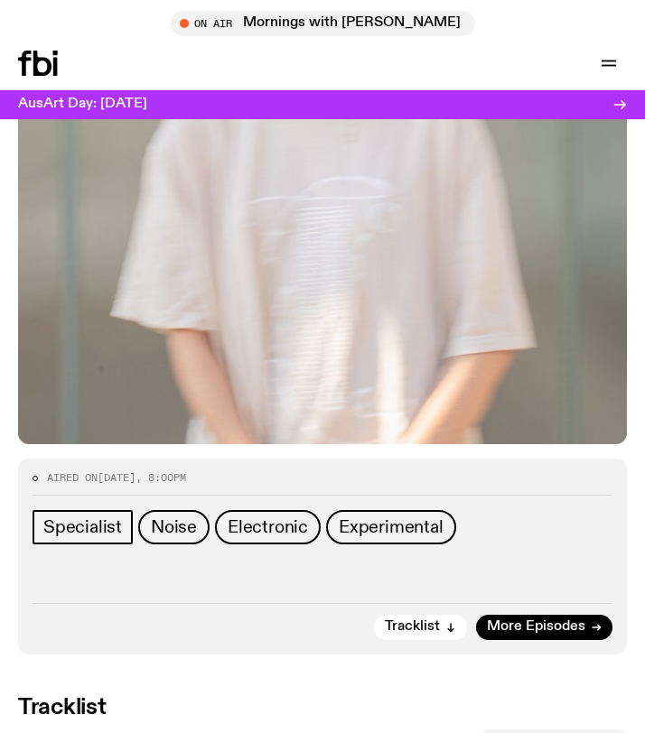
scroll to position [1366, 0]
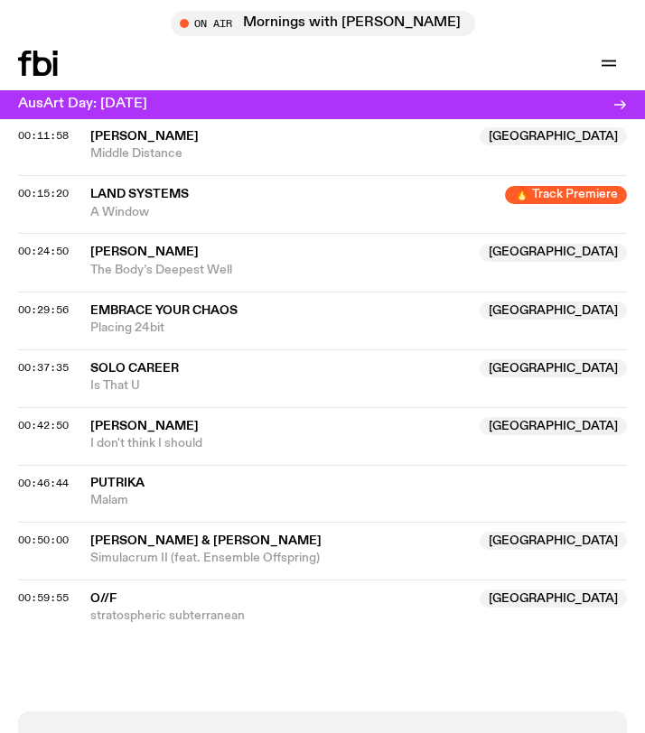
click at [435, 57] on div "On Air Mornings with Ben Hansen Tune in live Support Us" at bounding box center [478, 63] width 297 height 25
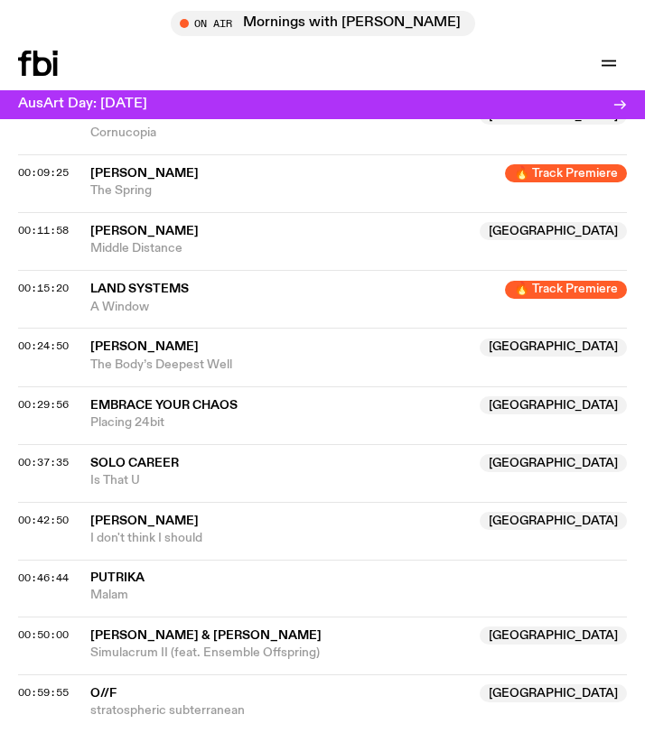
scroll to position [1378, 0]
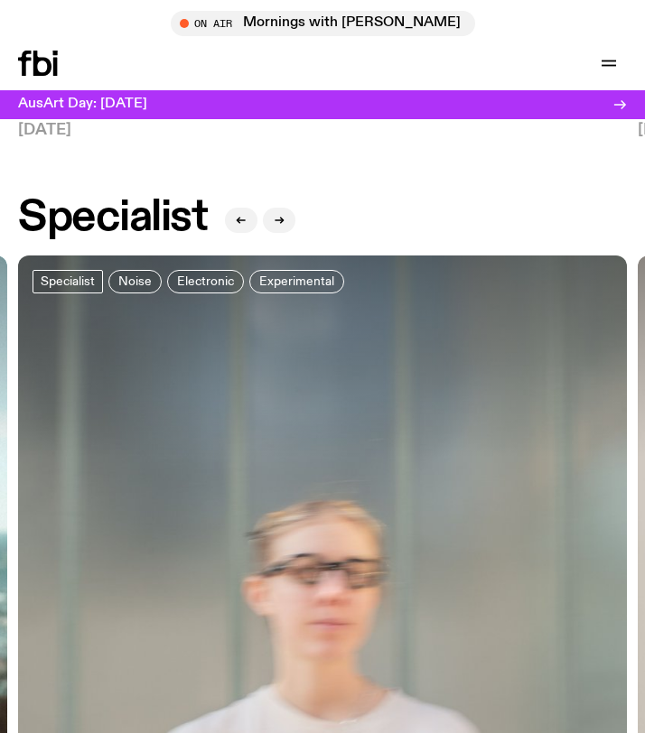
scroll to position [1897, 0]
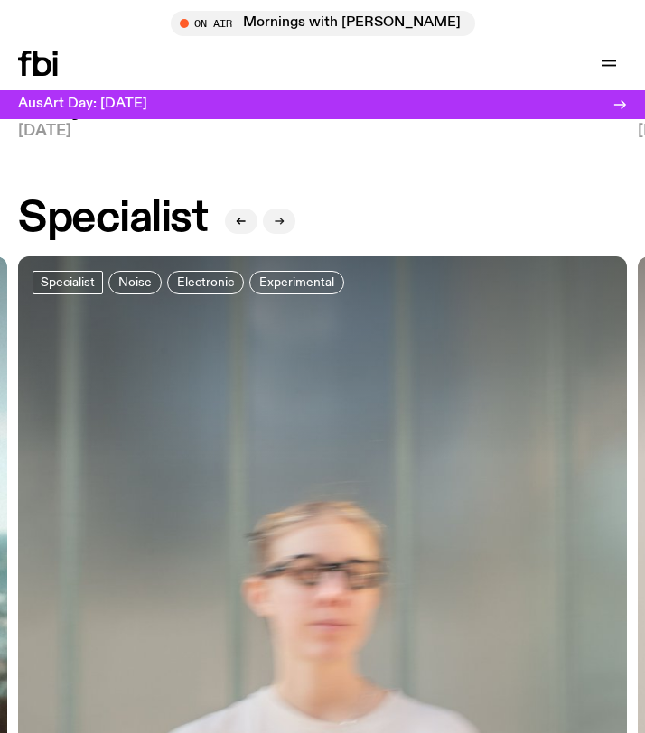
click at [279, 210] on button "button" at bounding box center [279, 221] width 33 height 25
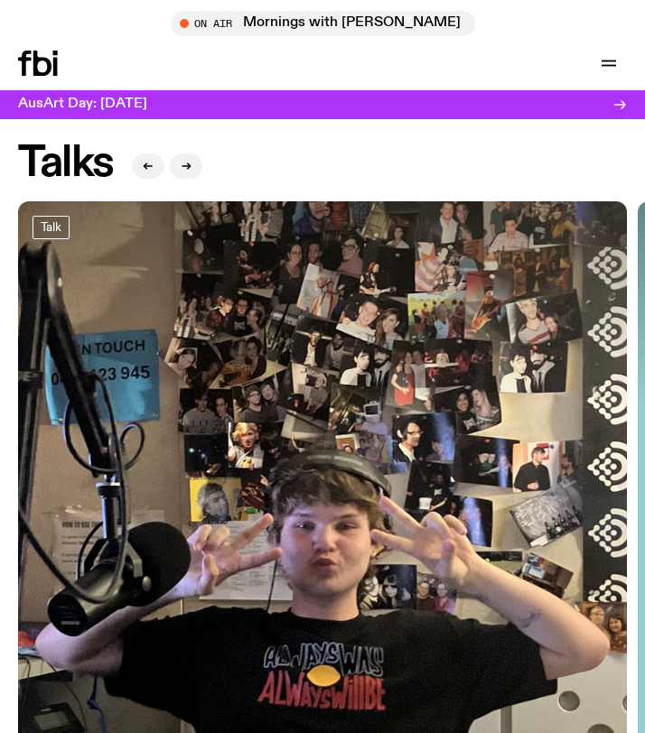
scroll to position [2926, 0]
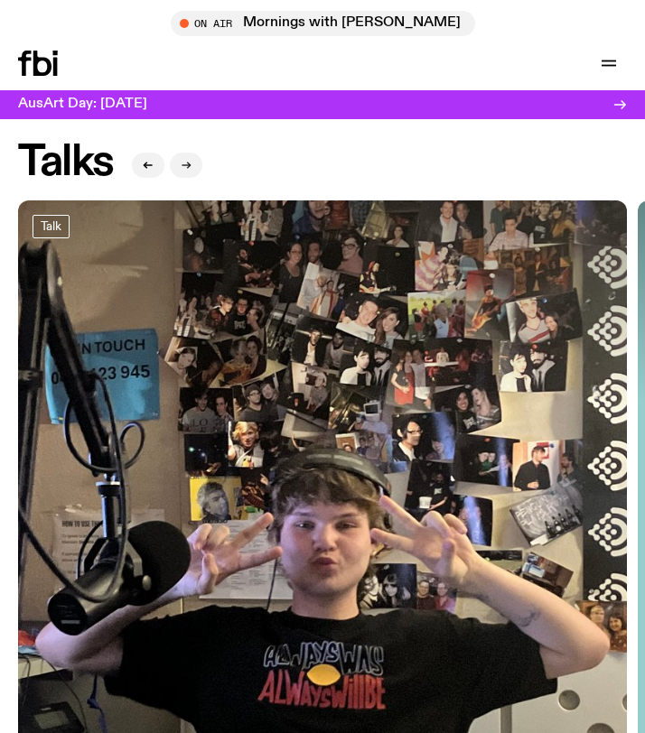
click at [200, 168] on button "button" at bounding box center [186, 165] width 33 height 25
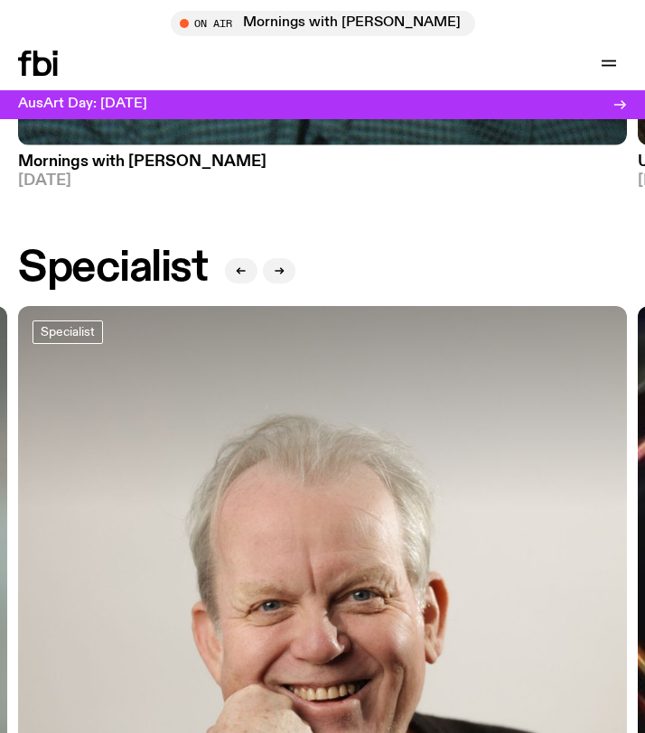
scroll to position [1793, 0]
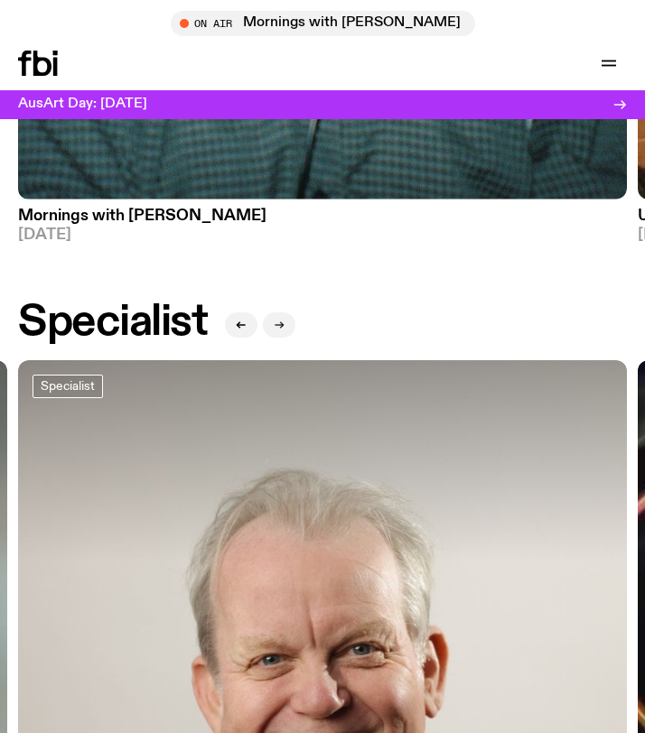
click at [288, 322] on button "button" at bounding box center [279, 325] width 33 height 25
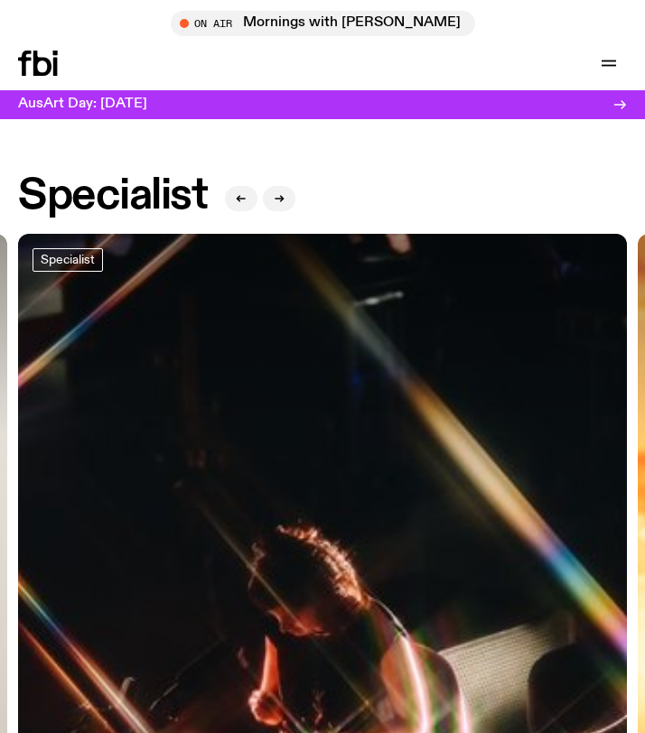
scroll to position [1900, 0]
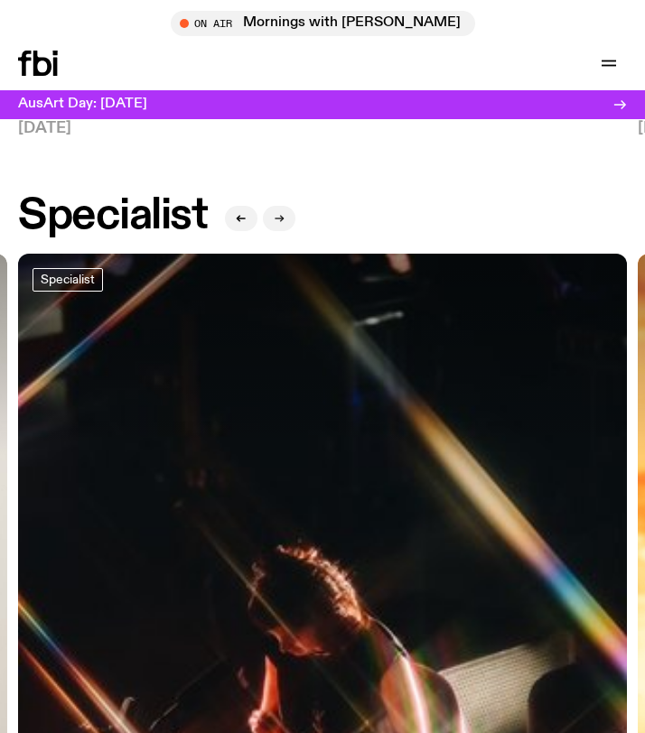
click at [282, 213] on icon "button" at bounding box center [279, 218] width 11 height 11
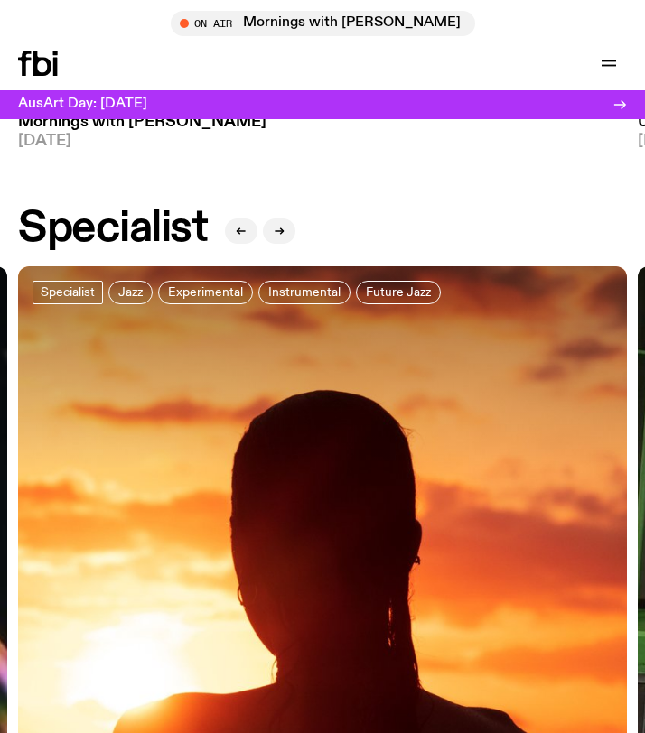
scroll to position [2333, 0]
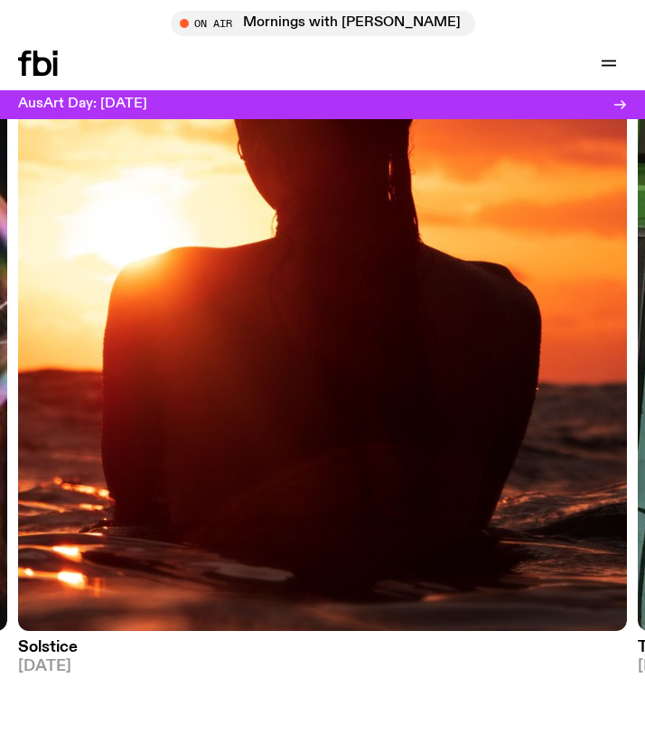
click at [246, 519] on img at bounding box center [322, 226] width 609 height 812
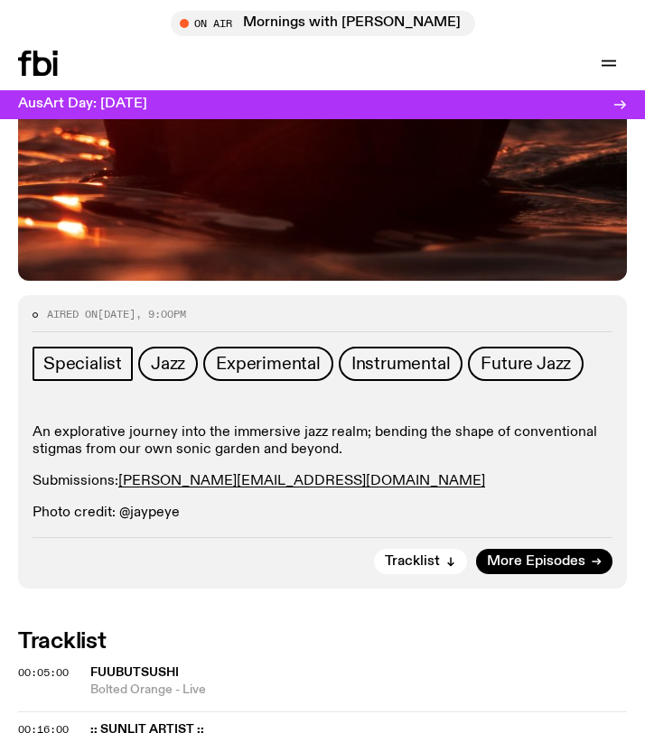
scroll to position [760, 0]
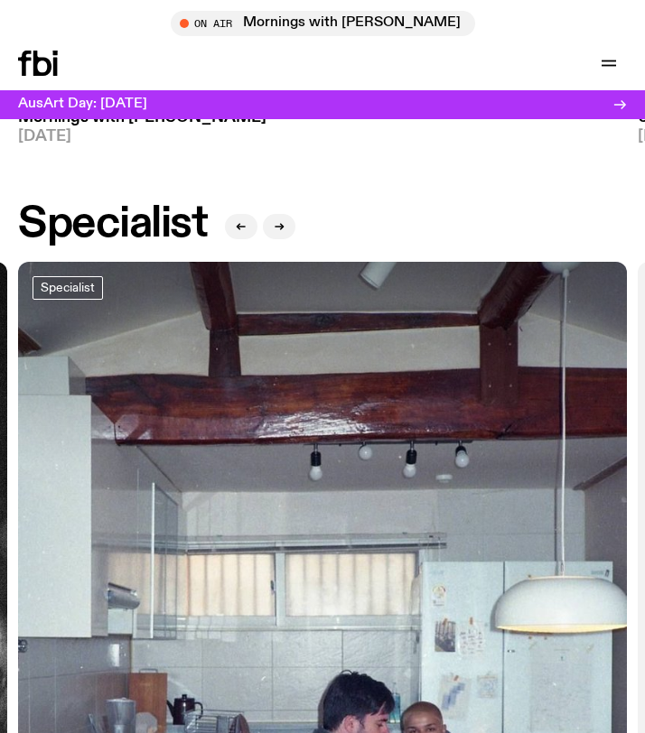
scroll to position [1878, 0]
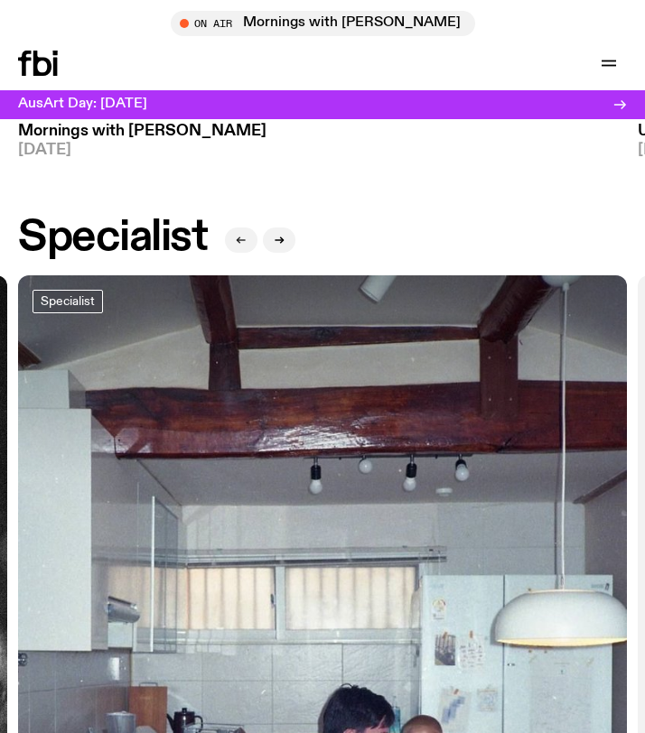
click at [229, 244] on button "button" at bounding box center [241, 240] width 33 height 25
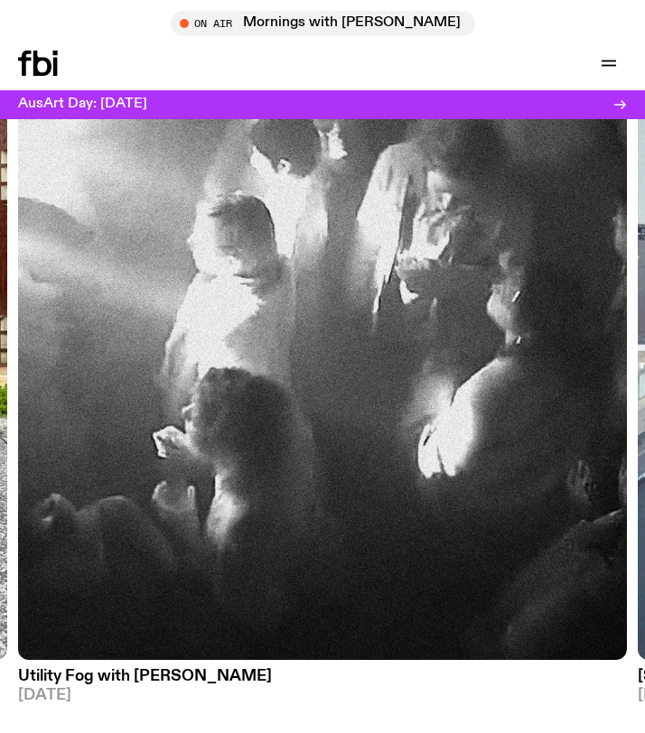
scroll to position [2292, 0]
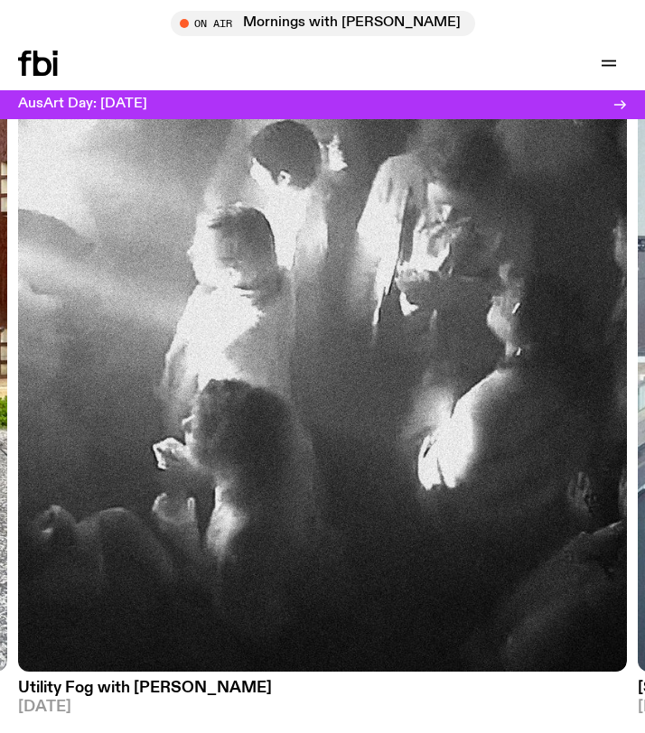
click at [437, 64] on div "On Air Mornings with Ben Hansen Tune in live Support Us" at bounding box center [478, 63] width 297 height 25
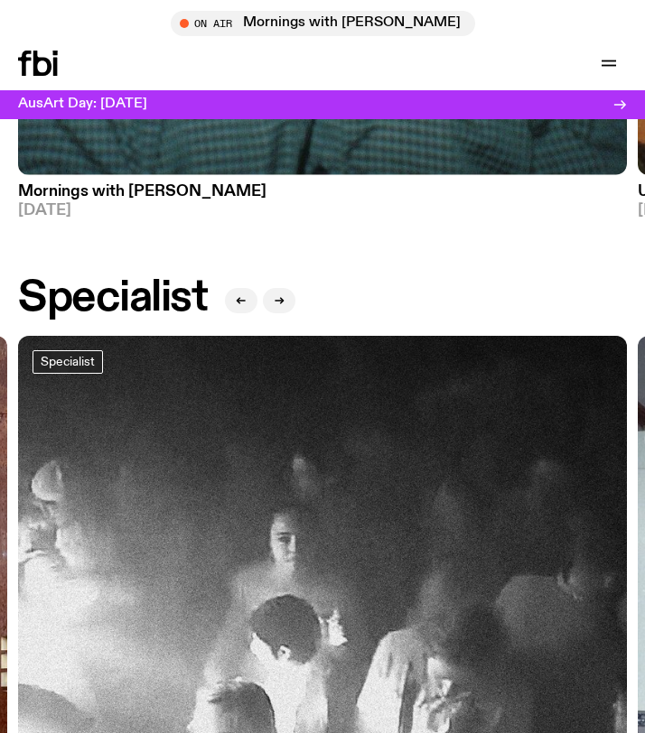
scroll to position [1725, 0]
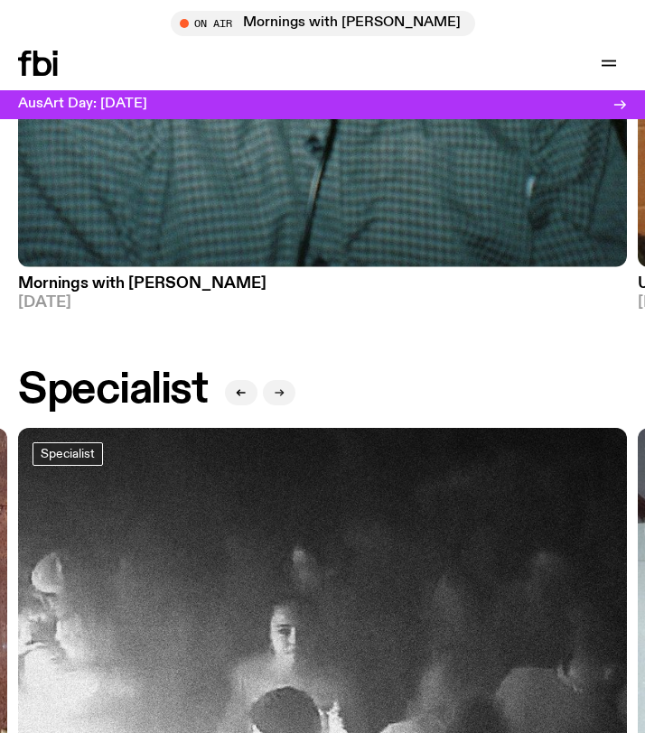
click at [283, 403] on button "button" at bounding box center [279, 392] width 33 height 25
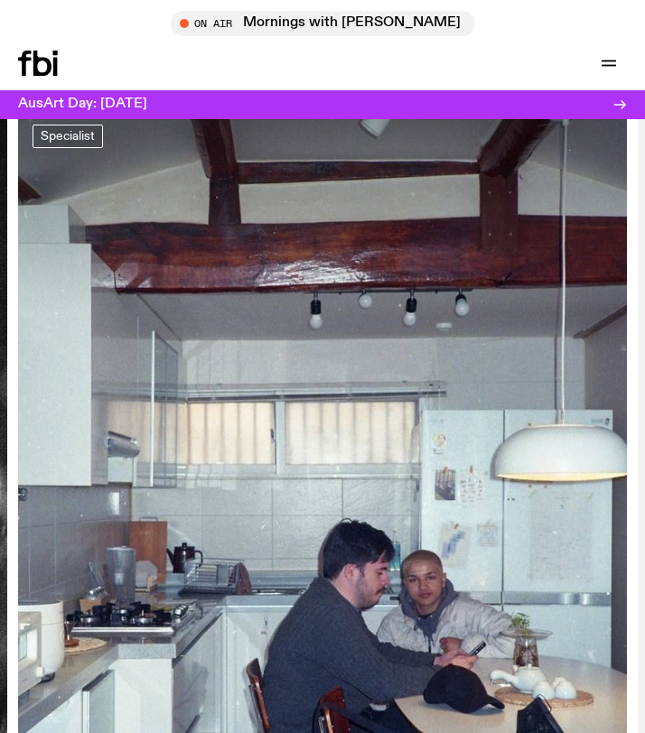
scroll to position [1778, 0]
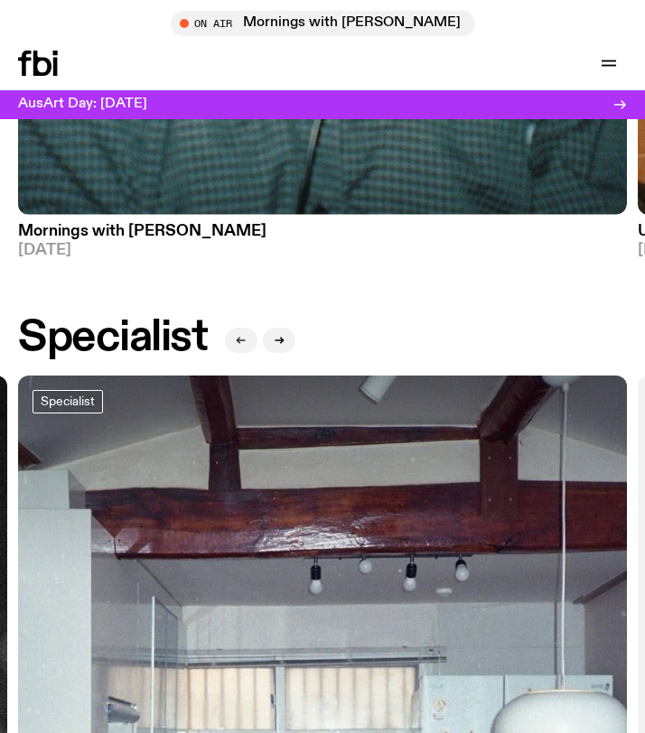
click at [243, 351] on button "button" at bounding box center [241, 340] width 33 height 25
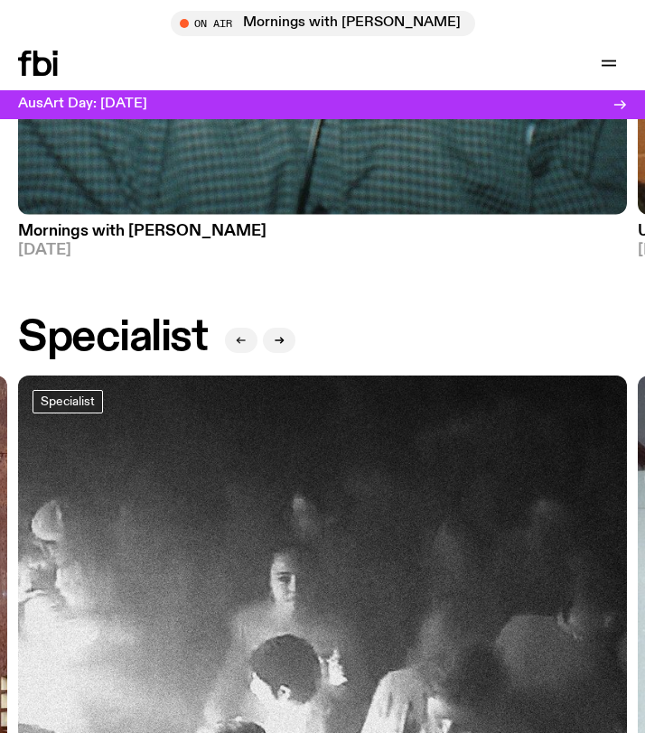
click at [243, 351] on button "button" at bounding box center [241, 340] width 33 height 25
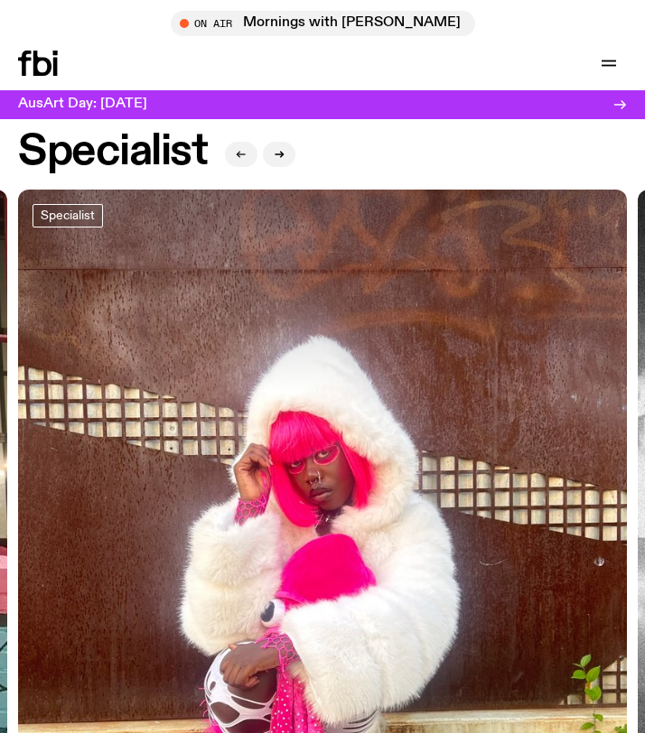
scroll to position [1951, 0]
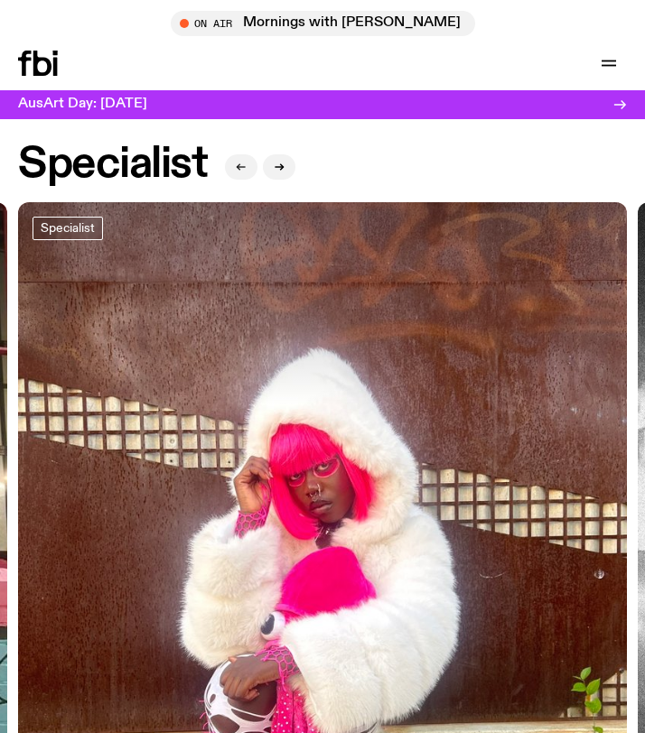
click at [239, 176] on button "button" at bounding box center [241, 166] width 33 height 25
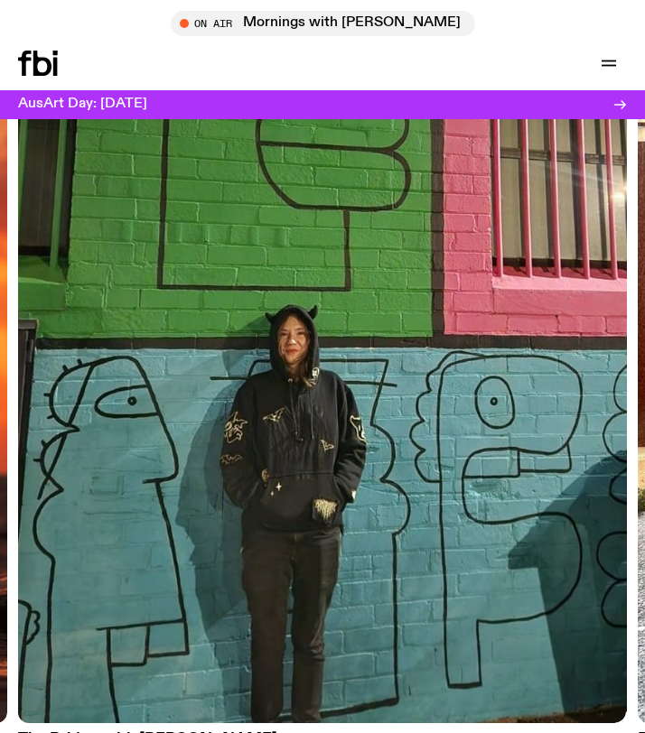
scroll to position [2242, 0]
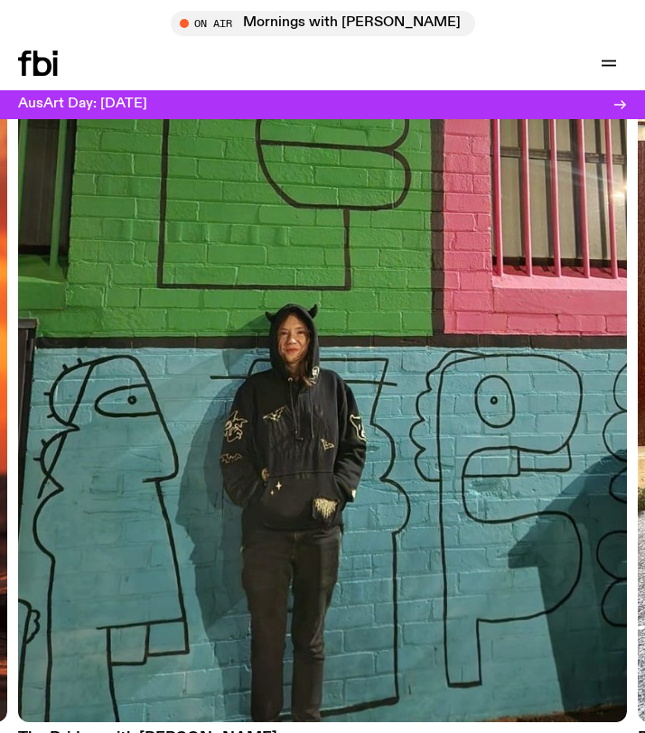
click at [229, 365] on img at bounding box center [322, 317] width 609 height 812
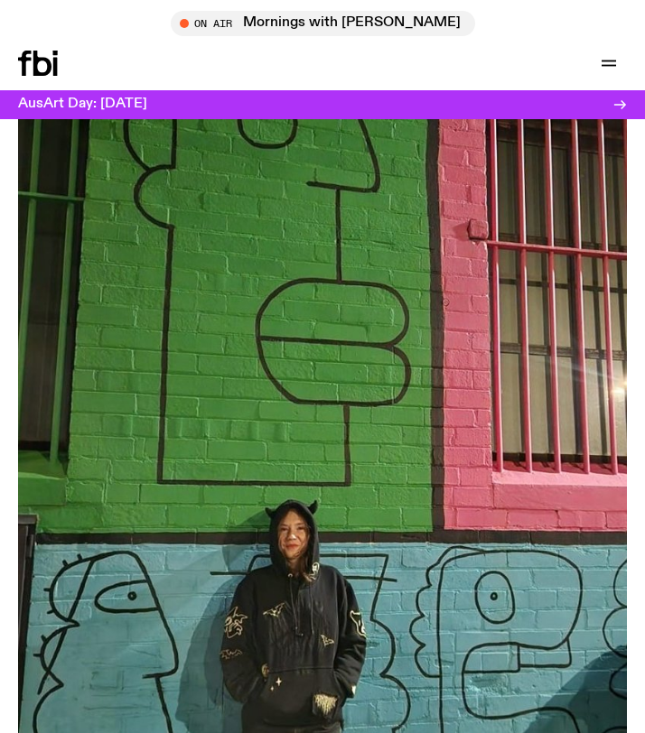
scroll to position [42, 0]
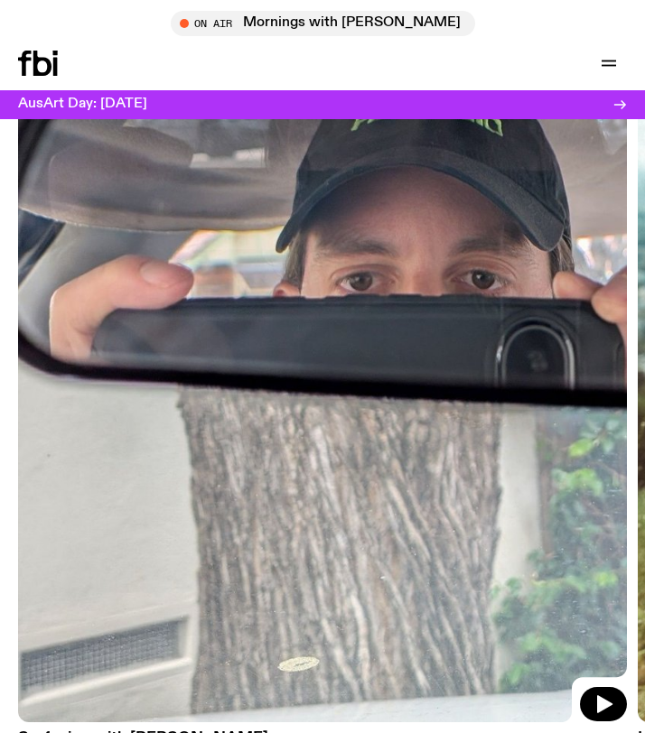
scroll to position [1797, 0]
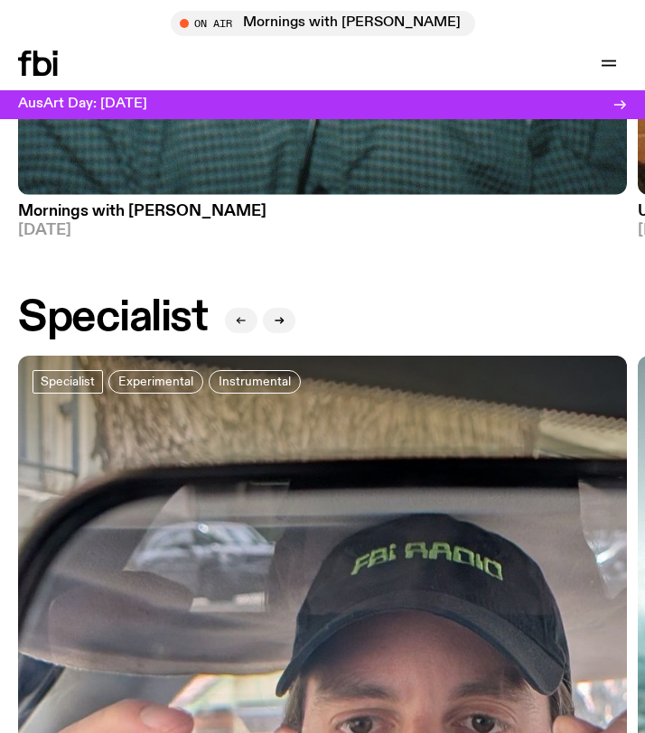
click at [239, 313] on button "button" at bounding box center [241, 320] width 33 height 25
click at [274, 321] on icon "button" at bounding box center [279, 320] width 11 height 11
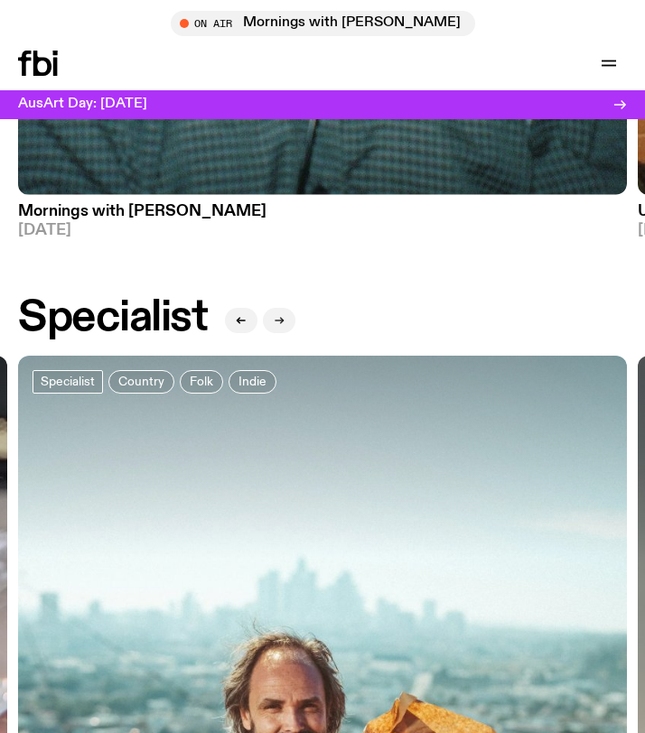
click at [274, 321] on icon "button" at bounding box center [279, 320] width 11 height 11
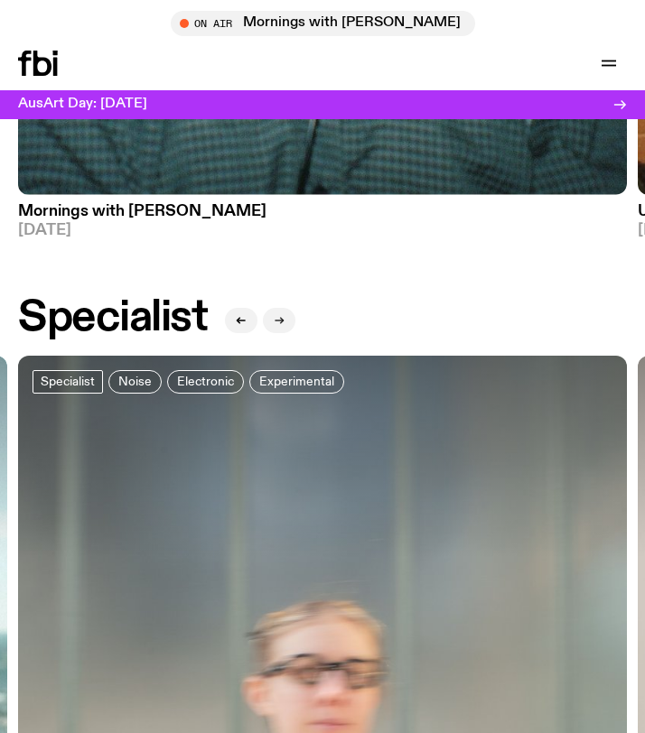
click at [274, 321] on icon "button" at bounding box center [279, 320] width 11 height 11
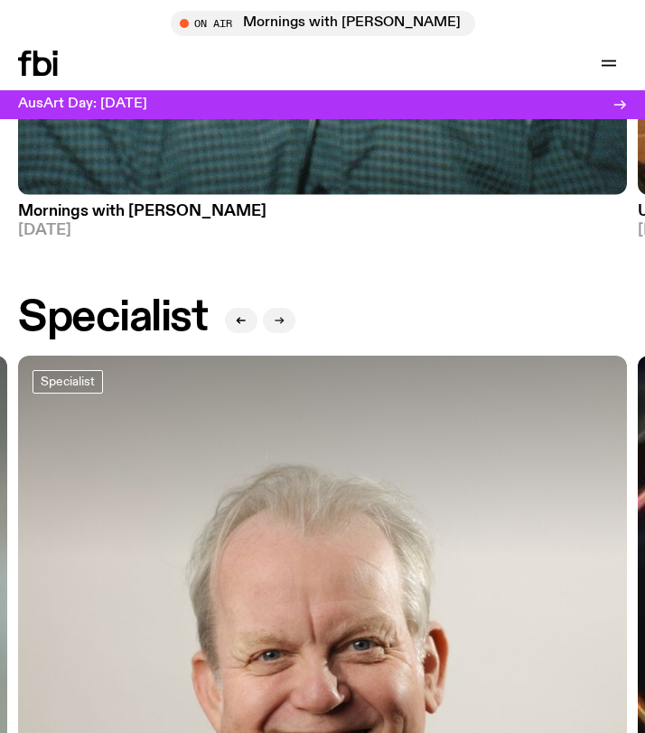
click at [274, 321] on icon "button" at bounding box center [279, 320] width 11 height 11
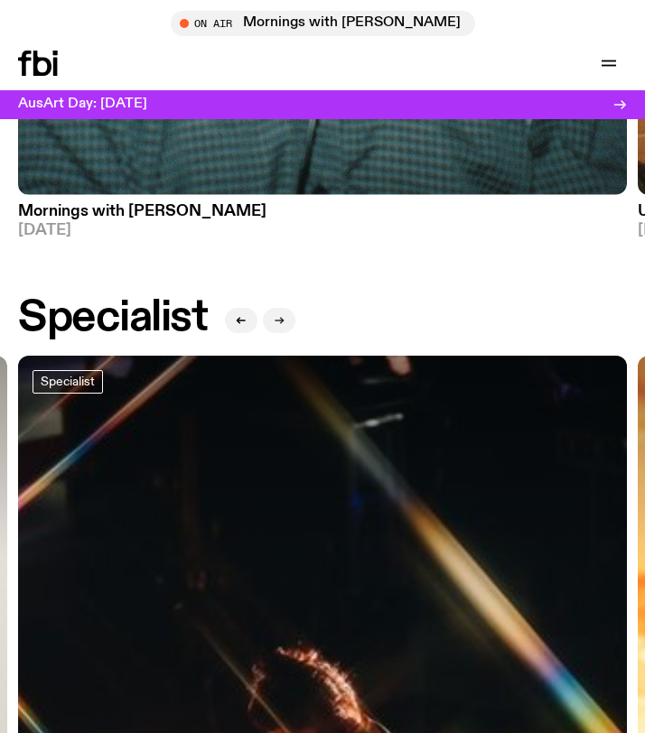
click at [274, 321] on icon "button" at bounding box center [279, 320] width 11 height 11
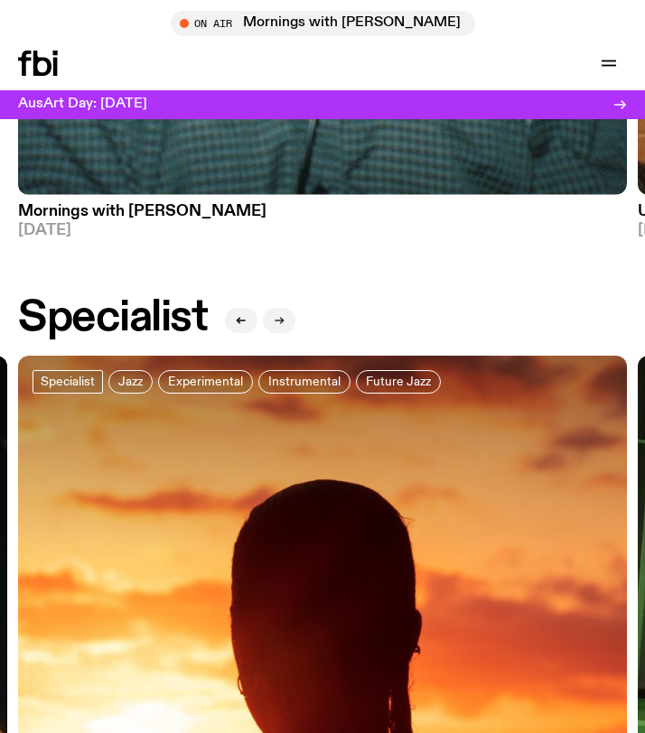
click at [274, 321] on icon "button" at bounding box center [279, 320] width 11 height 11
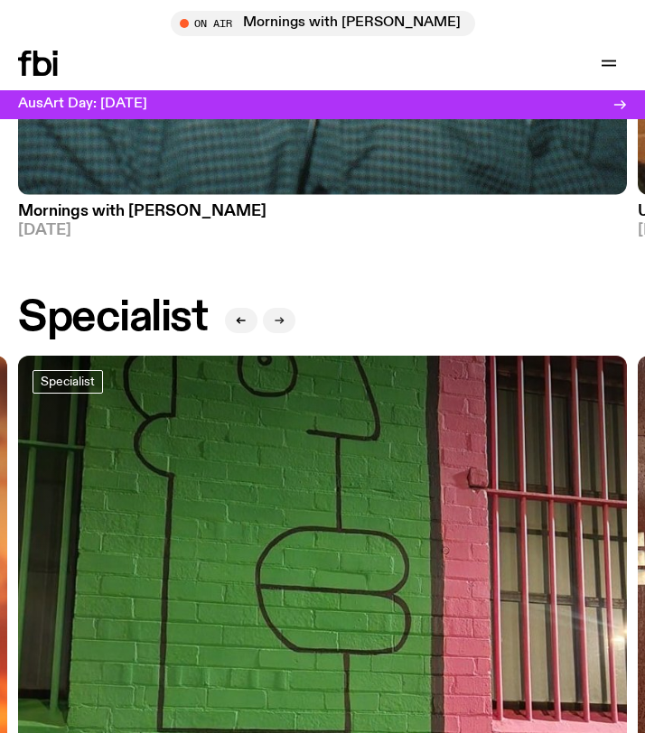
click at [274, 321] on icon "button" at bounding box center [279, 320] width 11 height 11
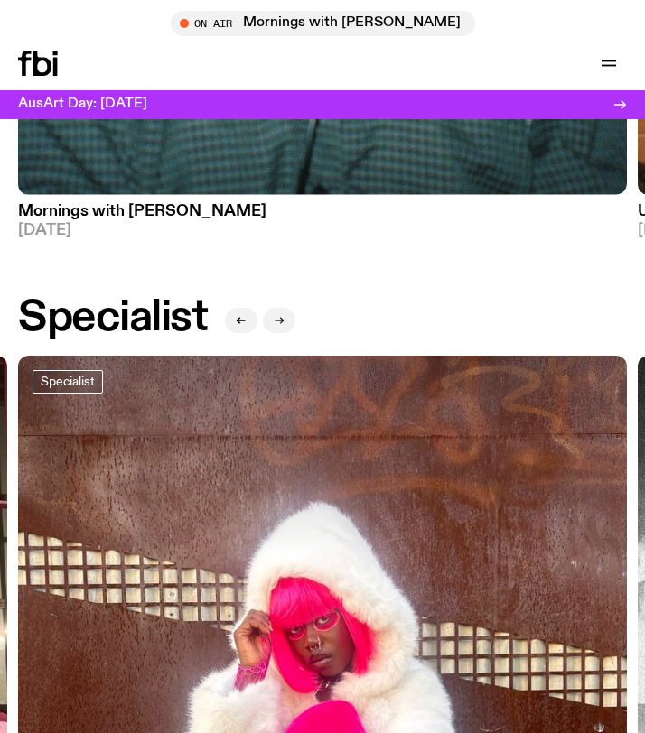
click at [274, 321] on icon "button" at bounding box center [279, 320] width 11 height 11
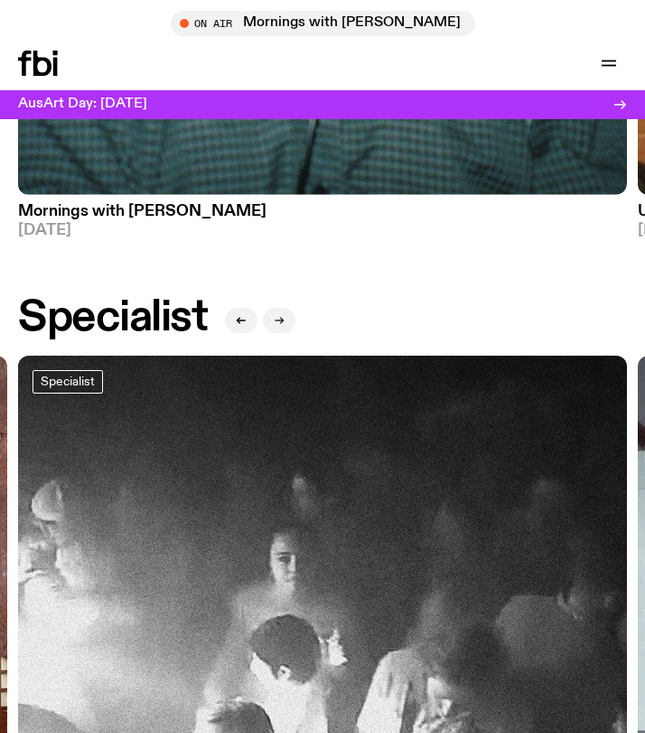
click at [274, 321] on icon "button" at bounding box center [279, 320] width 11 height 11
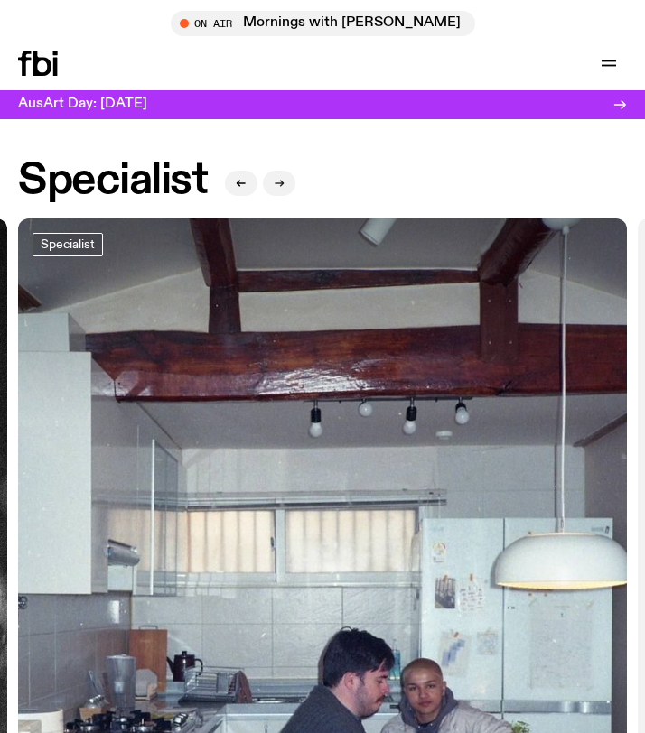
scroll to position [1932, 0]
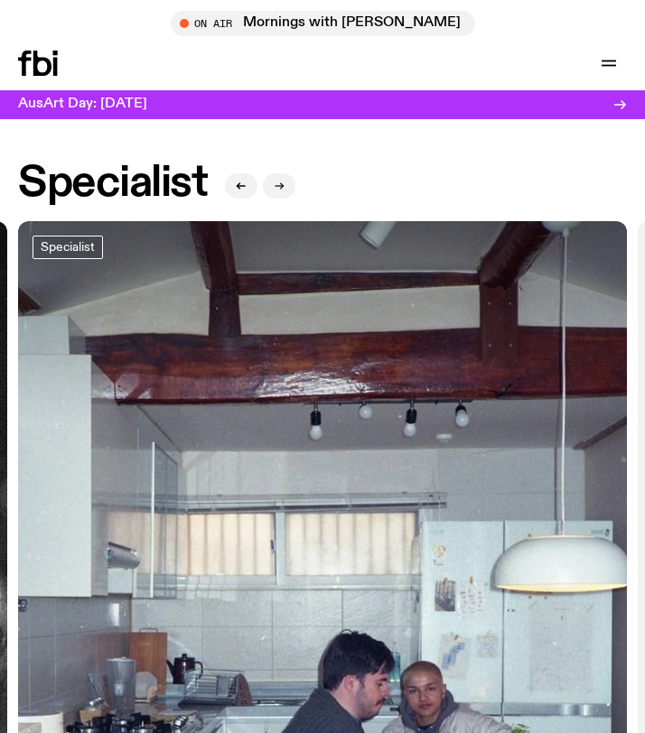
click at [275, 195] on button "button" at bounding box center [279, 185] width 33 height 25
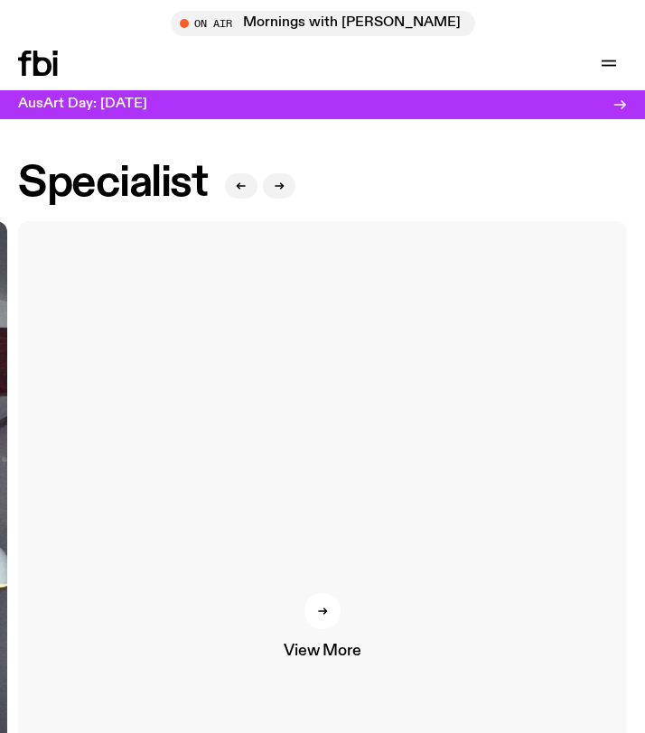
click at [327, 624] on div at bounding box center [322, 611] width 36 height 36
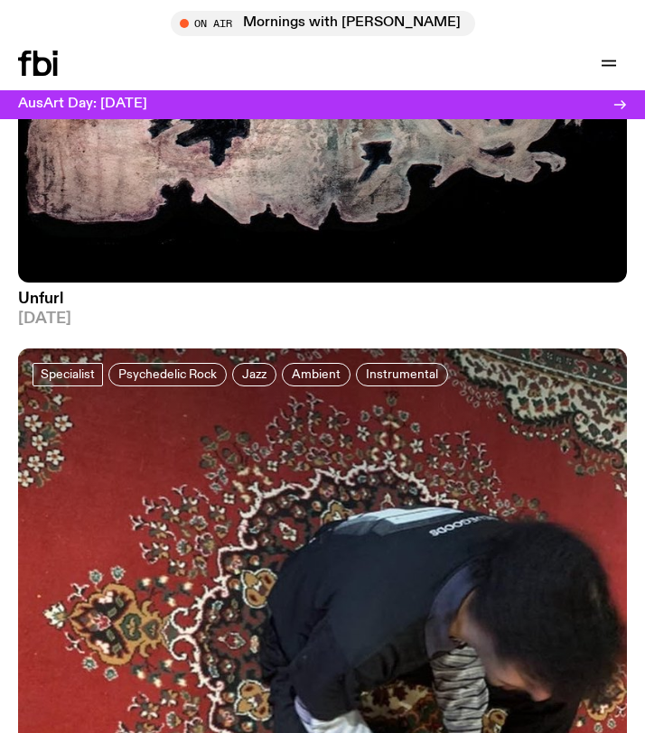
scroll to position [8067, 0]
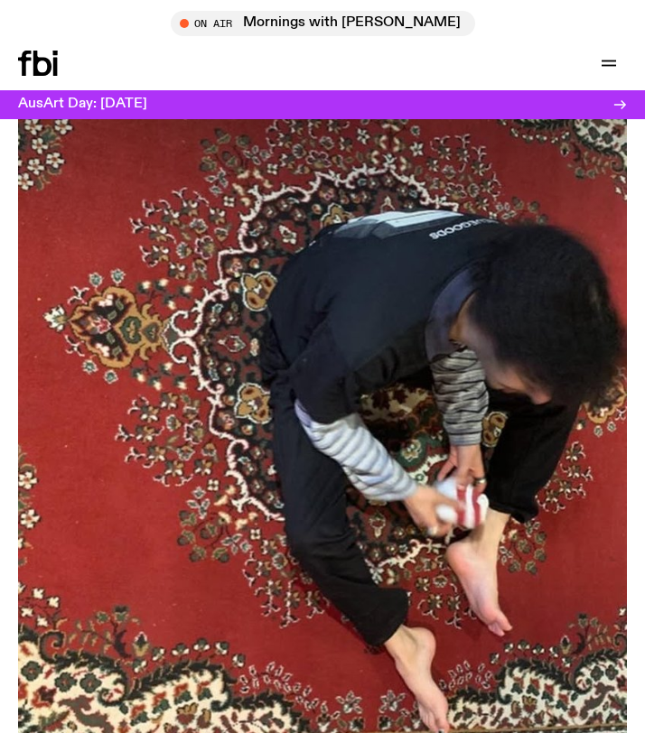
click at [334, 399] on img at bounding box center [322, 457] width 609 height 812
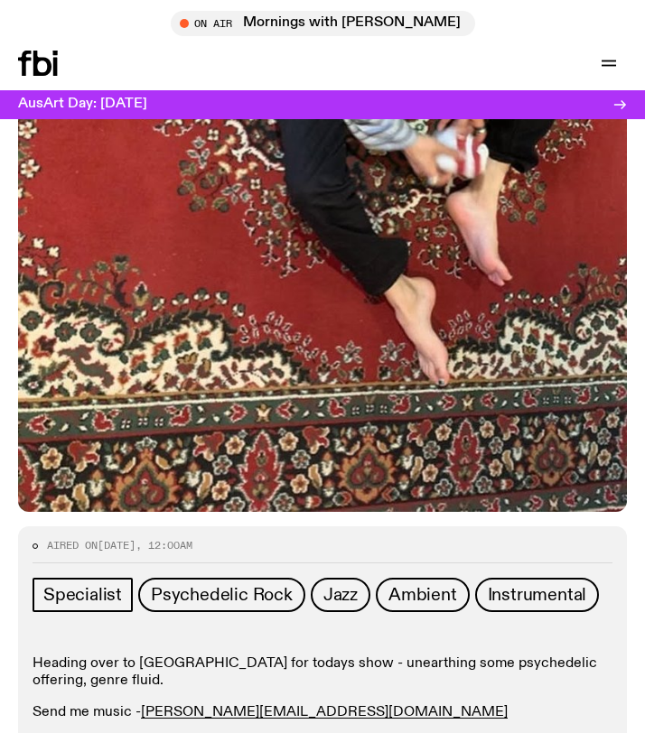
scroll to position [683, 0]
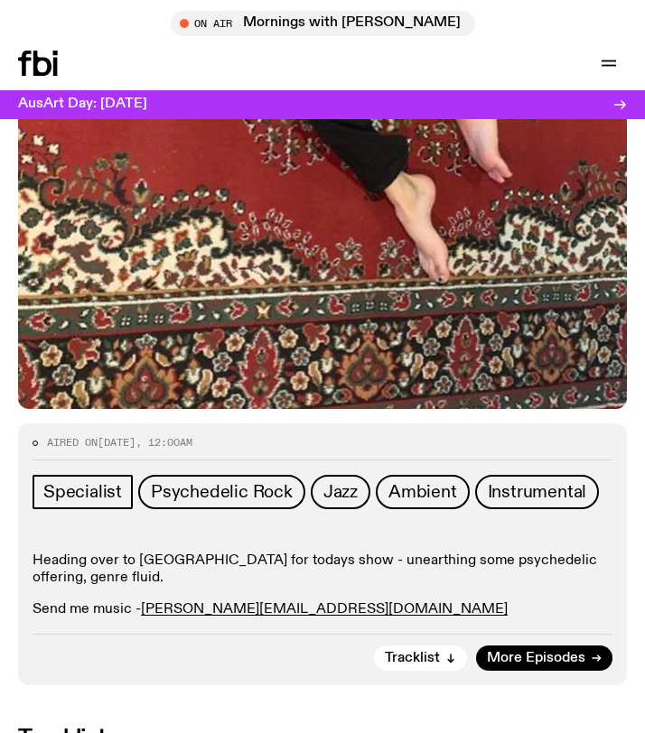
click at [294, 612] on p "Send me music - tommy.b@fbiradio.com" at bounding box center [323, 610] width 580 height 17
drag, startPoint x: 301, startPoint y: 609, endPoint x: 272, endPoint y: 583, distance: 39.0
click at [173, 562] on p "Heading over to Estonia for todays show - unearthing some psychedelic offering,…" at bounding box center [323, 570] width 580 height 34
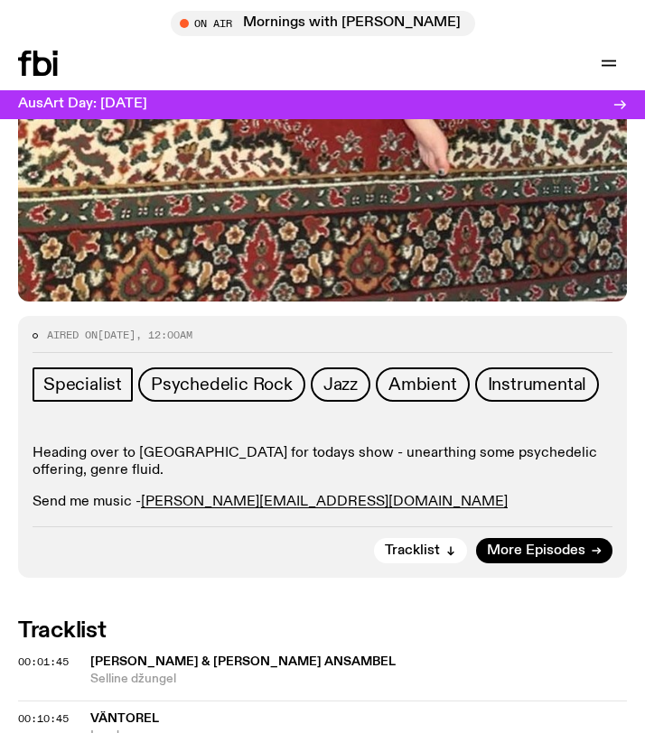
scroll to position [801, 0]
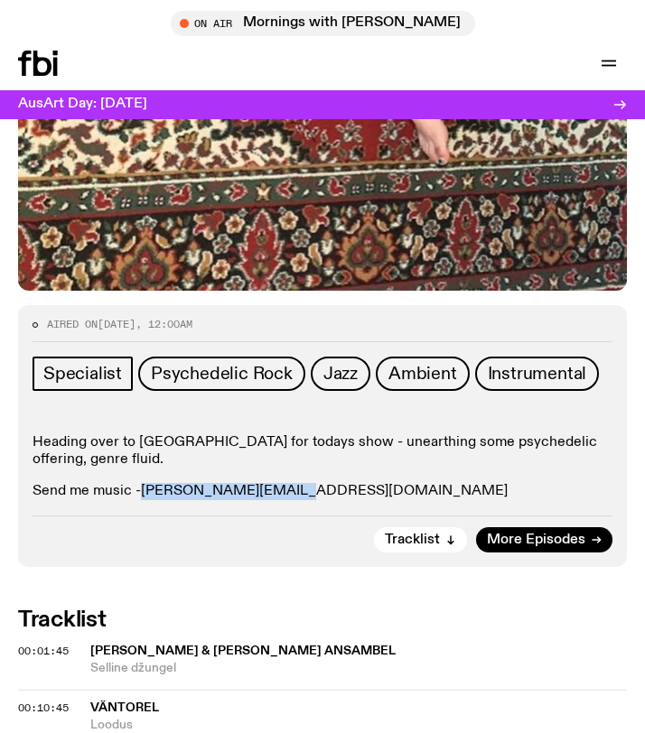
drag, startPoint x: 306, startPoint y: 493, endPoint x: 143, endPoint y: 494, distance: 163.5
click at [142, 494] on p "Send me music - tommy.b@fbiradio.com" at bounding box center [323, 491] width 580 height 17
copy link "tommy.b@fbiradio.com"
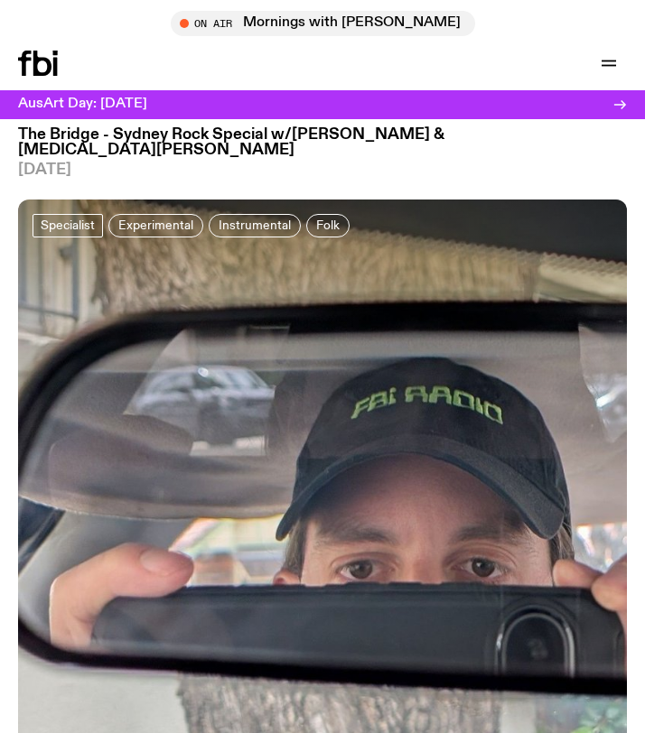
scroll to position [14075, 0]
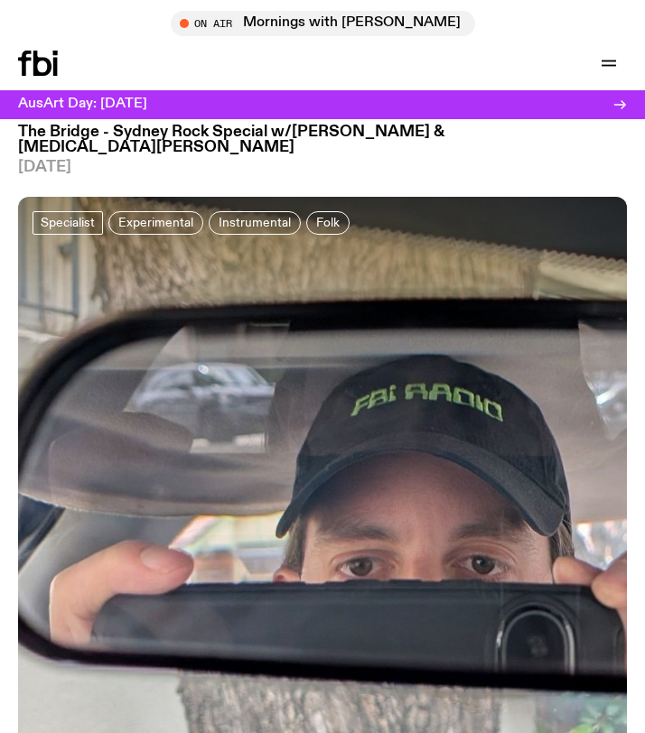
click at [105, 22] on div "On Air Mornings with Ben Hansen Tune in live" at bounding box center [322, 23] width 645 height 25
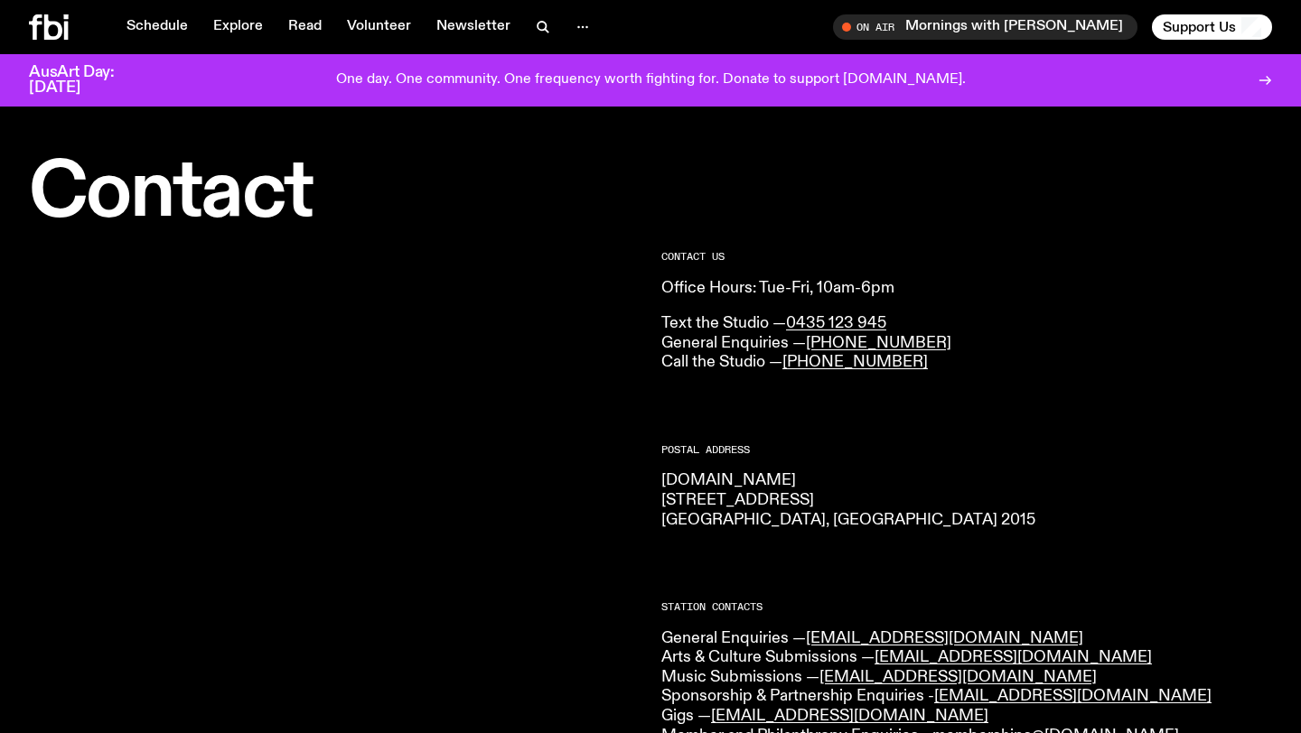
scroll to position [273, 0]
